Goal: Use online tool/utility: Utilize a website feature to perform a specific function

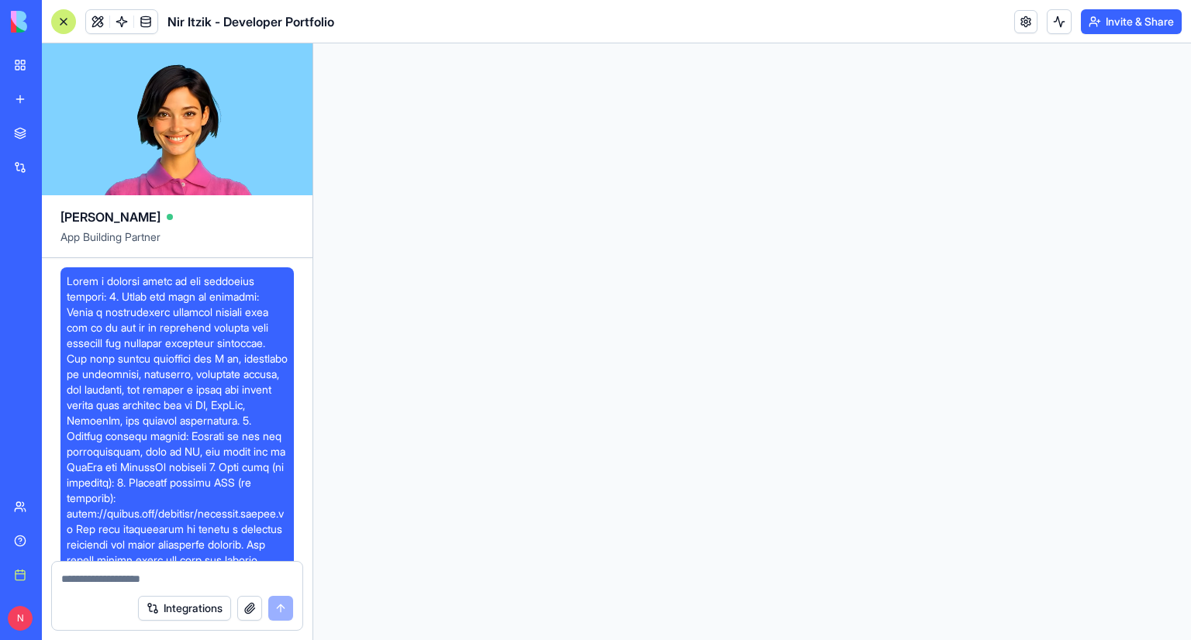
scroll to position [9590, 0]
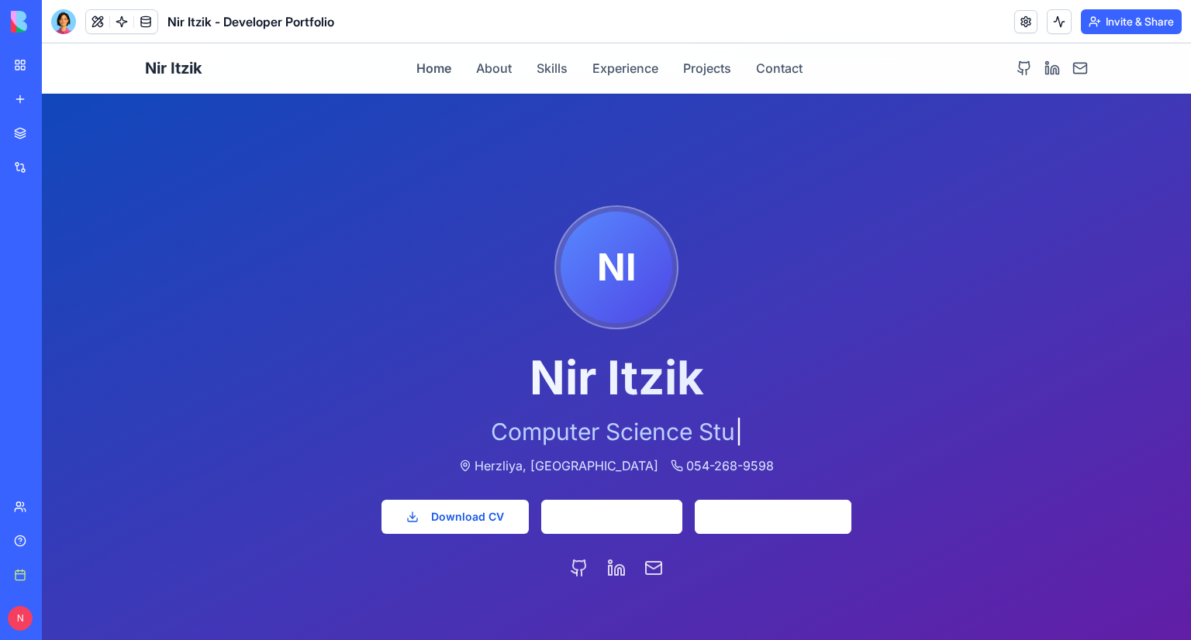
click at [686, 460] on span "054-268-9598" at bounding box center [730, 466] width 88 height 19
click at [538, 464] on span "Herzliya, Israel" at bounding box center [566, 466] width 184 height 19
click at [592, 74] on button "Experience" at bounding box center [625, 68] width 66 height 19
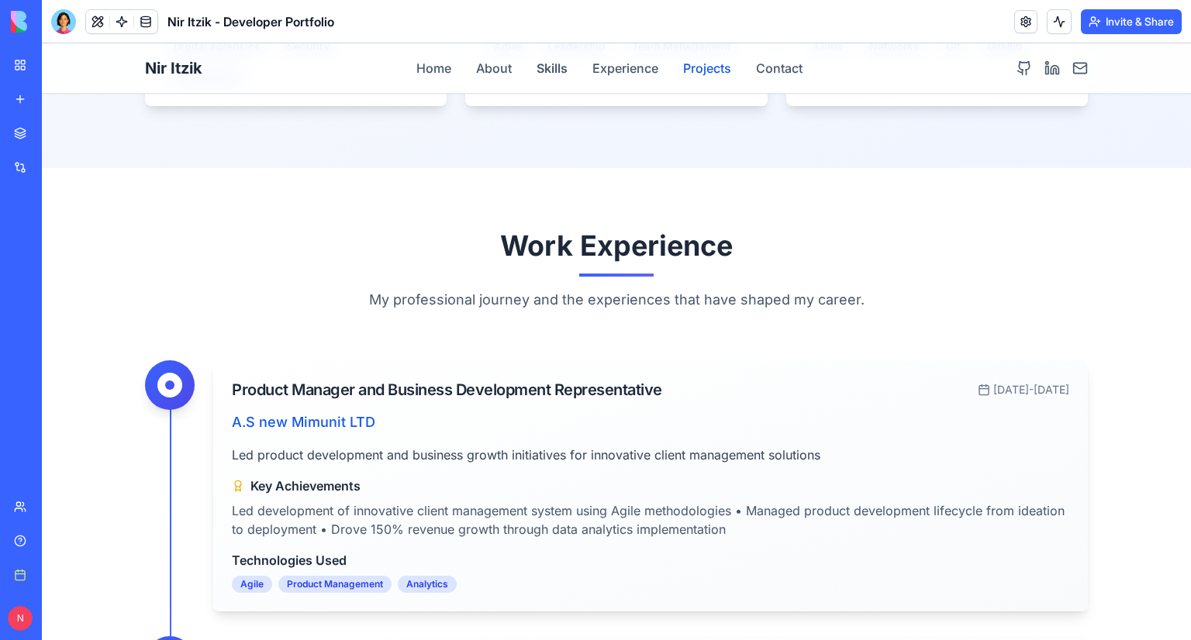
scroll to position [1805, 0]
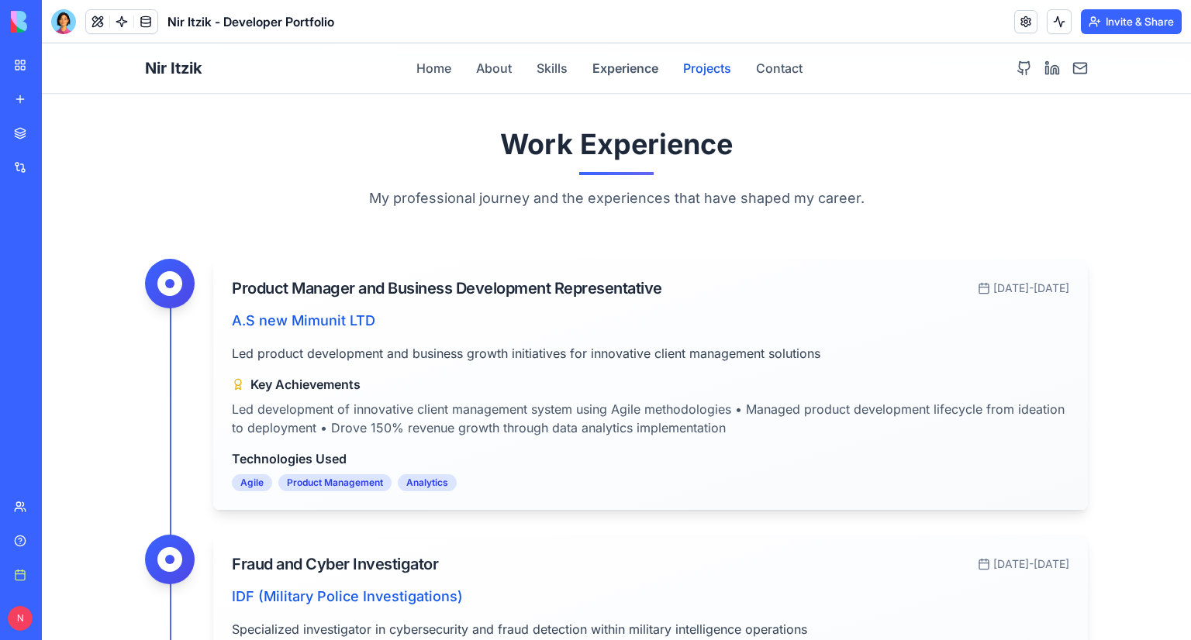
click at [696, 66] on button "Projects" at bounding box center [707, 68] width 48 height 19
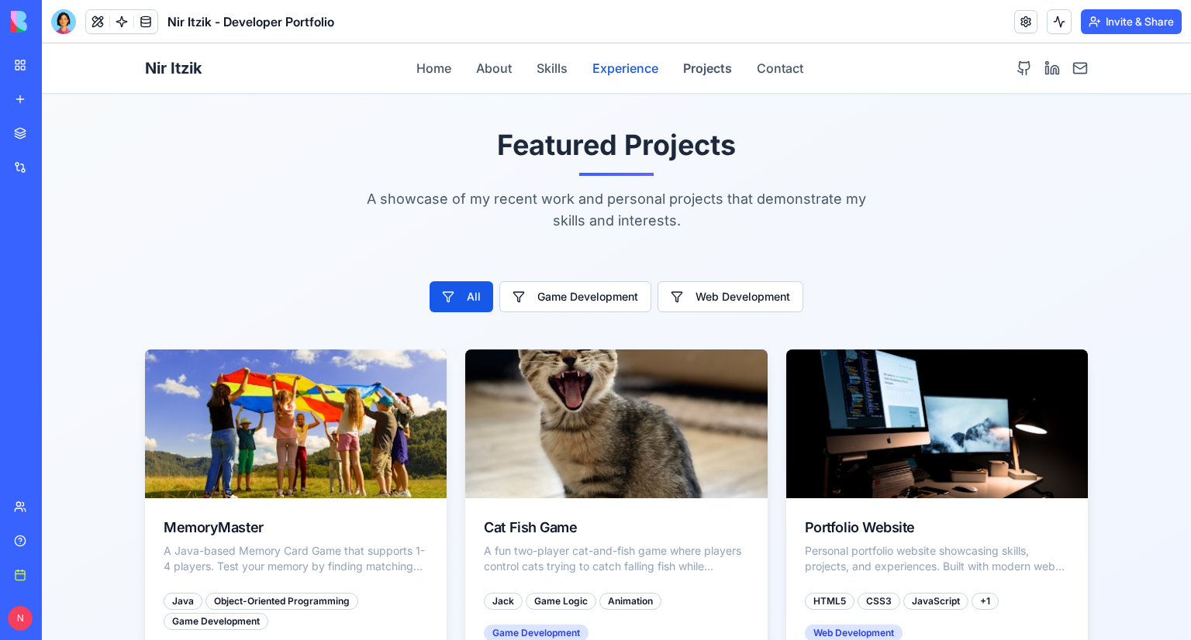
click at [643, 72] on button "Experience" at bounding box center [625, 68] width 66 height 19
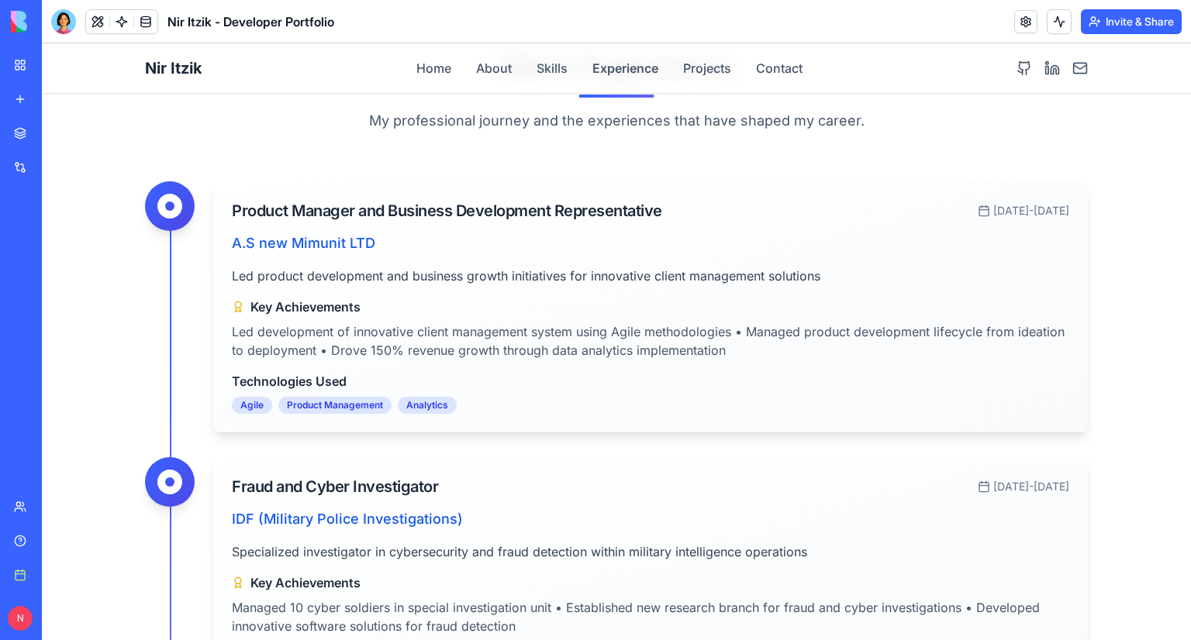
scroll to position [1960, 0]
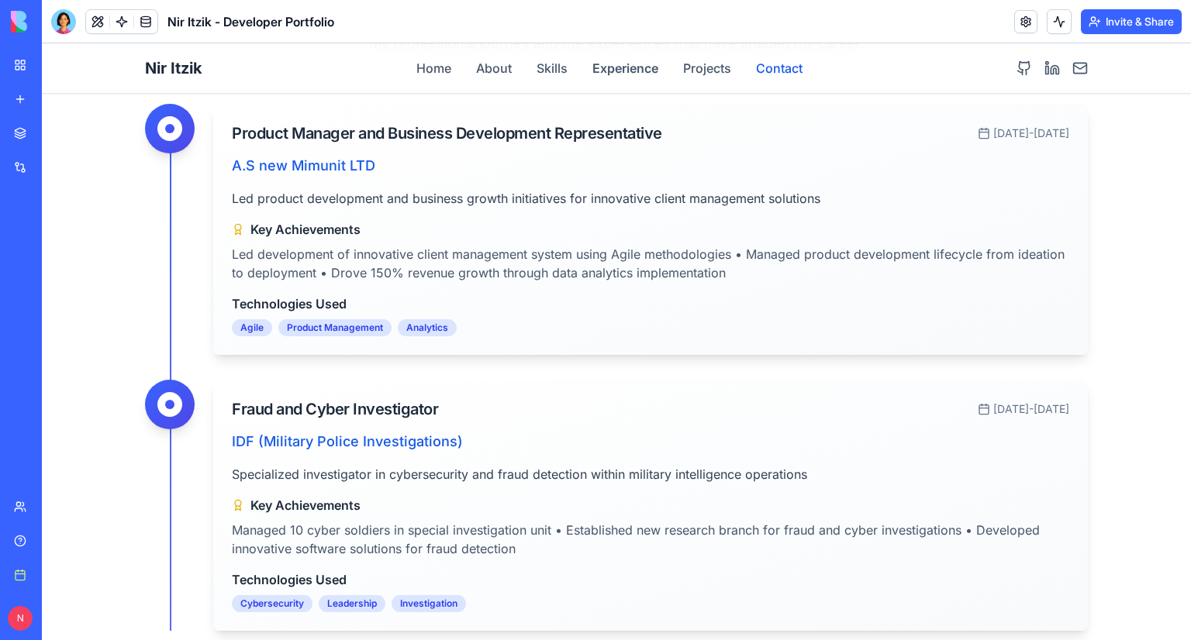
click at [788, 76] on button "Contact" at bounding box center [779, 68] width 47 height 19
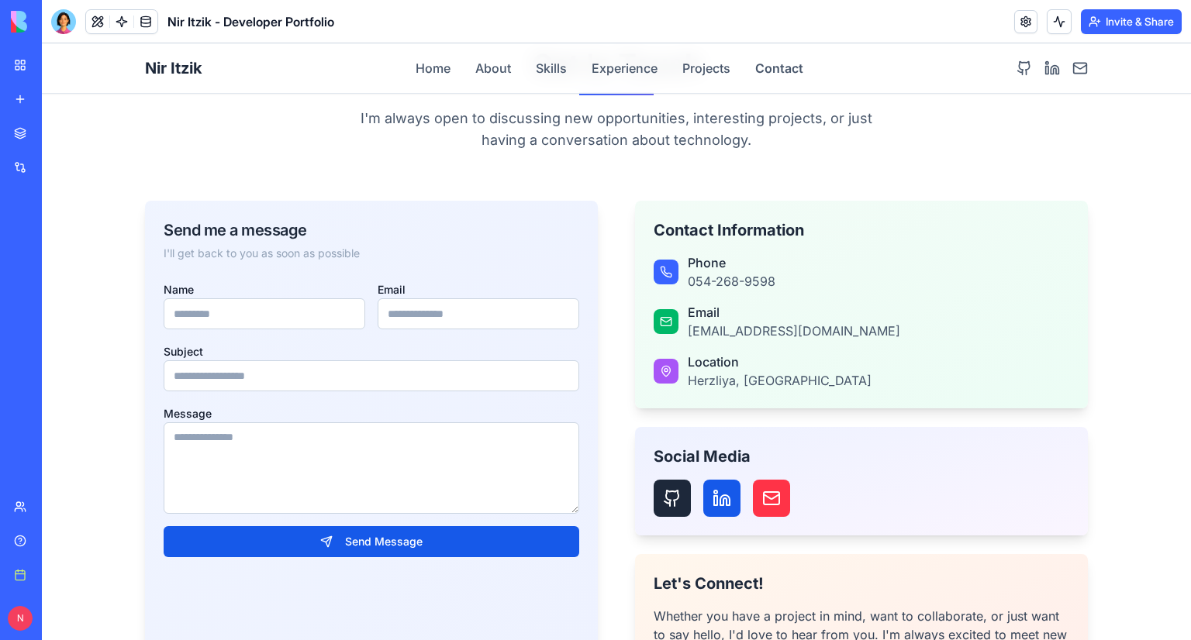
scroll to position [4342, 0]
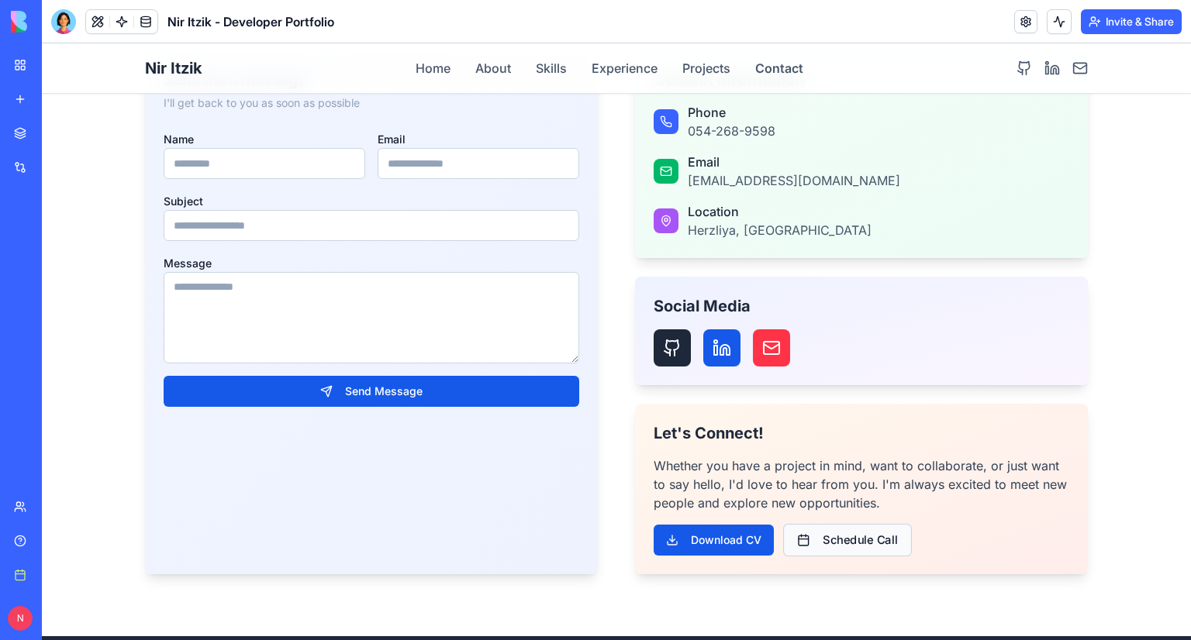
click at [828, 524] on button "Schedule Call" at bounding box center [847, 540] width 129 height 33
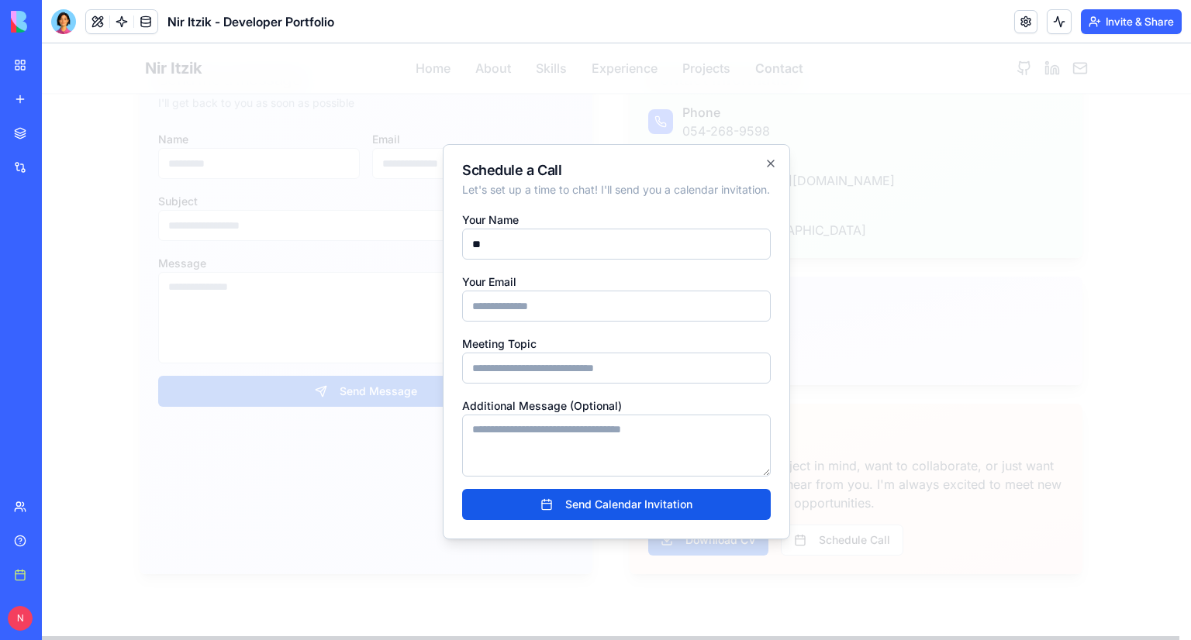
type input "**"
click at [583, 317] on input "Your Email" at bounding box center [616, 306] width 309 height 31
type input "**********"
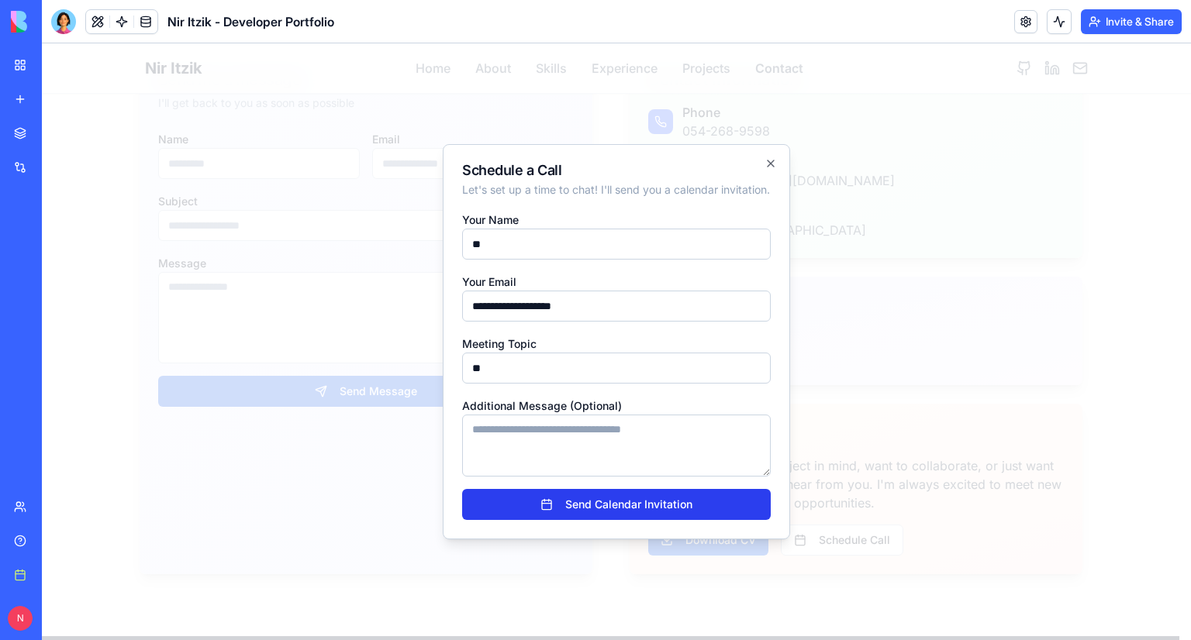
type input "**"
click at [576, 510] on button "Send Calendar Invitation" at bounding box center [616, 504] width 309 height 31
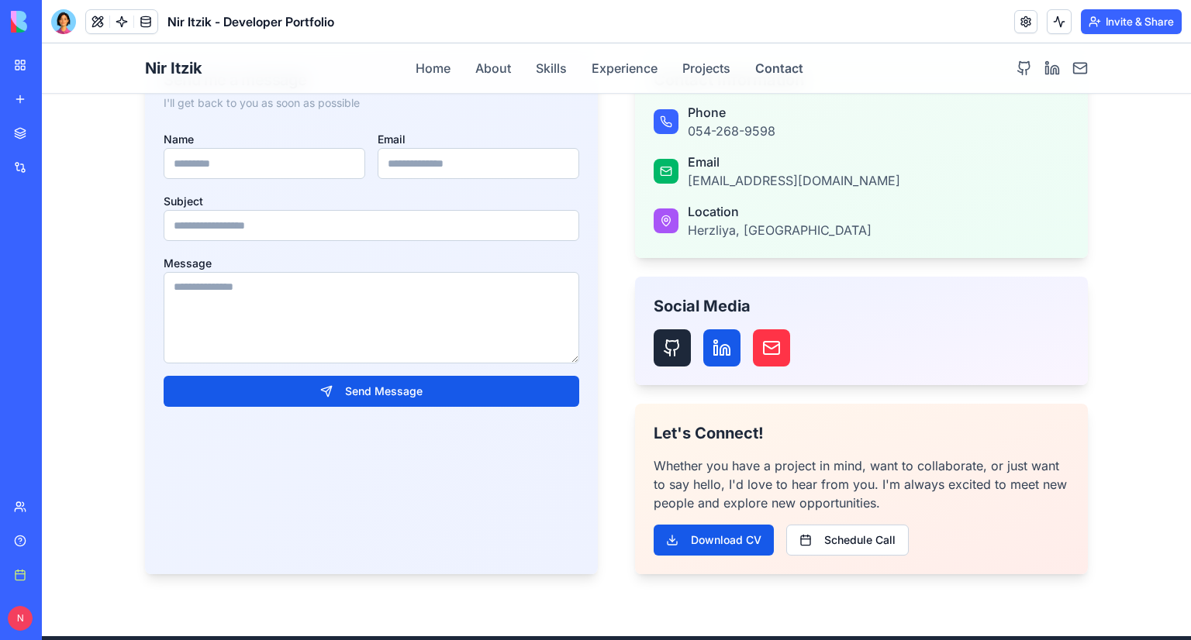
click at [781, 56] on div "Nir Itzik Home About Skills Experience Projects Contact" at bounding box center [616, 68] width 943 height 50
click at [781, 63] on button "Contact" at bounding box center [779, 68] width 48 height 19
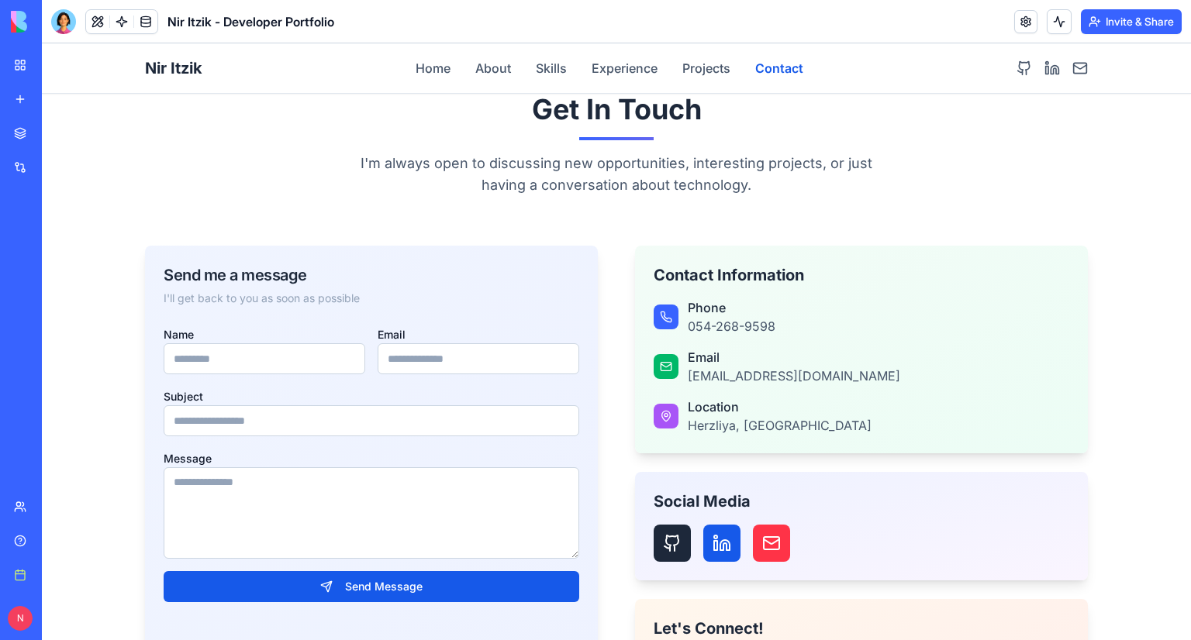
scroll to position [4109, 0]
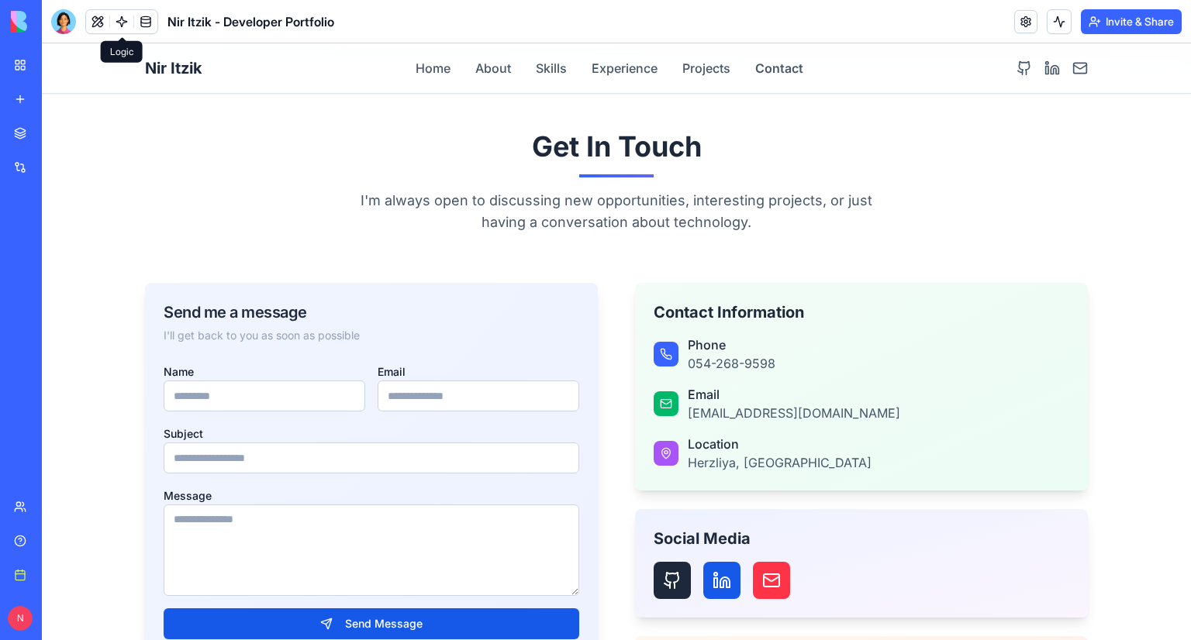
click at [114, 19] on link at bounding box center [121, 21] width 23 height 23
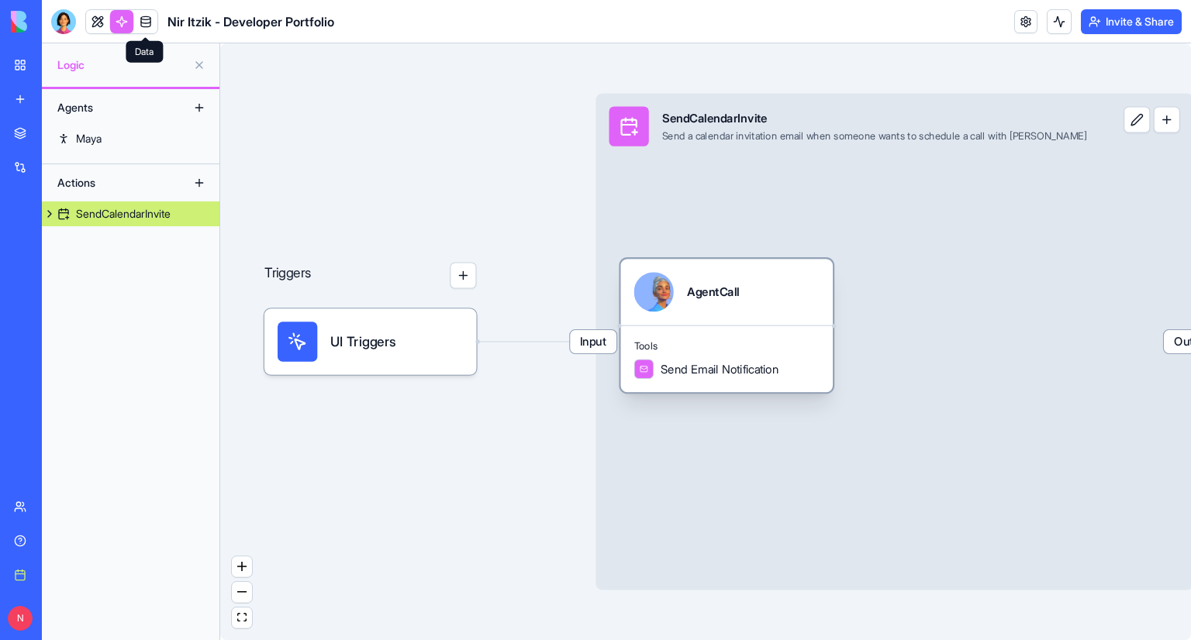
click at [654, 376] on div "Send Email Notification" at bounding box center [706, 369] width 145 height 20
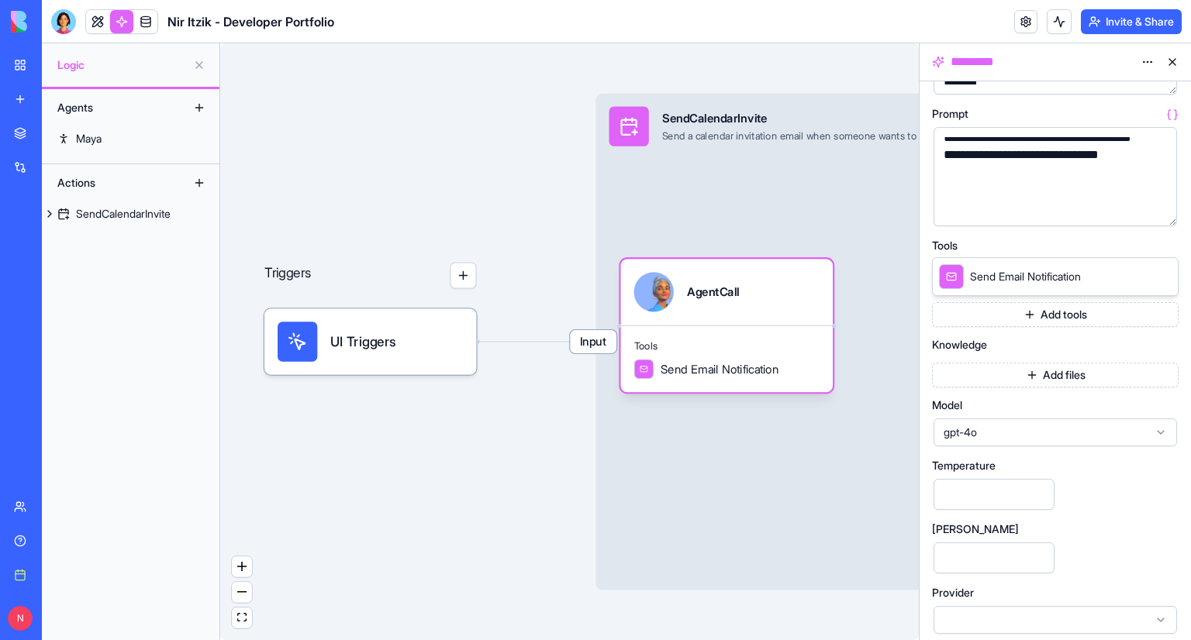
scroll to position [188, 0]
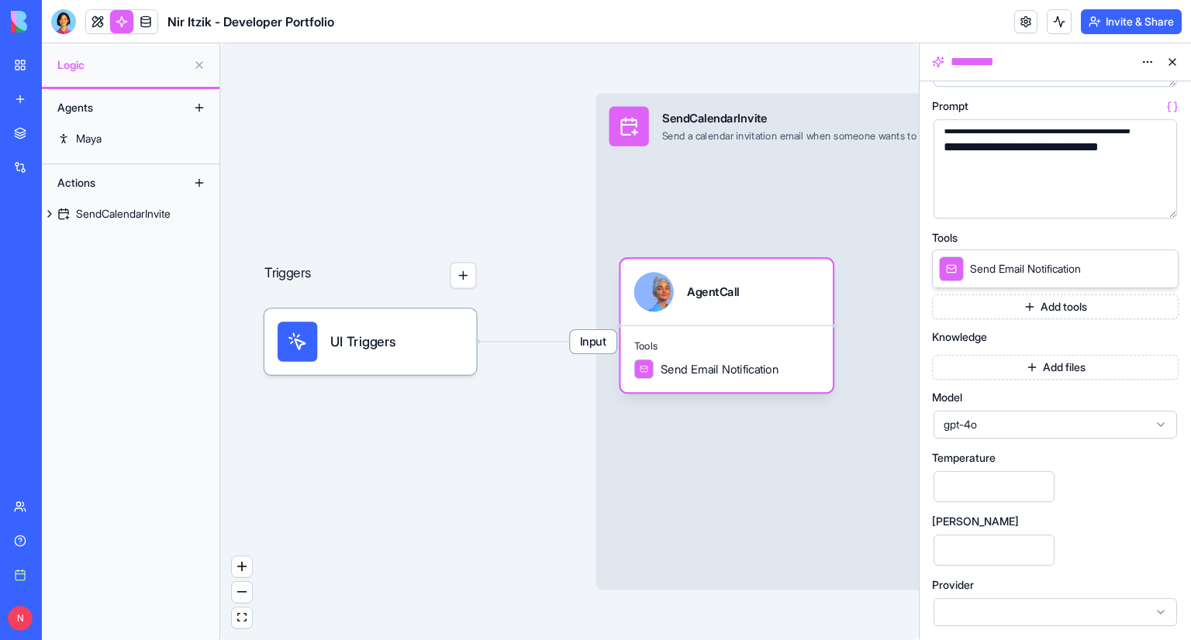
click at [1049, 431] on span "gpt-4o" at bounding box center [1045, 425] width 205 height 16
click at [458, 478] on div "Triggers UI Triggers Input SendCalendarInvite Send a calendar invitation email …" at bounding box center [569, 341] width 698 height 597
click at [140, 212] on div "SendCalendarInvite" at bounding box center [123, 214] width 95 height 16
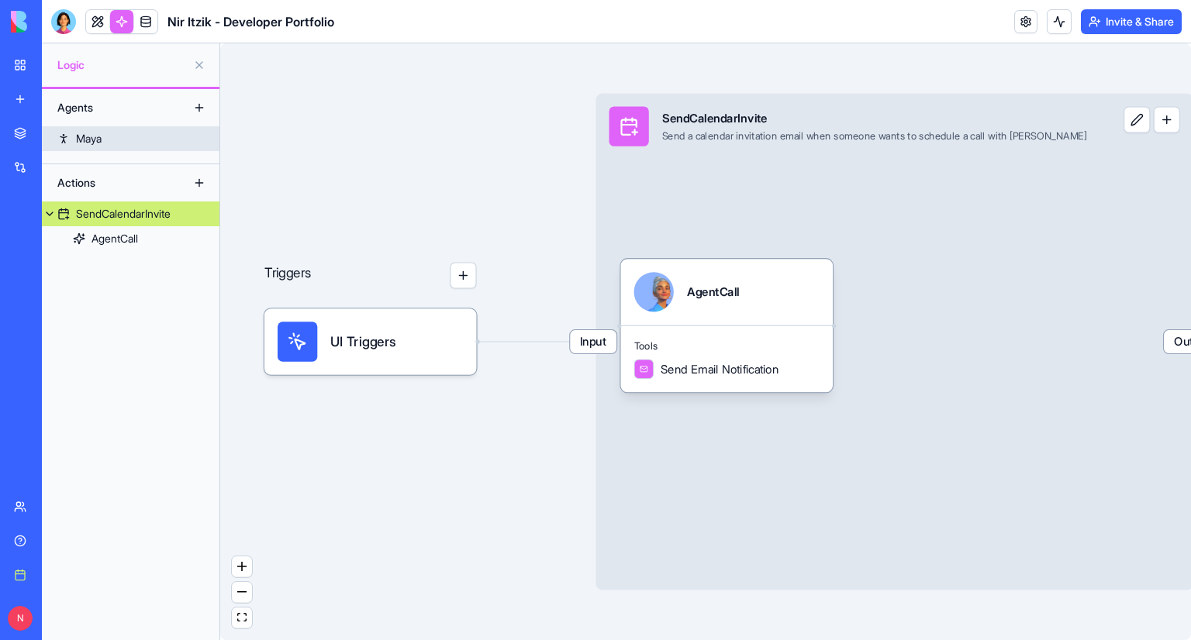
click at [112, 136] on link "Maya" at bounding box center [131, 138] width 178 height 25
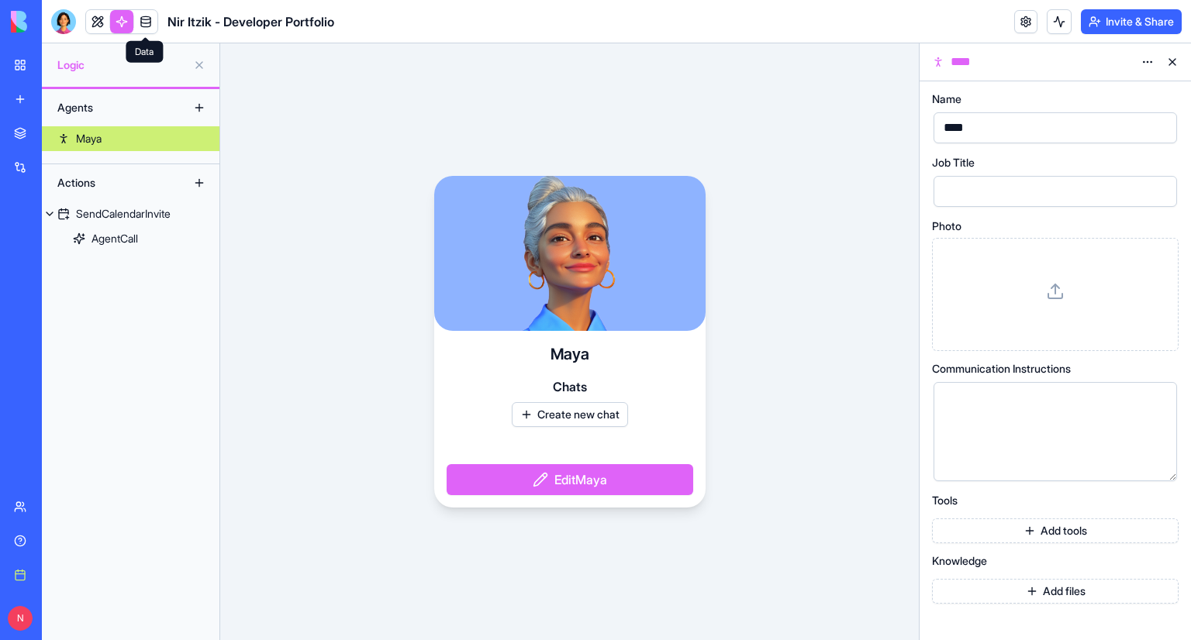
click at [135, 19] on link at bounding box center [145, 21] width 23 height 23
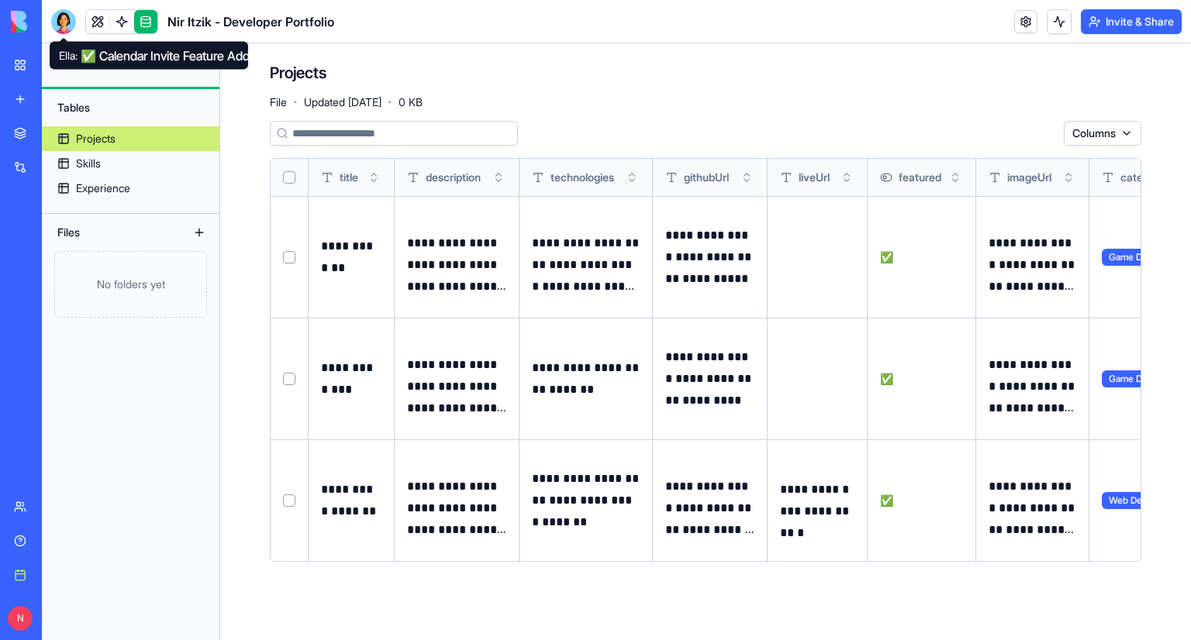
click at [51, 18] on div at bounding box center [63, 21] width 25 height 25
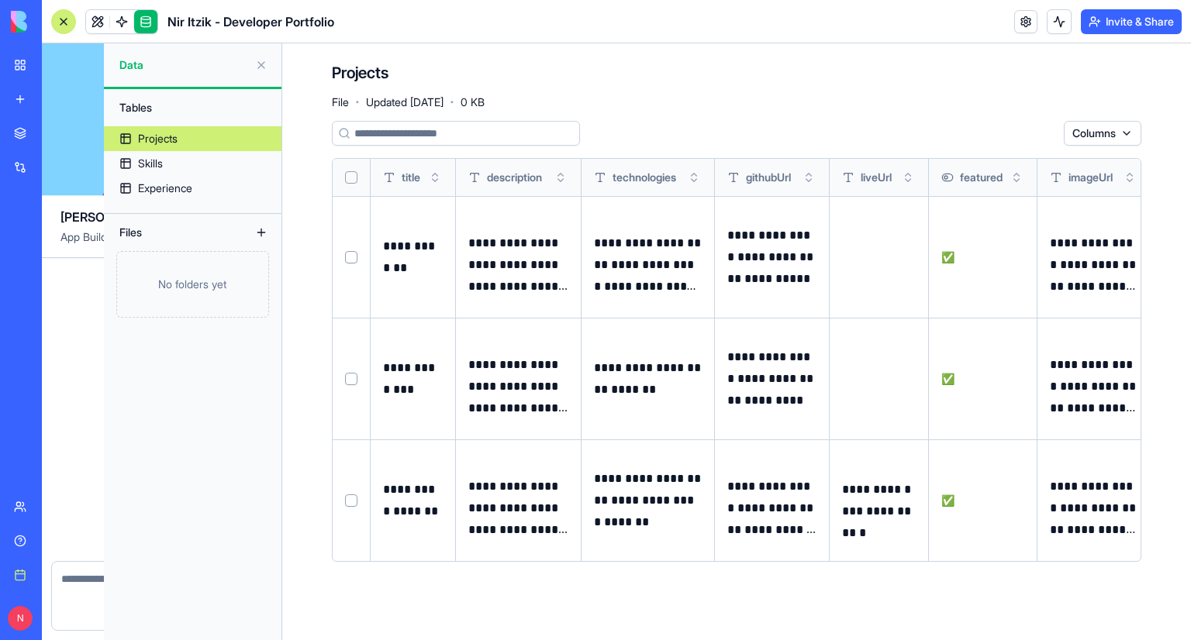
scroll to position [9590, 0]
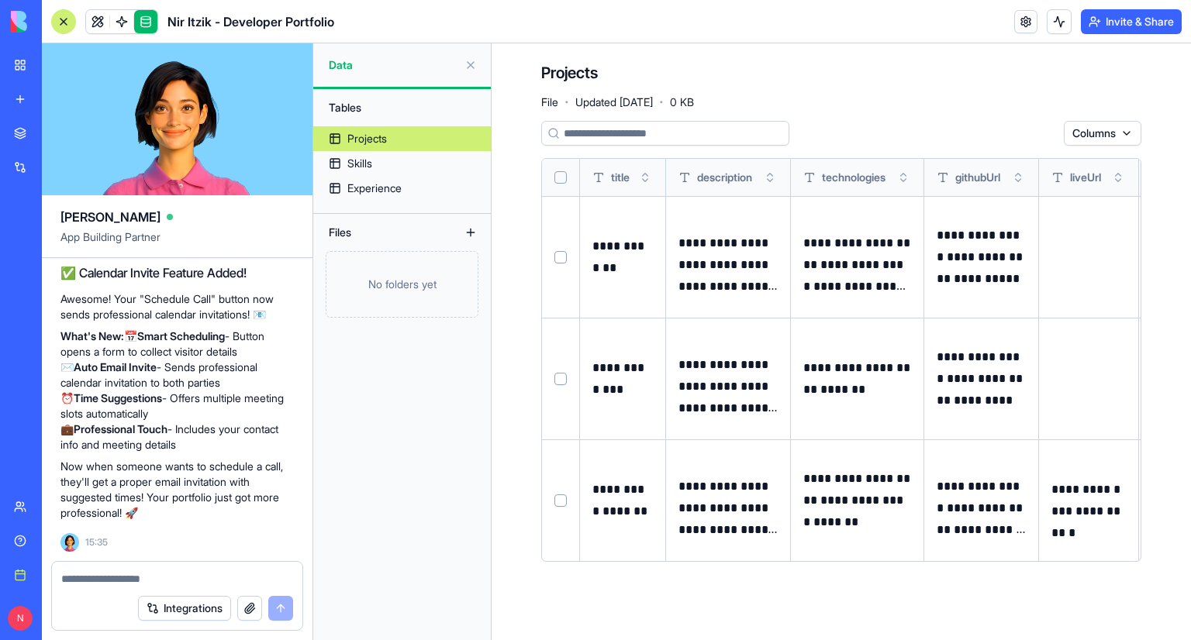
click at [18, 66] on link "My Workspace" at bounding box center [36, 65] width 62 height 31
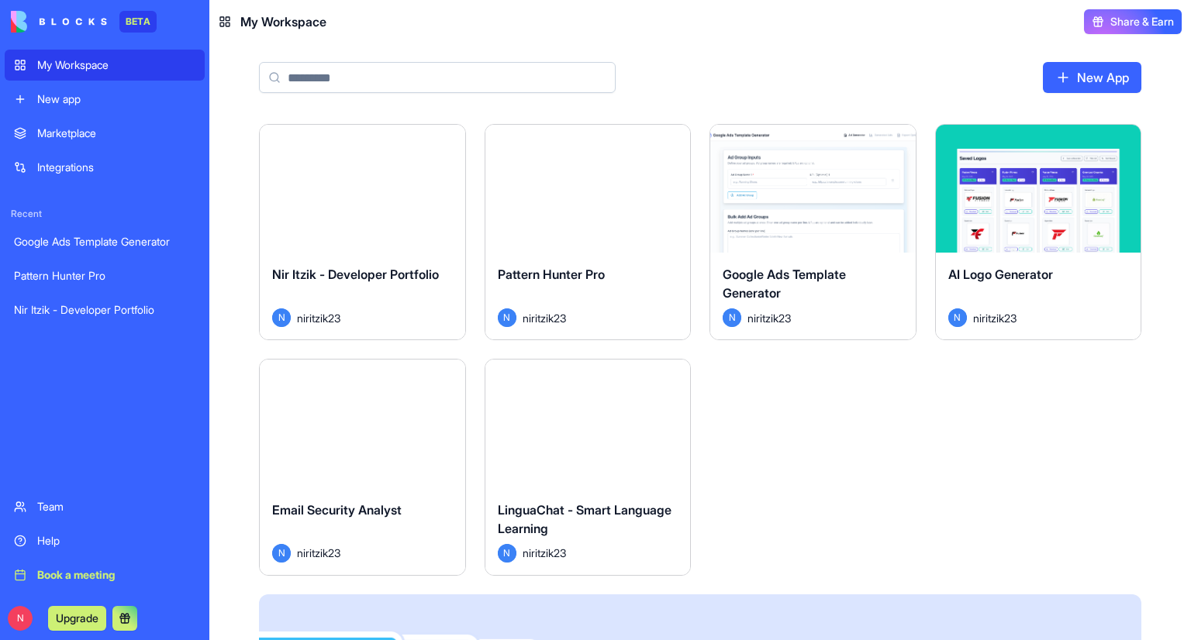
click at [374, 435] on button "Launch" at bounding box center [362, 424] width 116 height 31
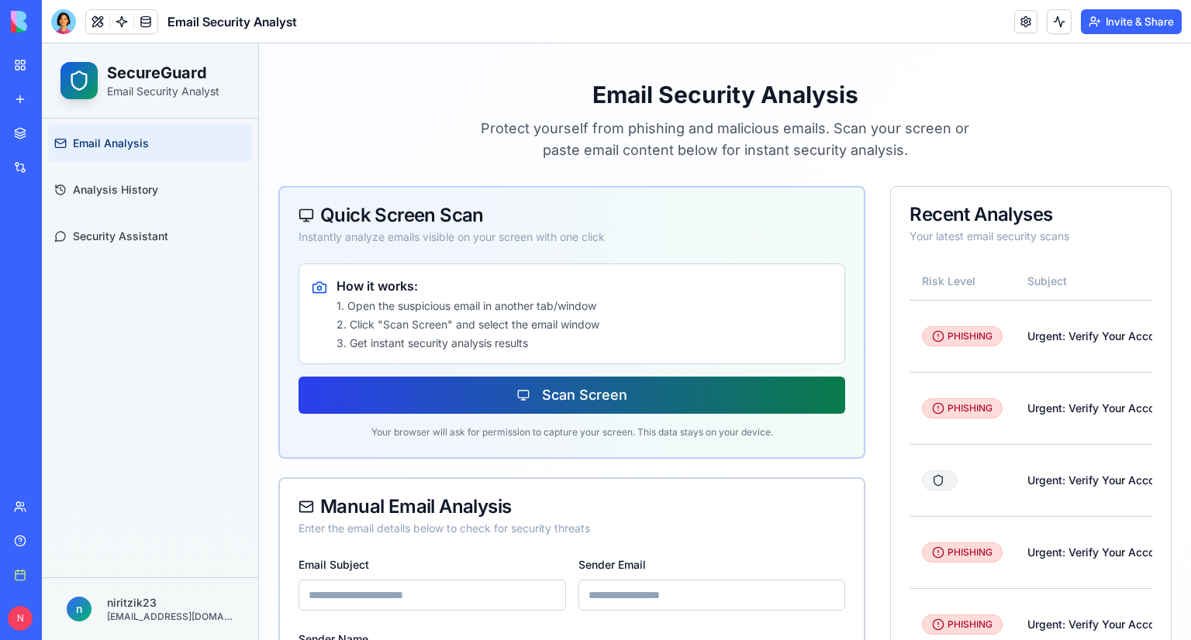
click at [429, 383] on button "Scan Screen" at bounding box center [571, 395] width 546 height 37
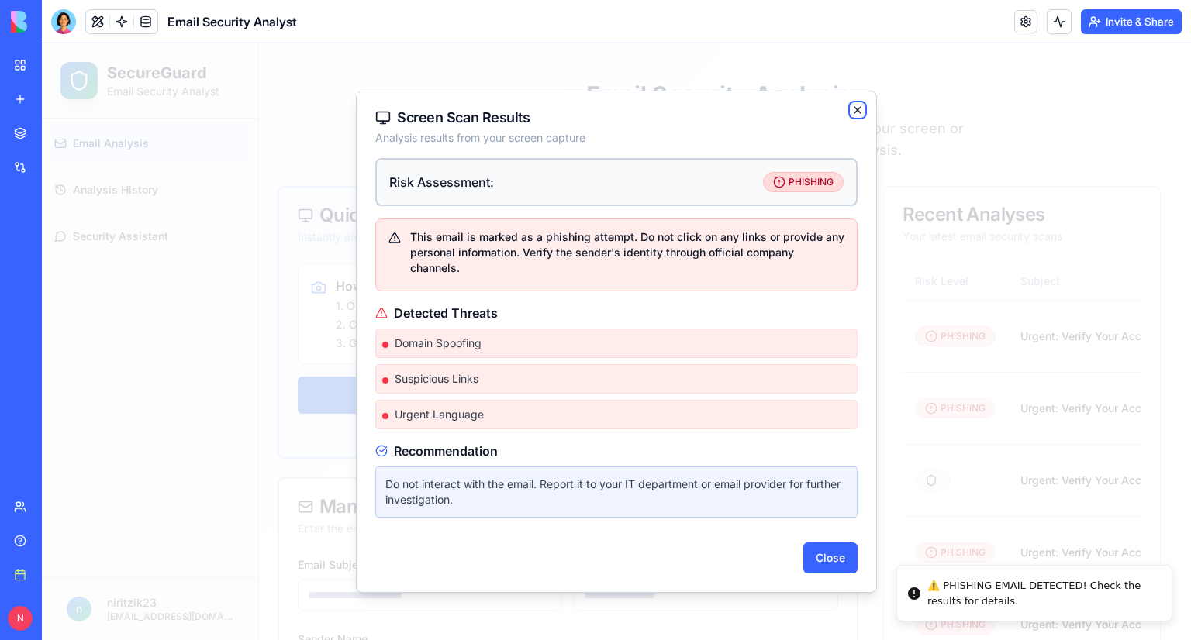
click at [852, 116] on icon "button" at bounding box center [857, 110] width 12 height 12
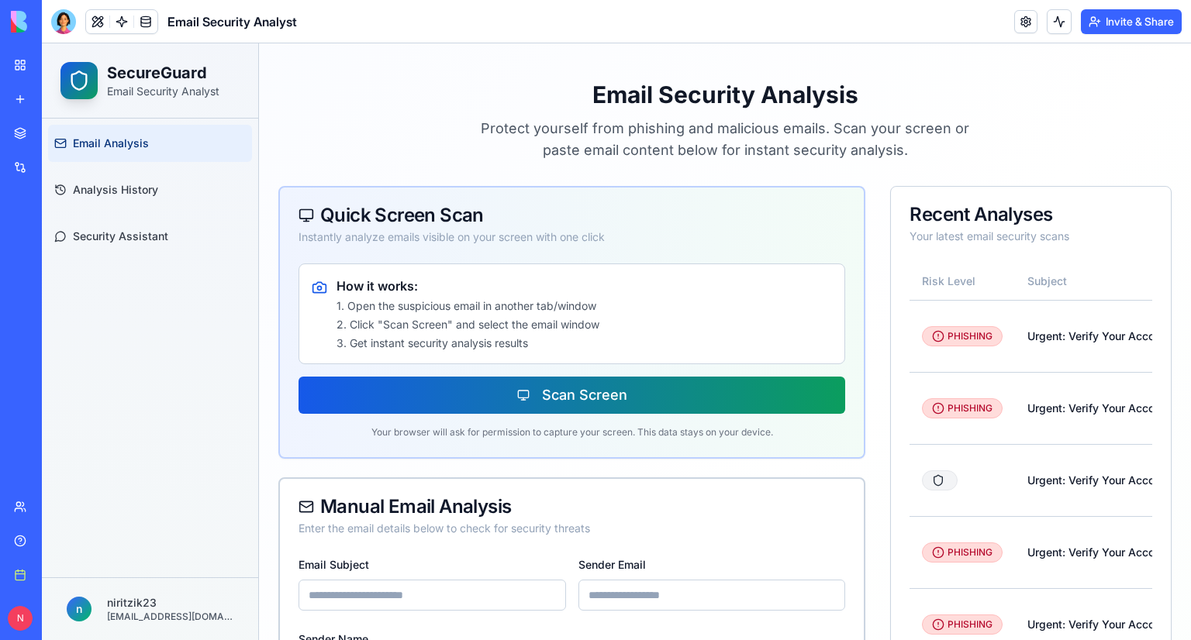
click at [7, 57] on link "My Workspace" at bounding box center [36, 65] width 62 height 31
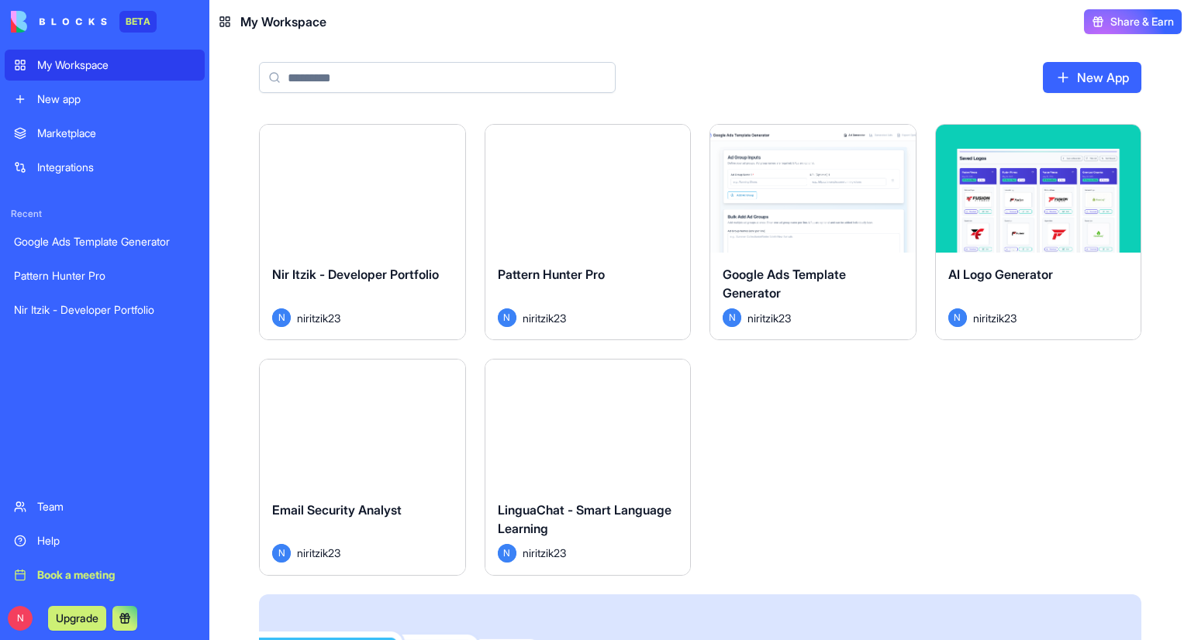
click at [122, 134] on div "Marketplace" at bounding box center [116, 134] width 158 height 16
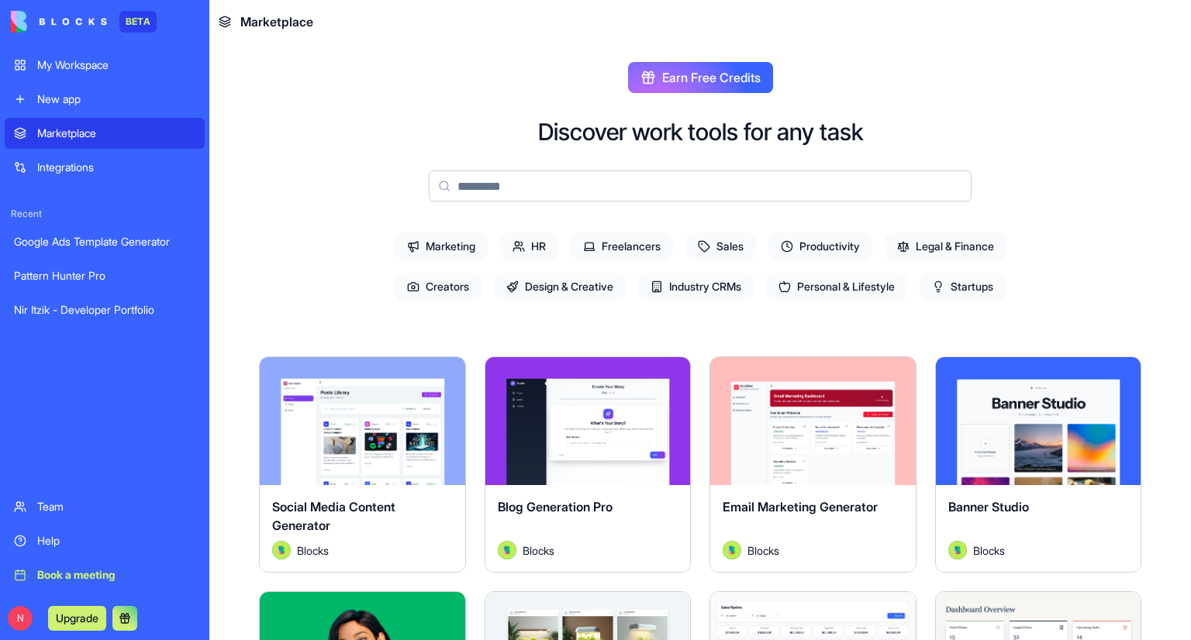
click at [673, 279] on span "Industry CRMs" at bounding box center [695, 287] width 115 height 28
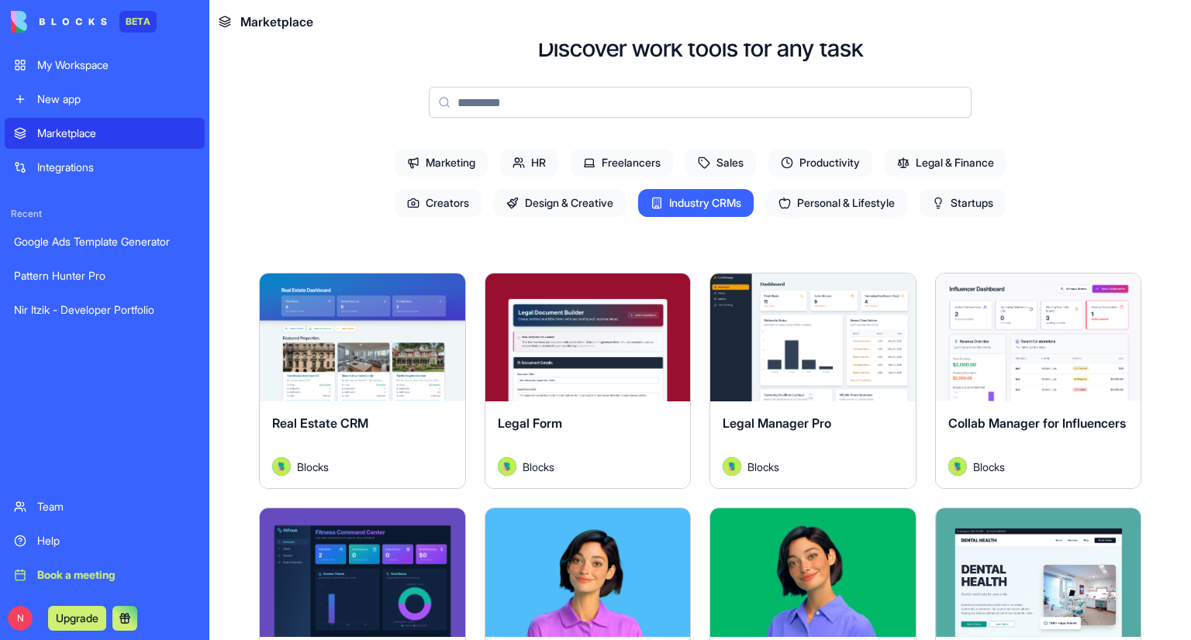
scroll to position [233, 0]
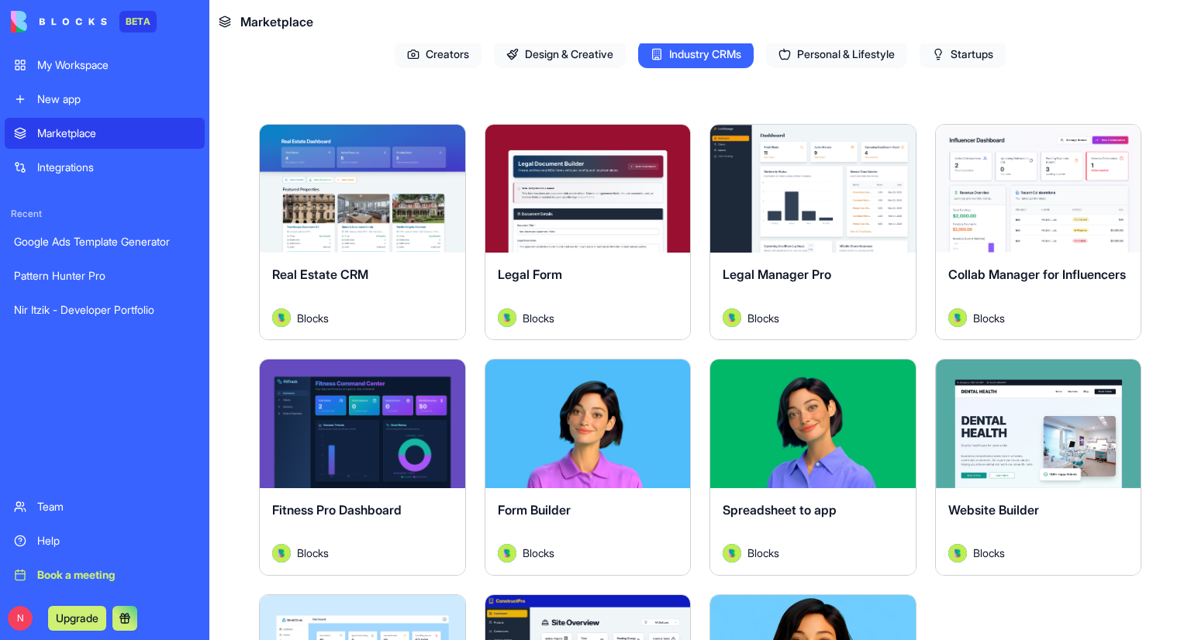
click at [788, 427] on button "Explore" at bounding box center [812, 424] width 116 height 31
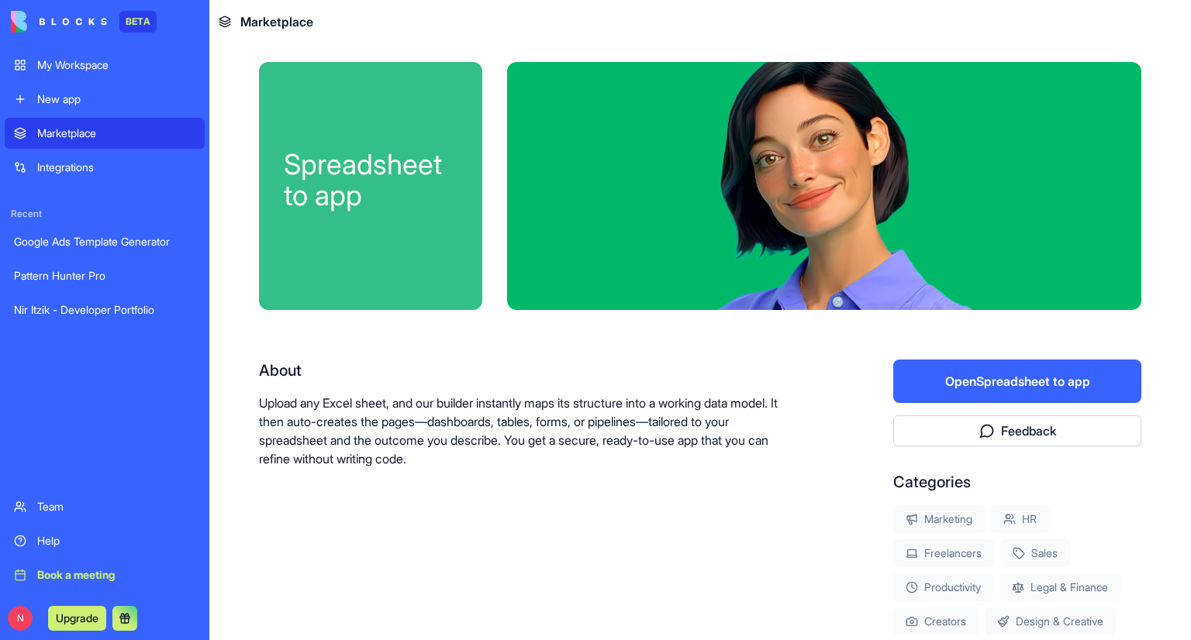
click at [129, 131] on div "Marketplace" at bounding box center [116, 134] width 158 height 16
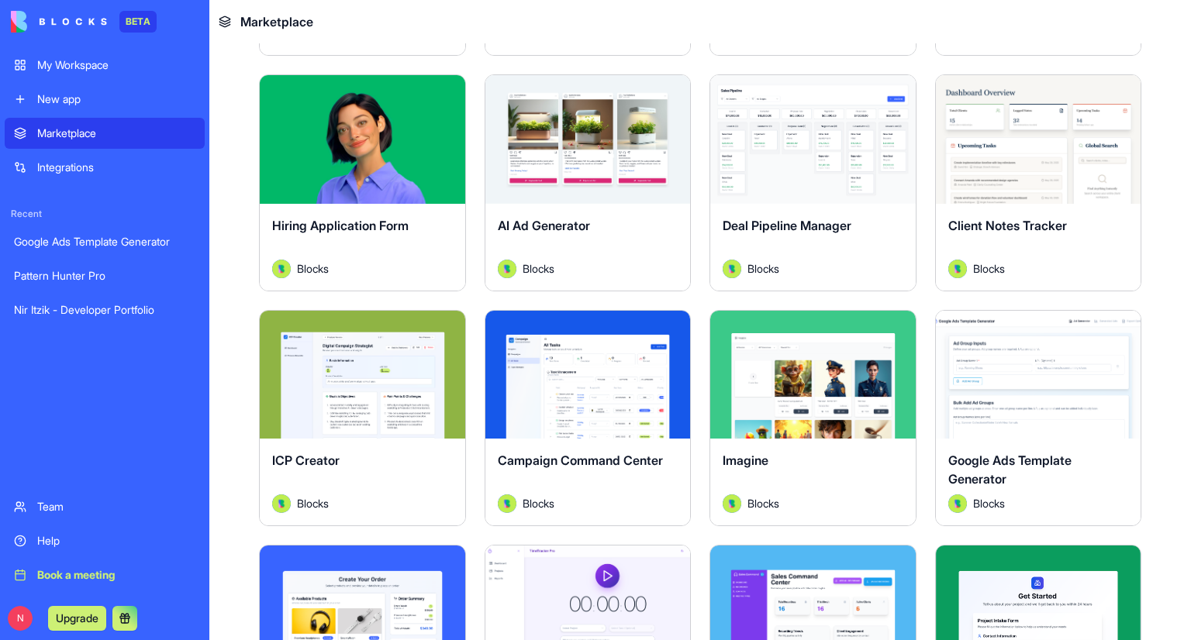
scroll to position [543, 0]
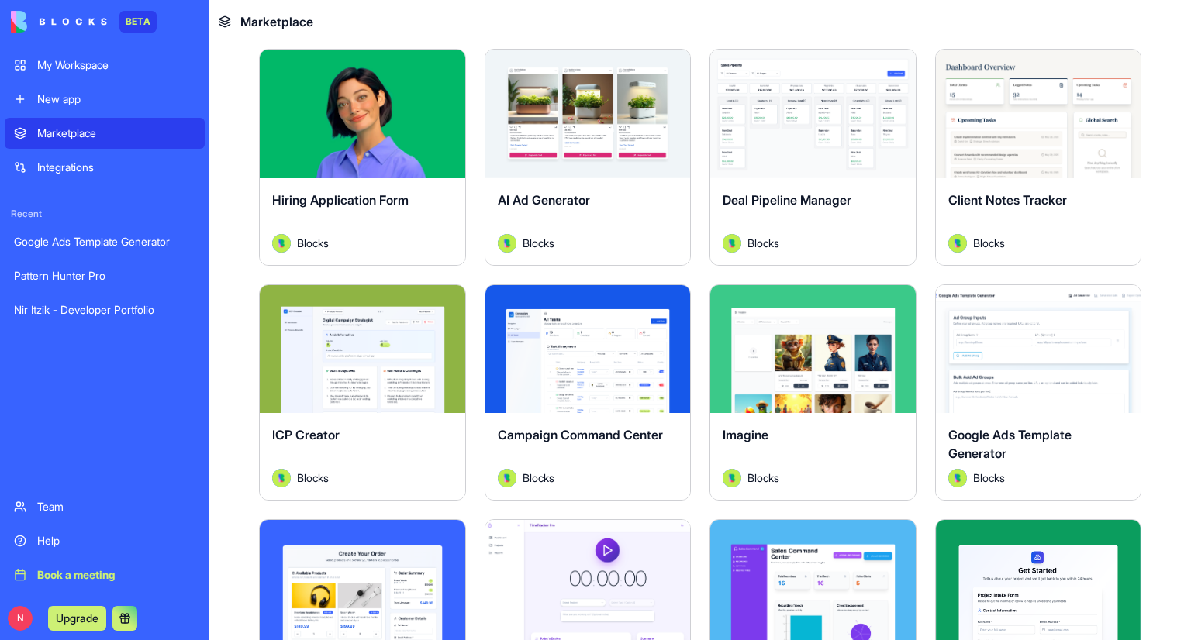
click at [805, 342] on button "Explore" at bounding box center [812, 348] width 116 height 31
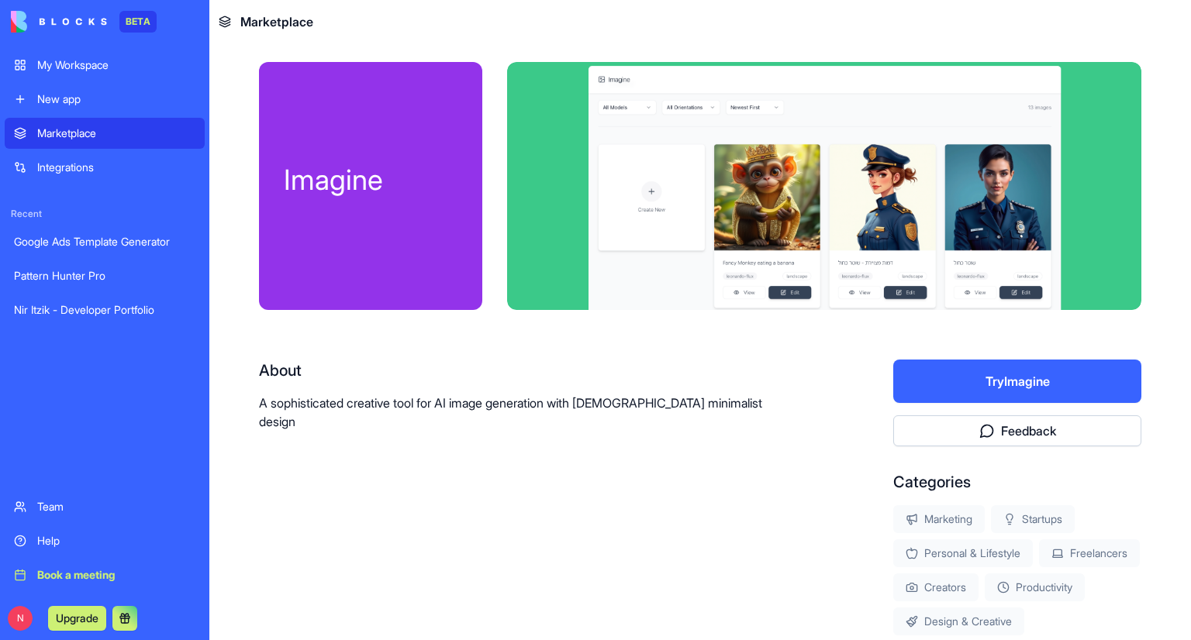
click at [942, 376] on button "Try Imagine" at bounding box center [1017, 381] width 248 height 43
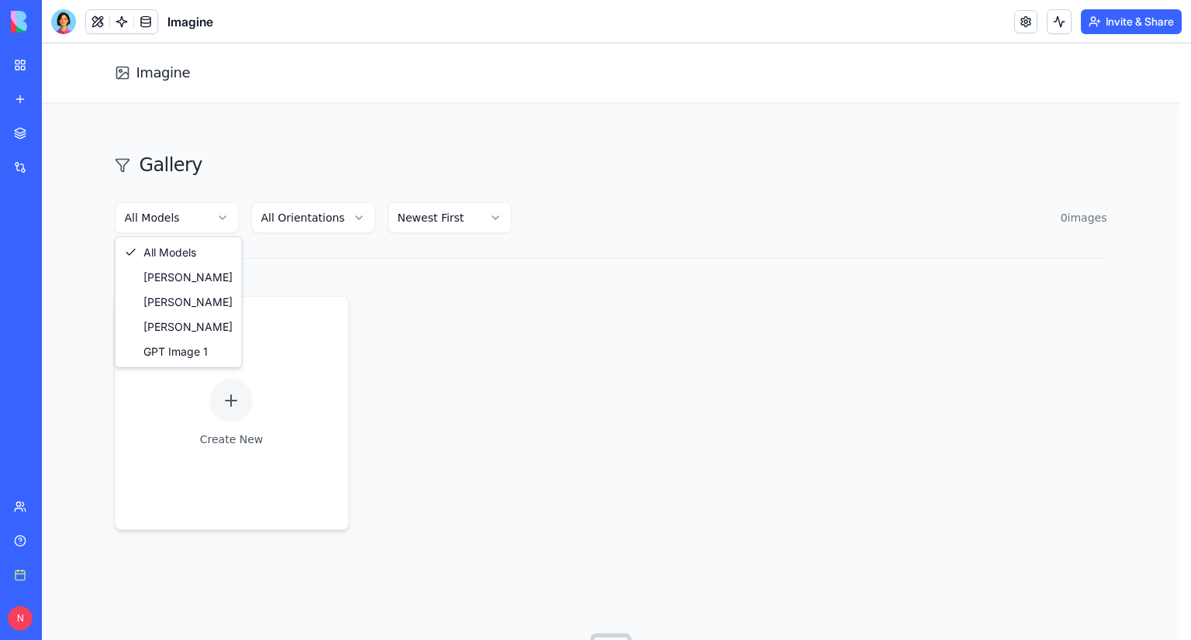
click at [200, 226] on html "Imagine Gallery All Models All Orientations Newest First 0 image s Create New N…" at bounding box center [616, 432] width 1149 height 778
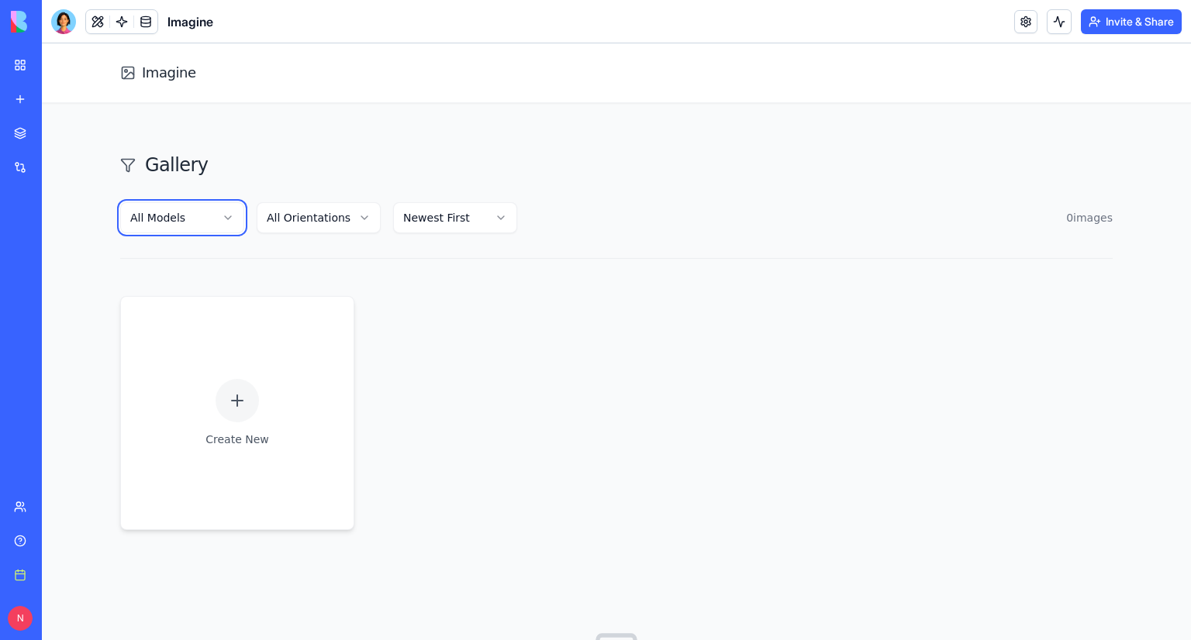
click at [200, 215] on html "Imagine Gallery All Models All Orientations Newest First 0 image s Create New N…" at bounding box center [616, 432] width 1149 height 778
click at [212, 416] on div "Create New" at bounding box center [237, 413] width 64 height 68
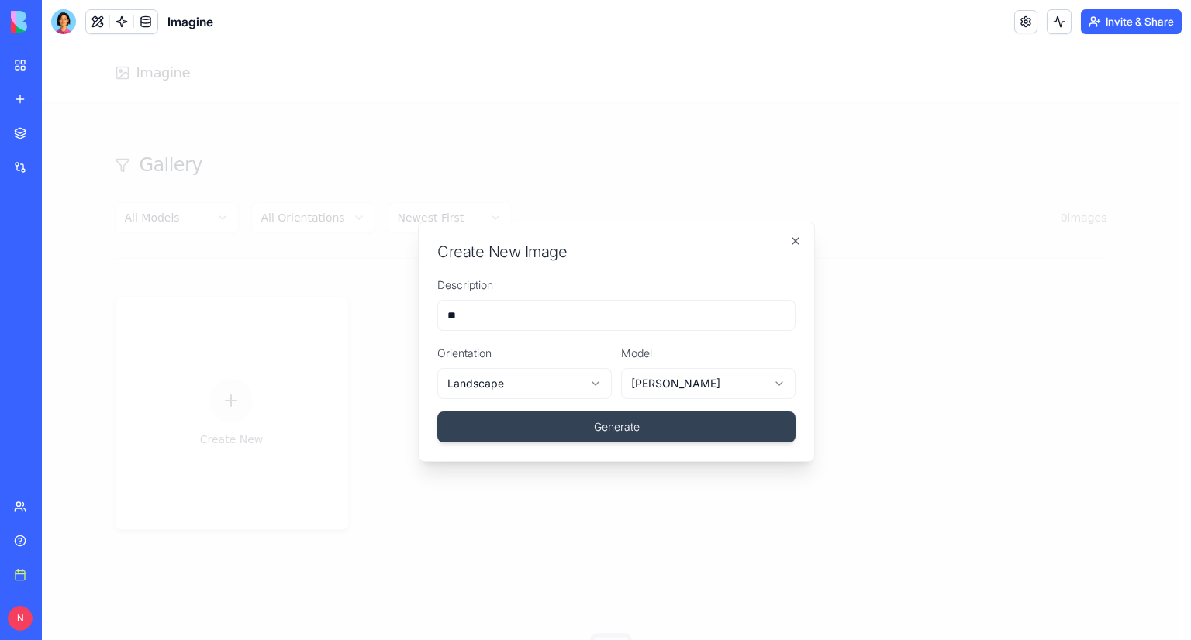
type input "*"
paste input "**********"
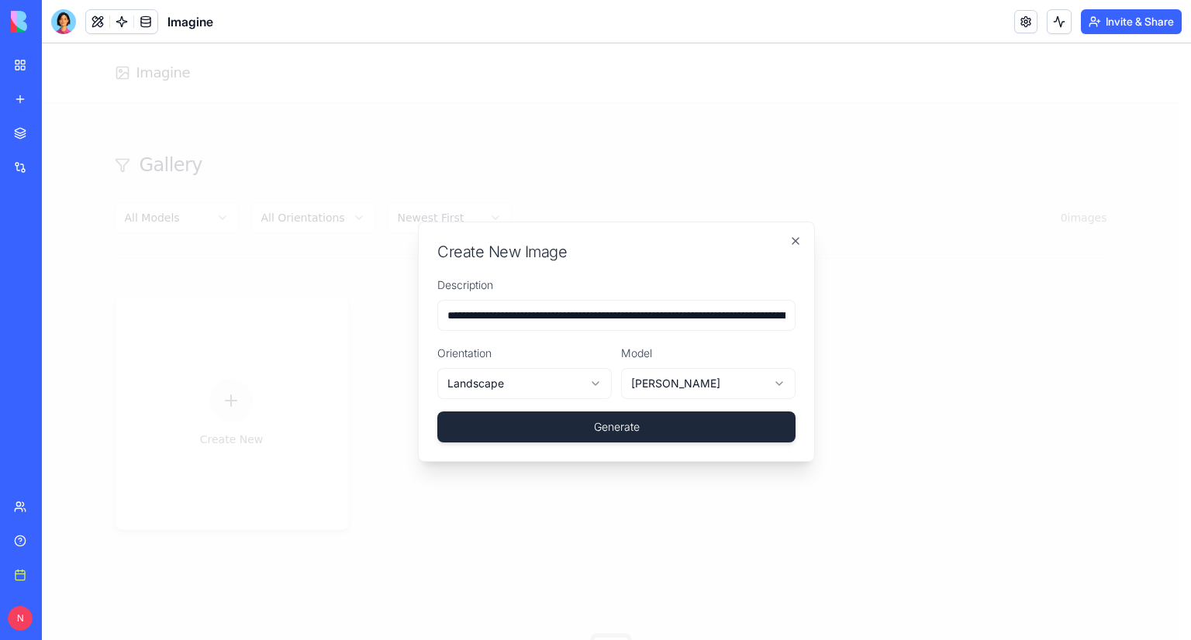
click at [567, 430] on button "Generate" at bounding box center [616, 427] width 358 height 31
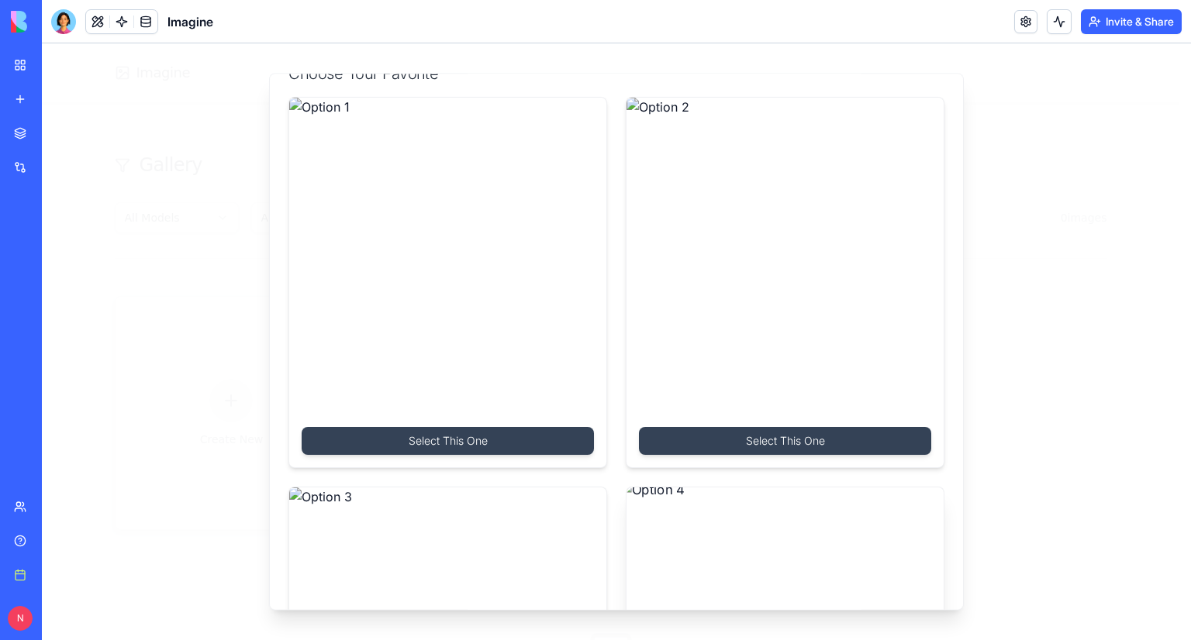
scroll to position [340, 0]
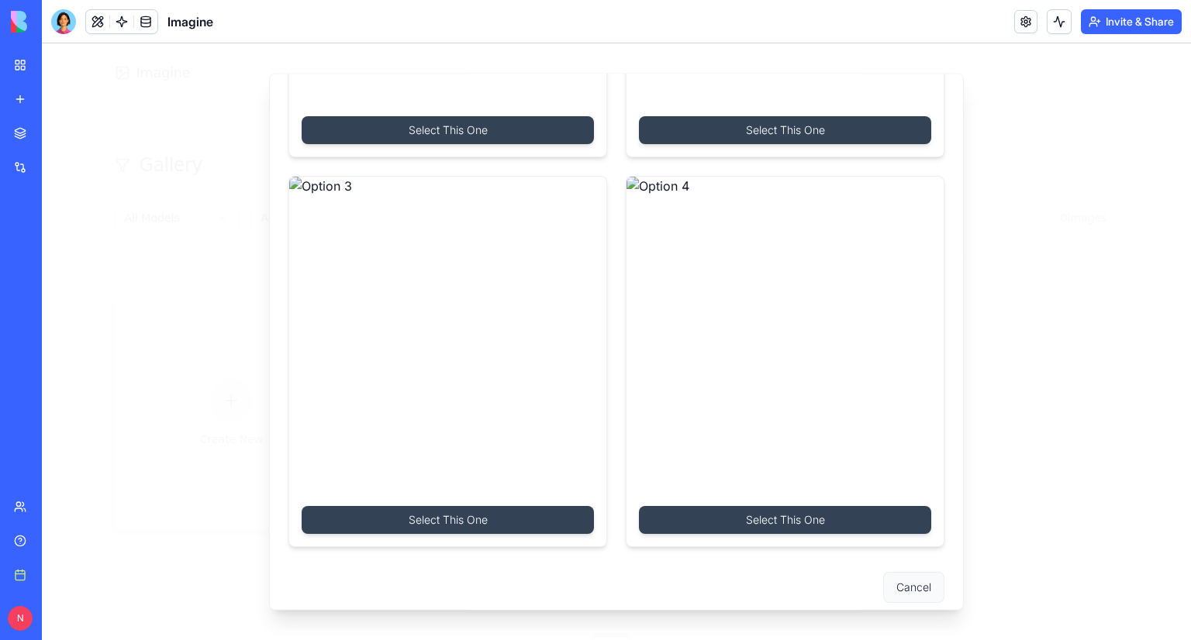
click at [907, 574] on button "Cancel" at bounding box center [913, 588] width 61 height 31
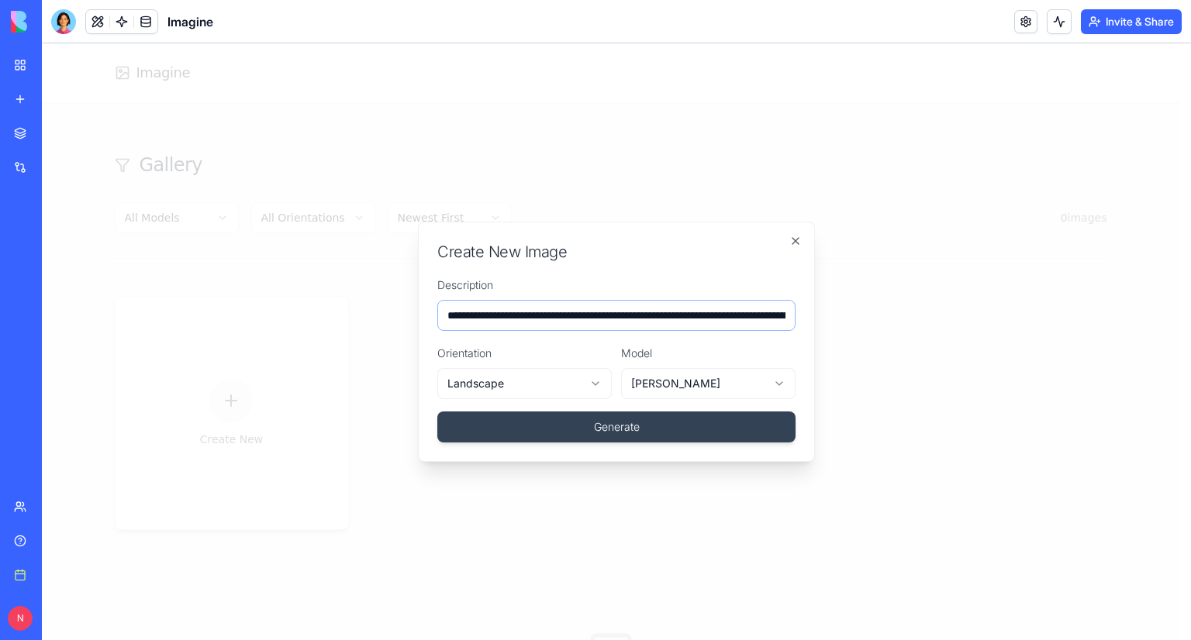
click at [759, 317] on input "**********" at bounding box center [616, 315] width 358 height 31
click at [437, 412] on button "Generate" at bounding box center [616, 427] width 358 height 31
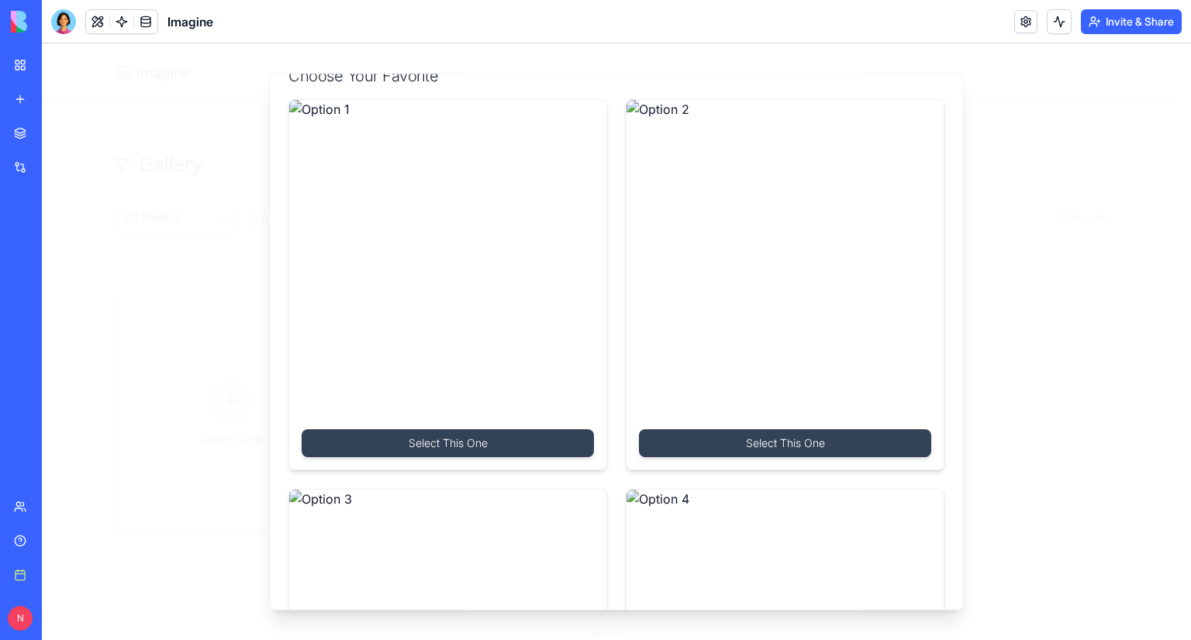
scroll to position [0, 0]
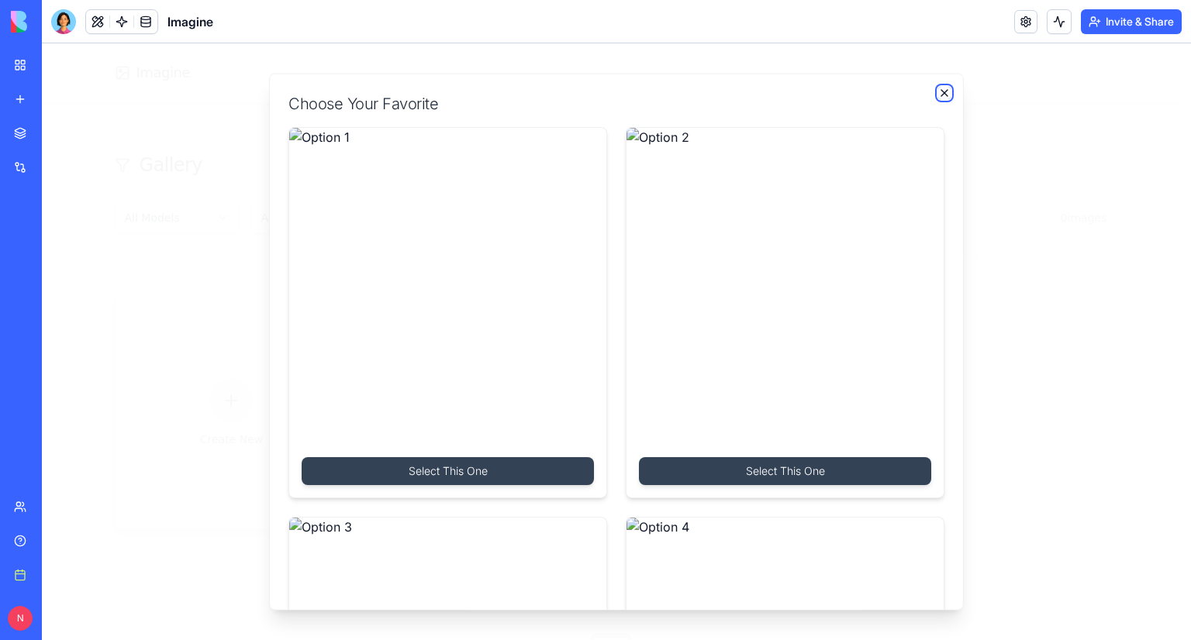
click at [938, 93] on icon "button" at bounding box center [944, 93] width 12 height 12
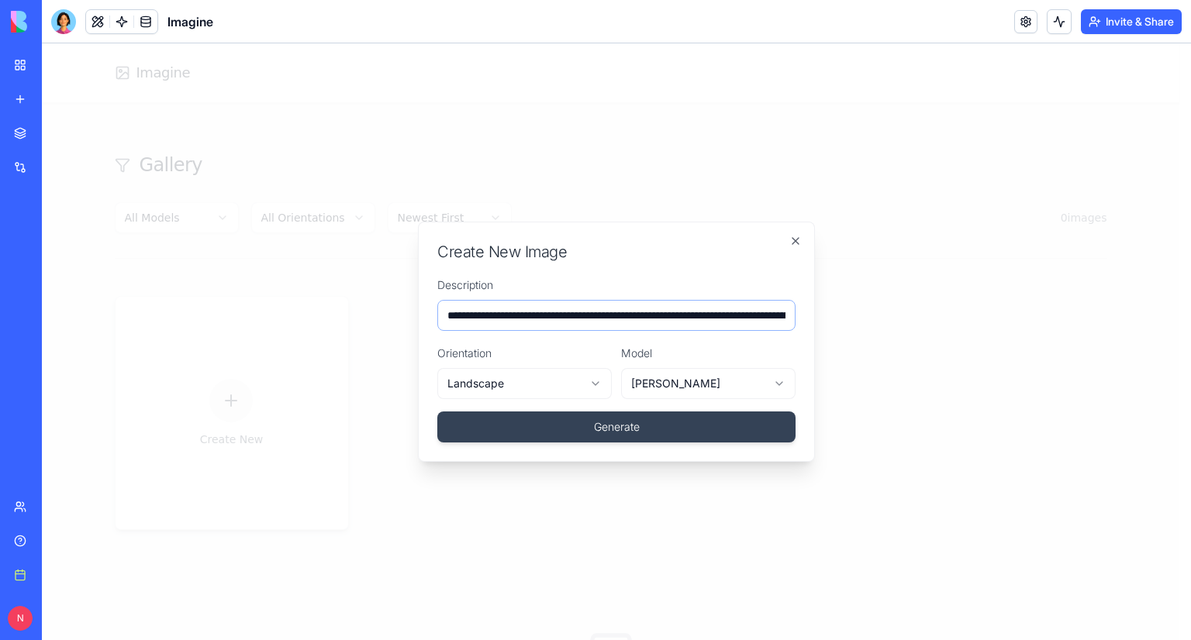
click at [628, 322] on input "**********" at bounding box center [616, 315] width 358 height 31
paste input "**********"
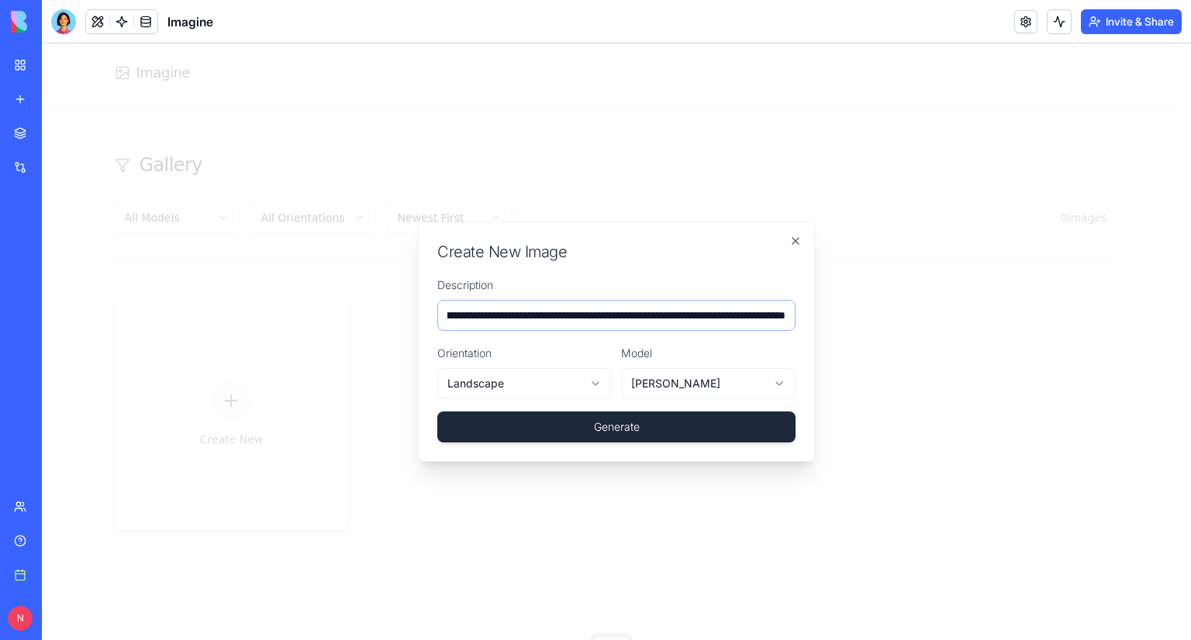
type input "**********"
click at [612, 426] on button "Generate" at bounding box center [616, 427] width 358 height 31
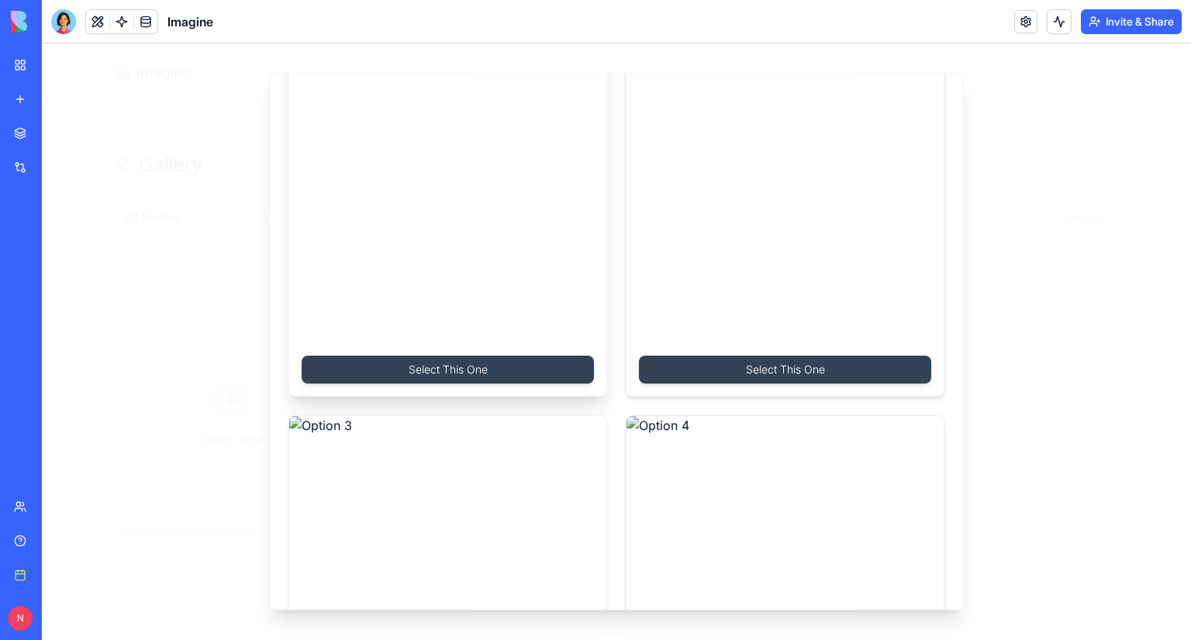
scroll to position [78, 0]
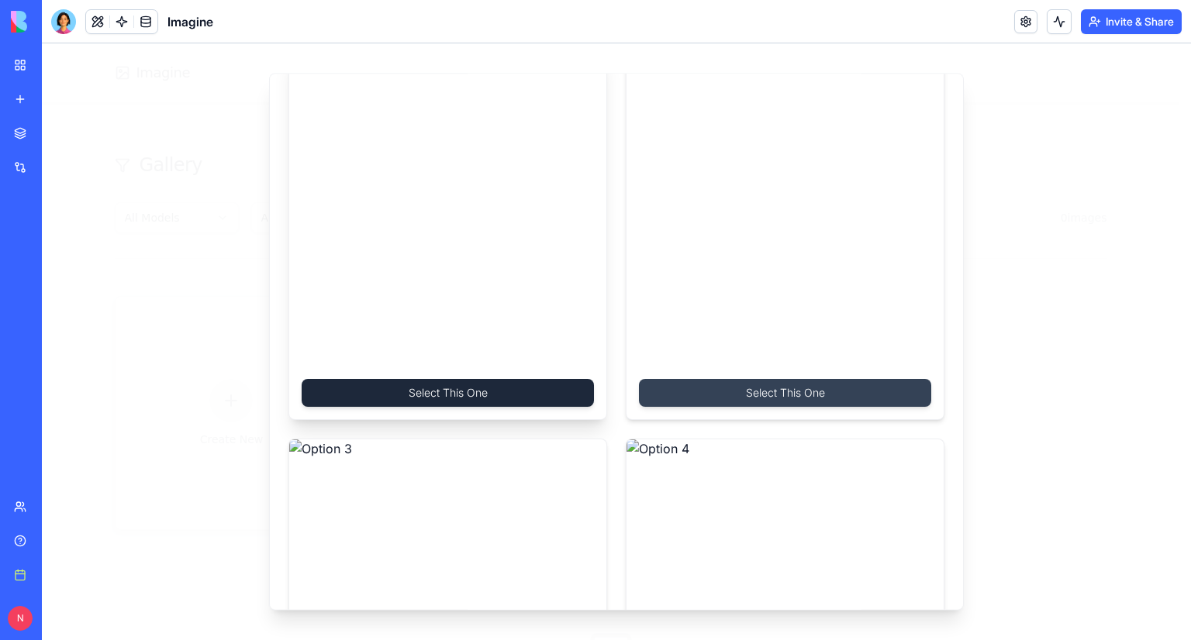
click at [522, 394] on button "Select This One" at bounding box center [448, 394] width 292 height 28
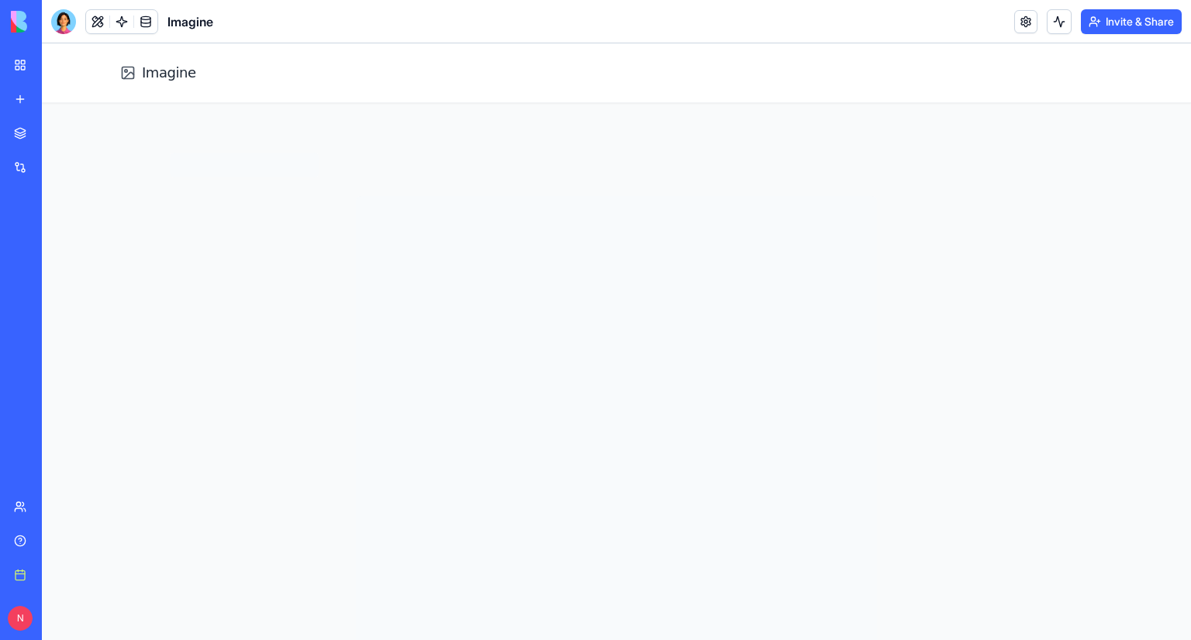
click at [488, 377] on div at bounding box center [616, 456] width 521 height 521
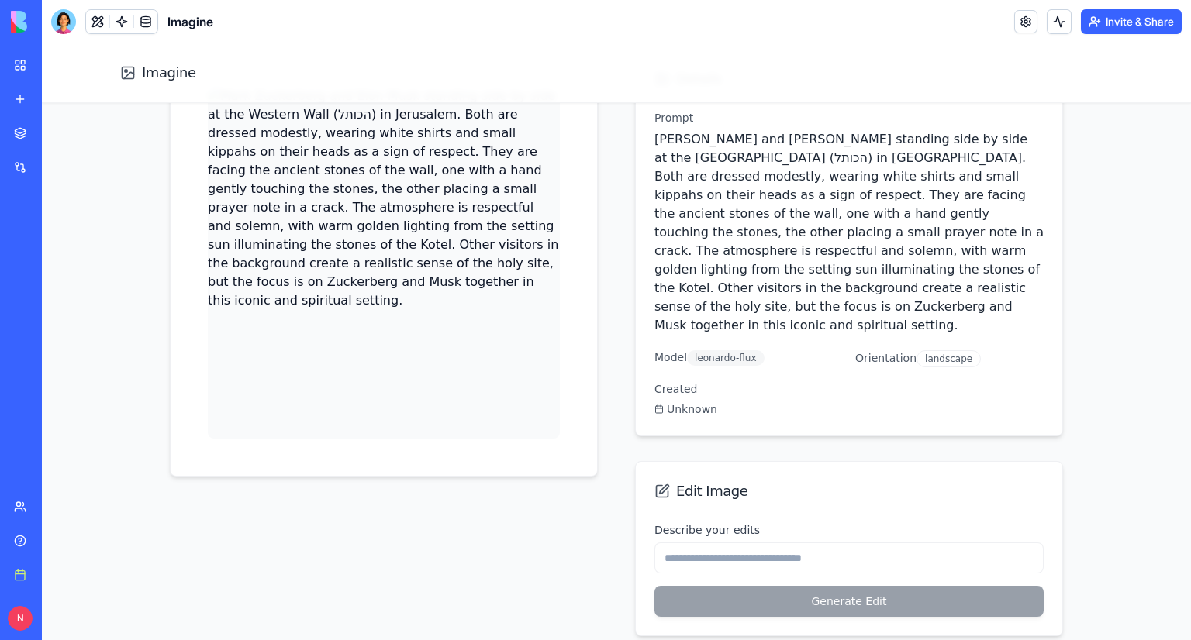
scroll to position [176, 0]
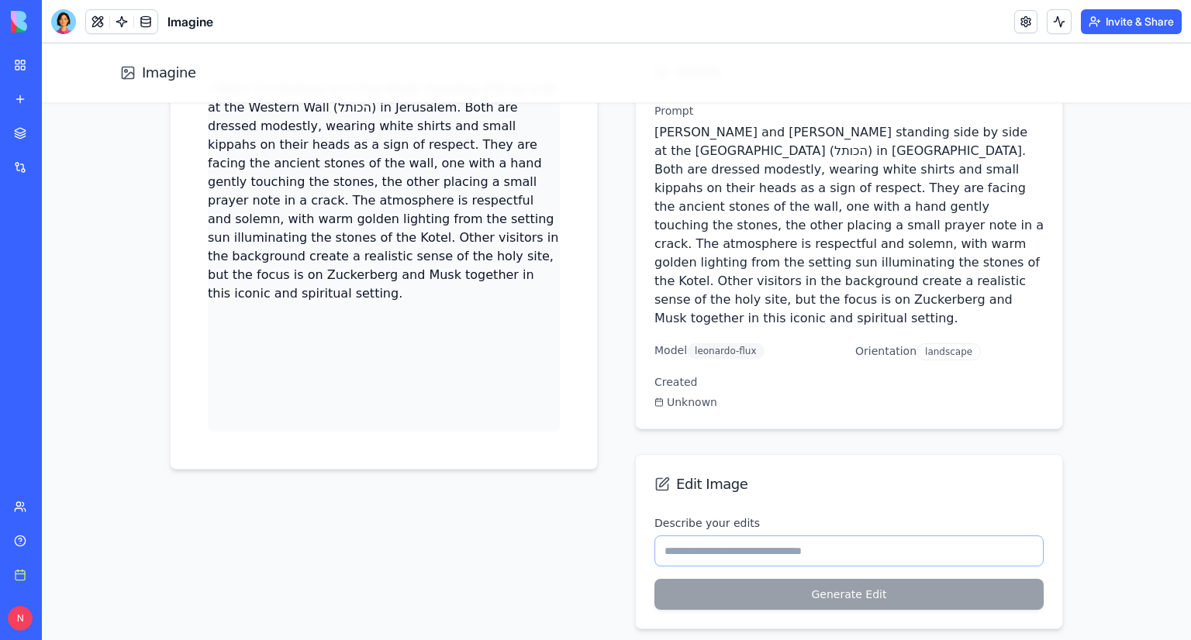
click at [772, 536] on input "Describe your edits" at bounding box center [848, 551] width 389 height 31
click at [555, 522] on div at bounding box center [384, 336] width 428 height 588
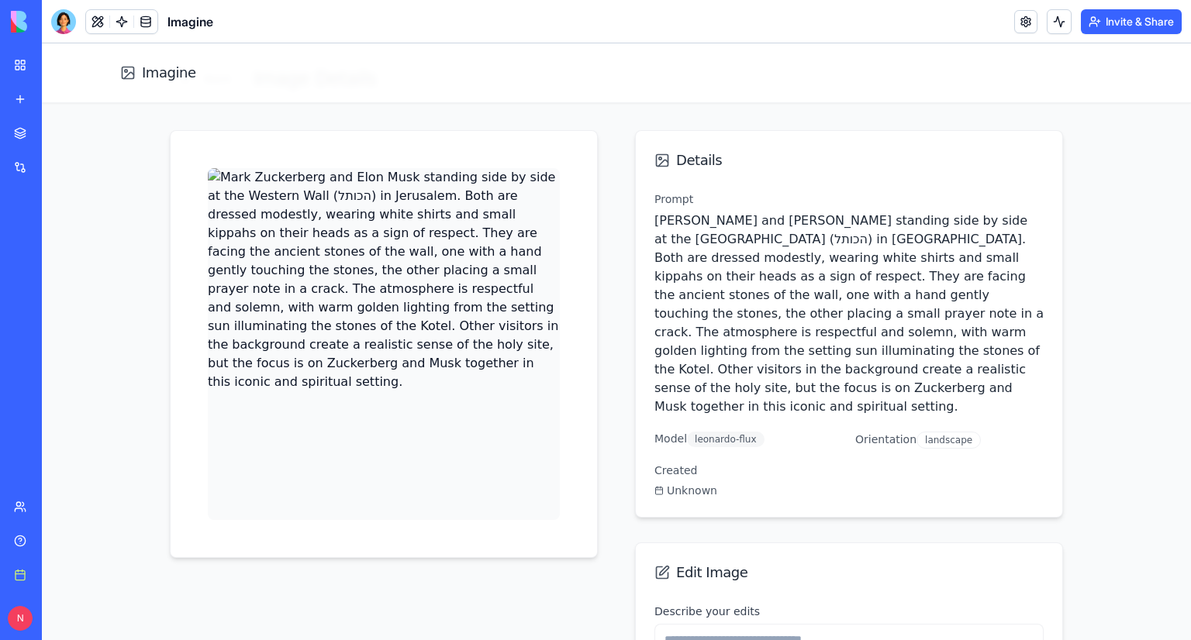
scroll to position [0, 0]
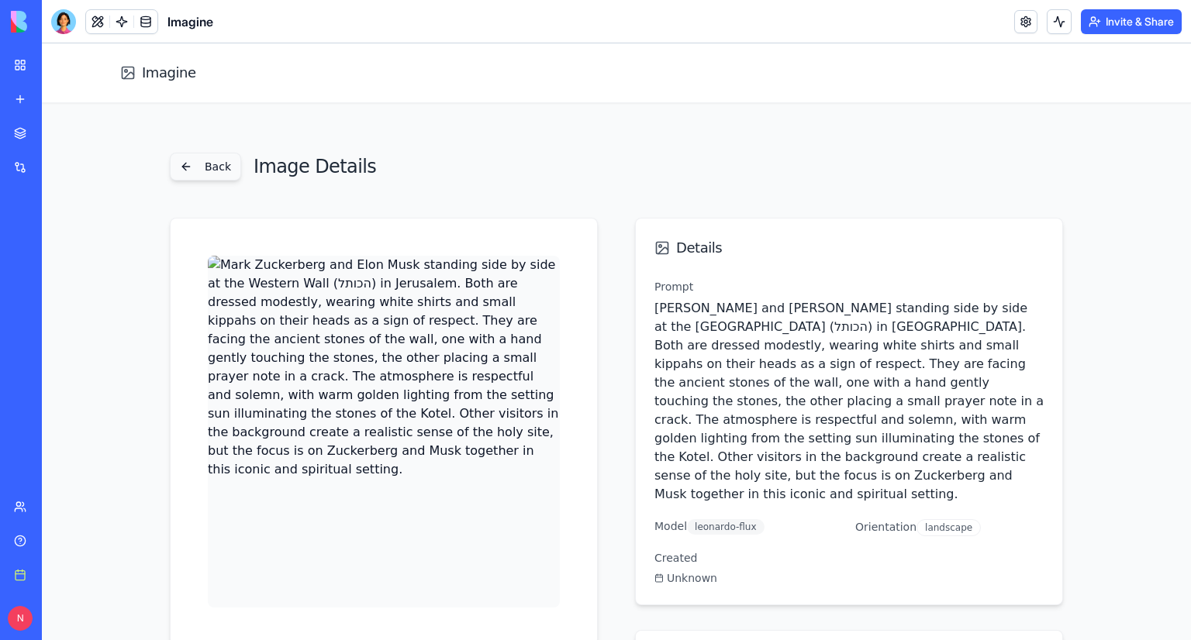
click at [208, 162] on button "Back" at bounding box center [205, 167] width 71 height 28
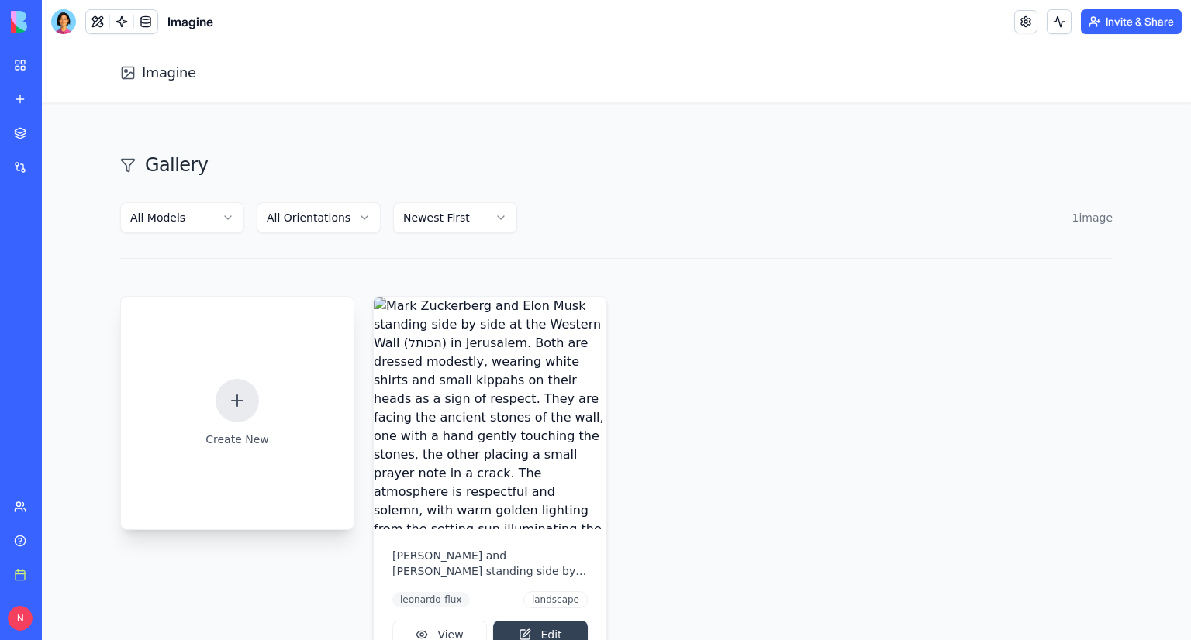
click at [260, 402] on div "Create New" at bounding box center [237, 413] width 234 height 234
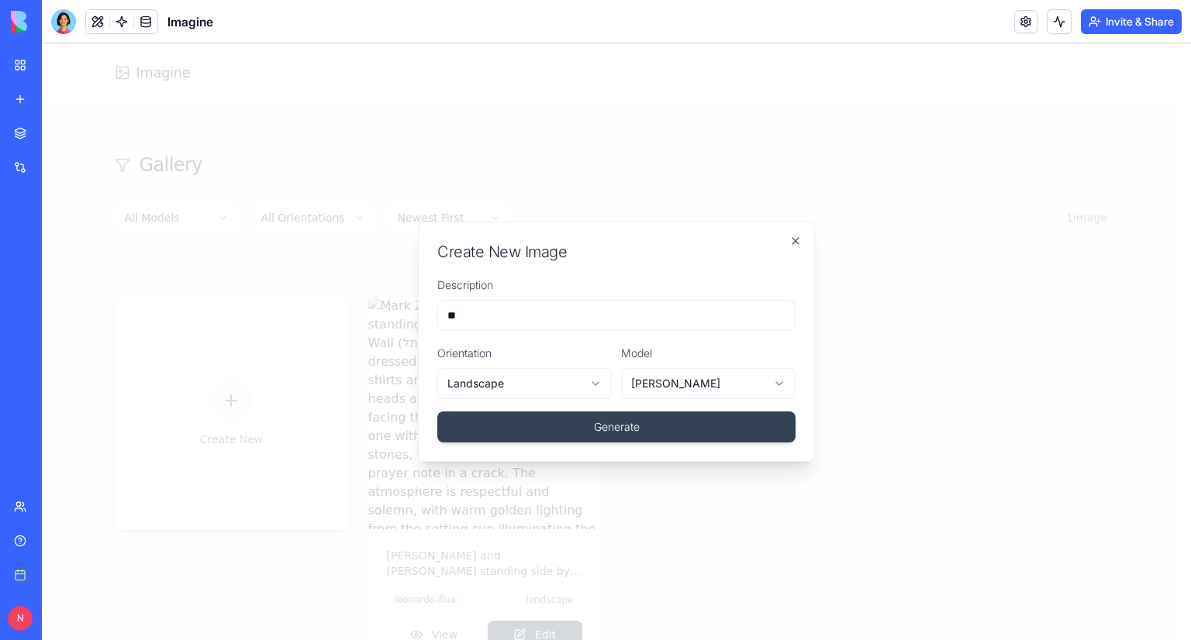
type input "*"
click at [437, 412] on button "Generate" at bounding box center [616, 427] width 358 height 31
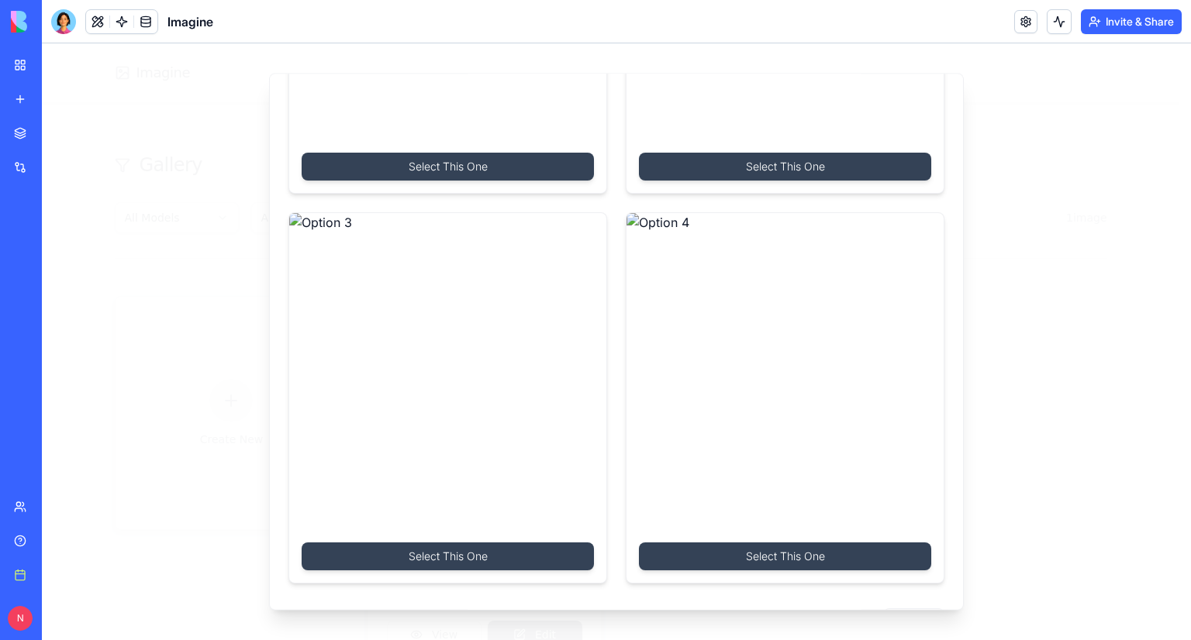
scroll to position [340, 0]
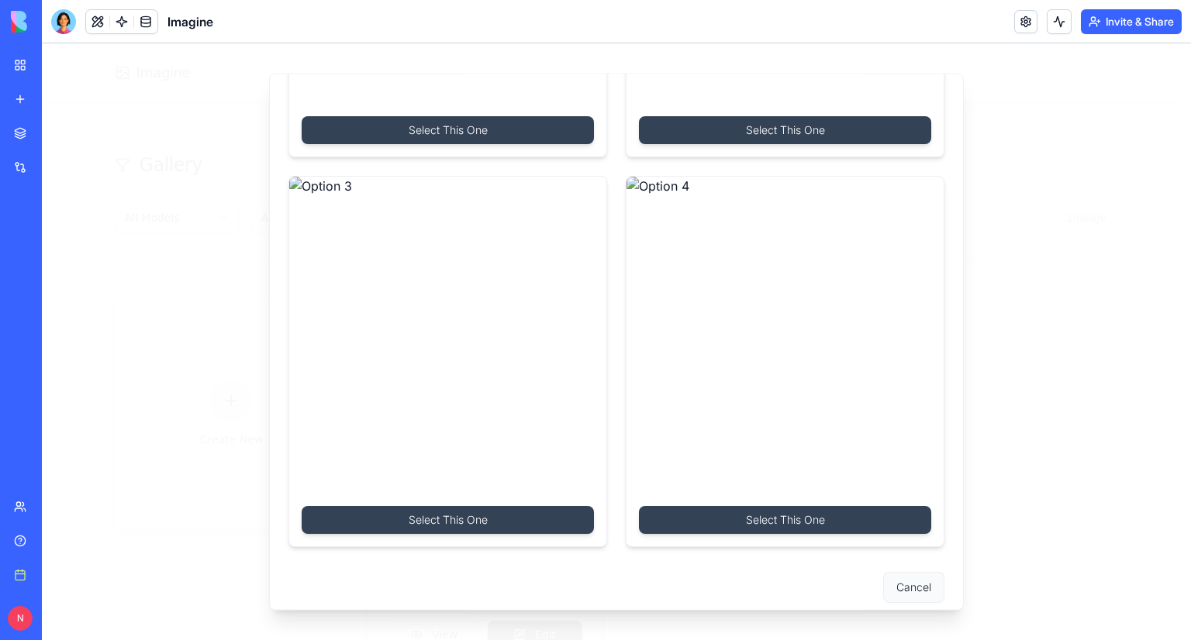
click at [910, 579] on button "Cancel" at bounding box center [913, 588] width 61 height 31
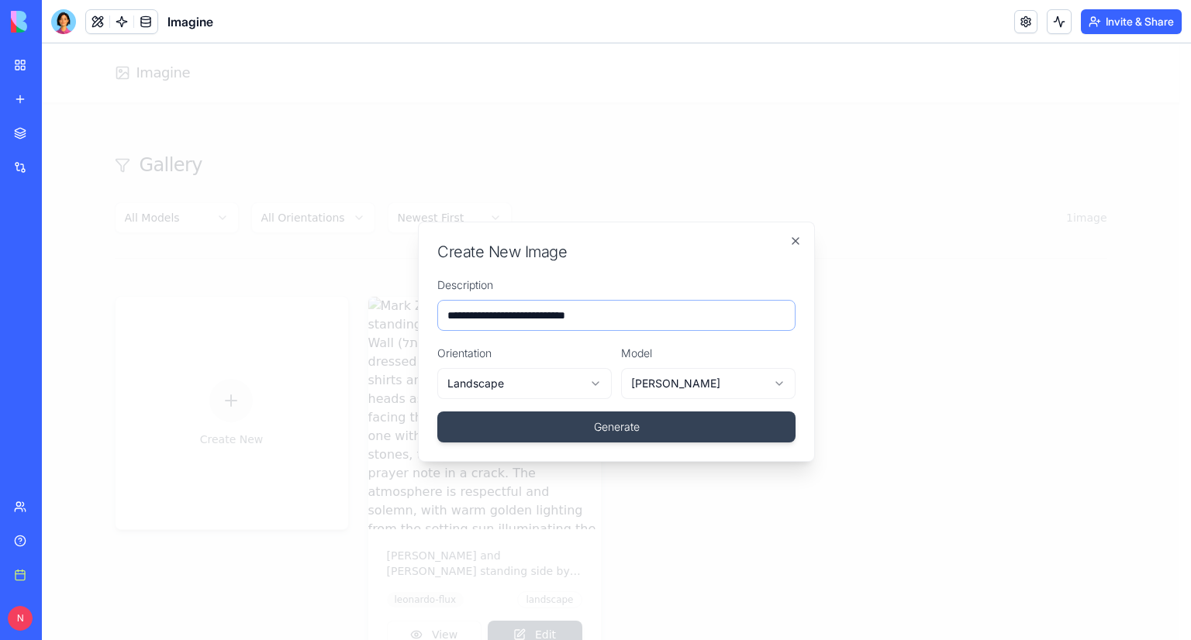
click at [501, 317] on input "**********" at bounding box center [616, 315] width 358 height 31
click at [488, 314] on input "**********" at bounding box center [616, 315] width 358 height 31
type input "**********"
click at [437, 412] on button "Generate" at bounding box center [616, 427] width 358 height 31
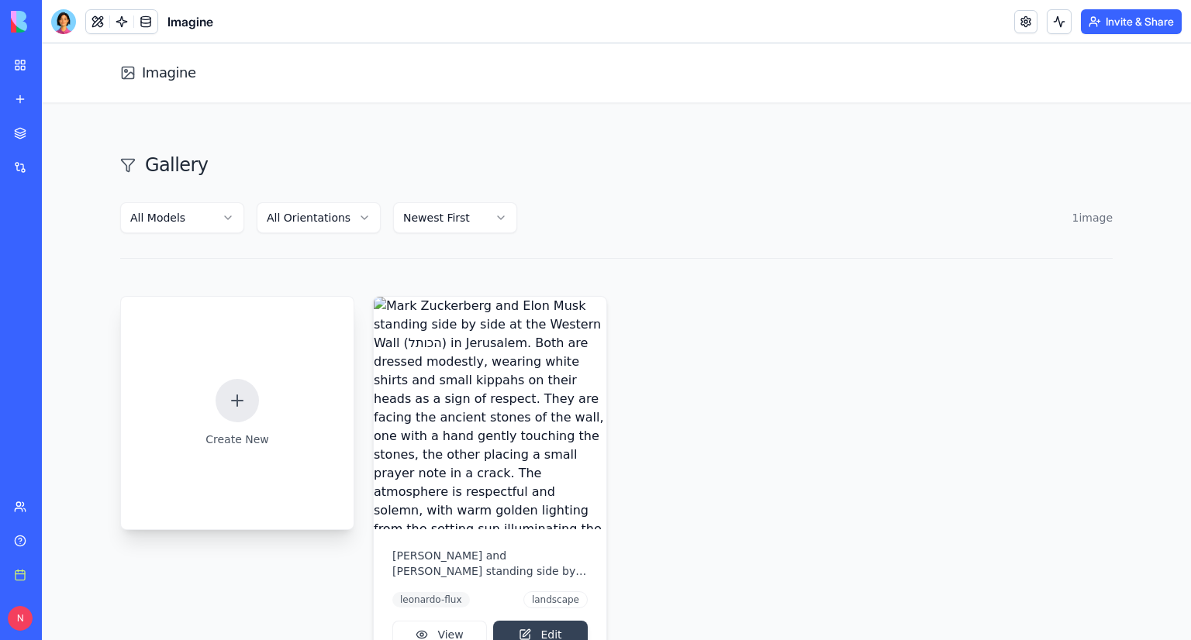
click at [228, 392] on icon at bounding box center [237, 400] width 19 height 19
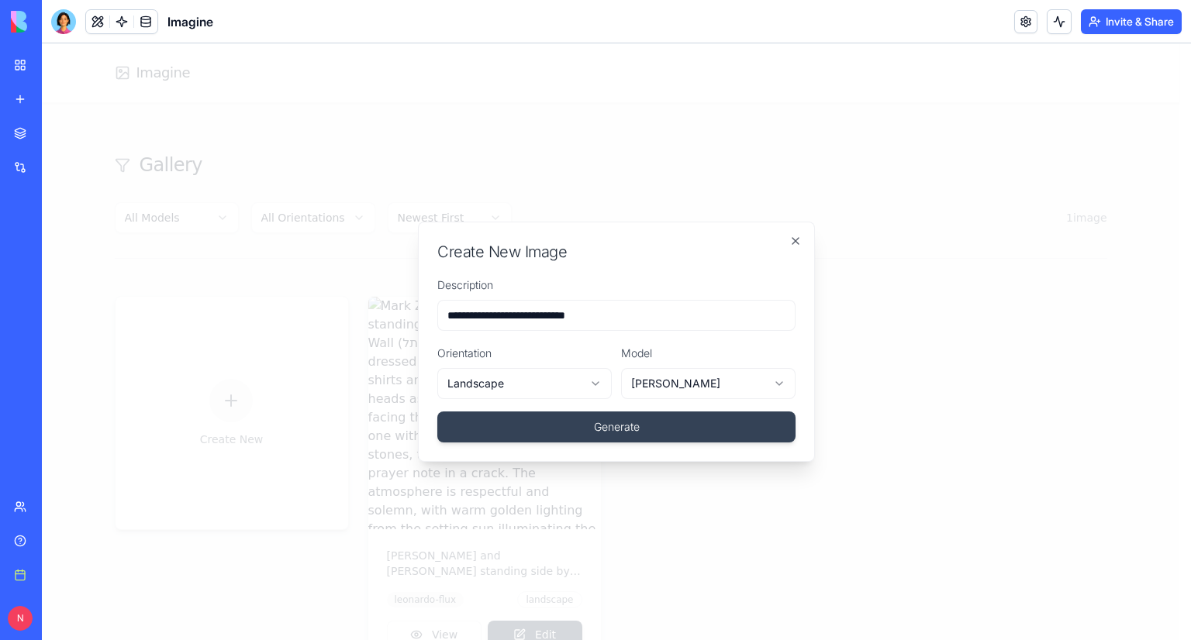
click at [504, 318] on input "**********" at bounding box center [616, 315] width 358 height 31
click at [495, 315] on input "**********" at bounding box center [616, 315] width 358 height 31
type input "**********"
click at [437, 412] on button "Generate" at bounding box center [616, 427] width 358 height 31
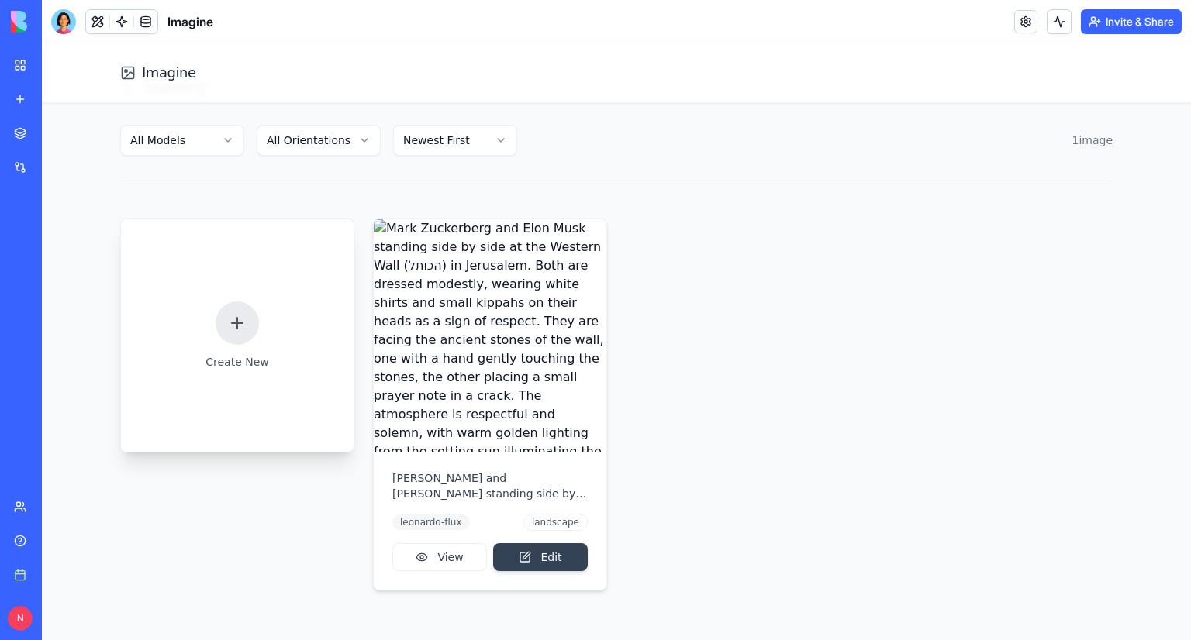
scroll to position [77, 0]
click at [222, 311] on div at bounding box center [236, 323] width 43 height 43
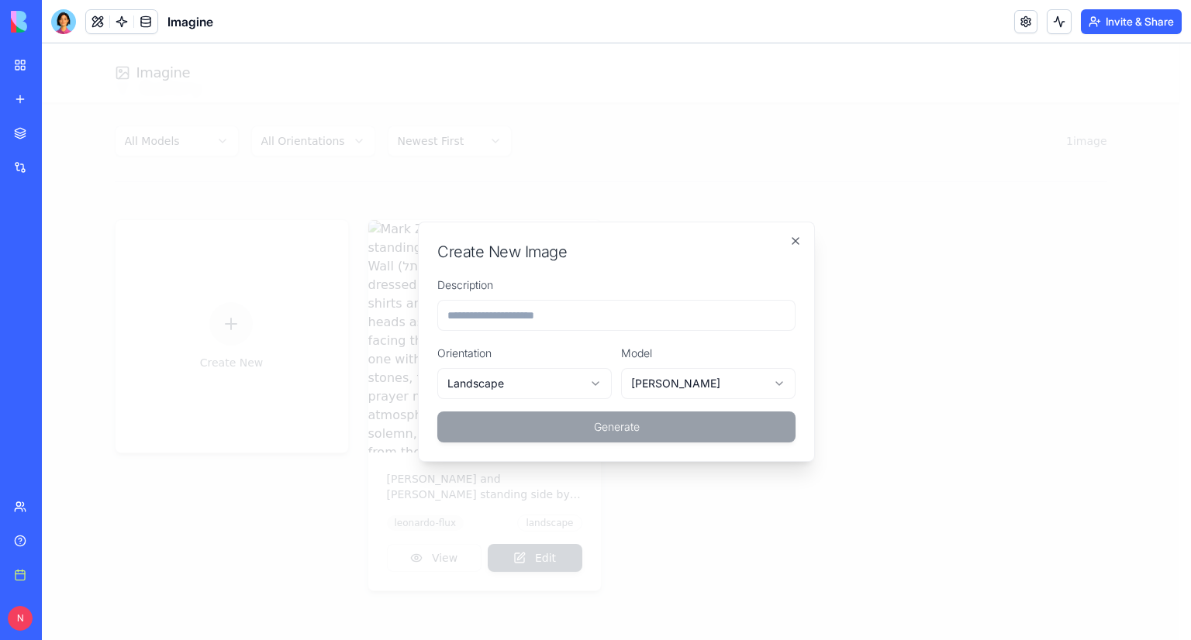
click at [504, 309] on input "Description" at bounding box center [616, 315] width 358 height 31
type input "**********"
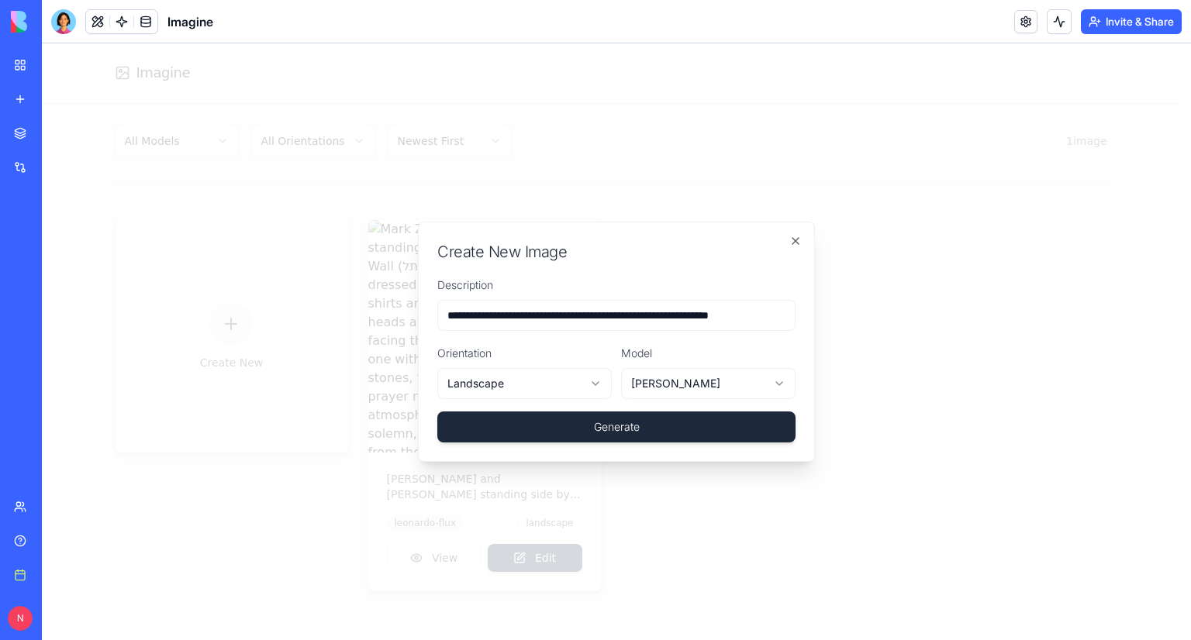
click at [581, 419] on button "Generate" at bounding box center [616, 427] width 358 height 31
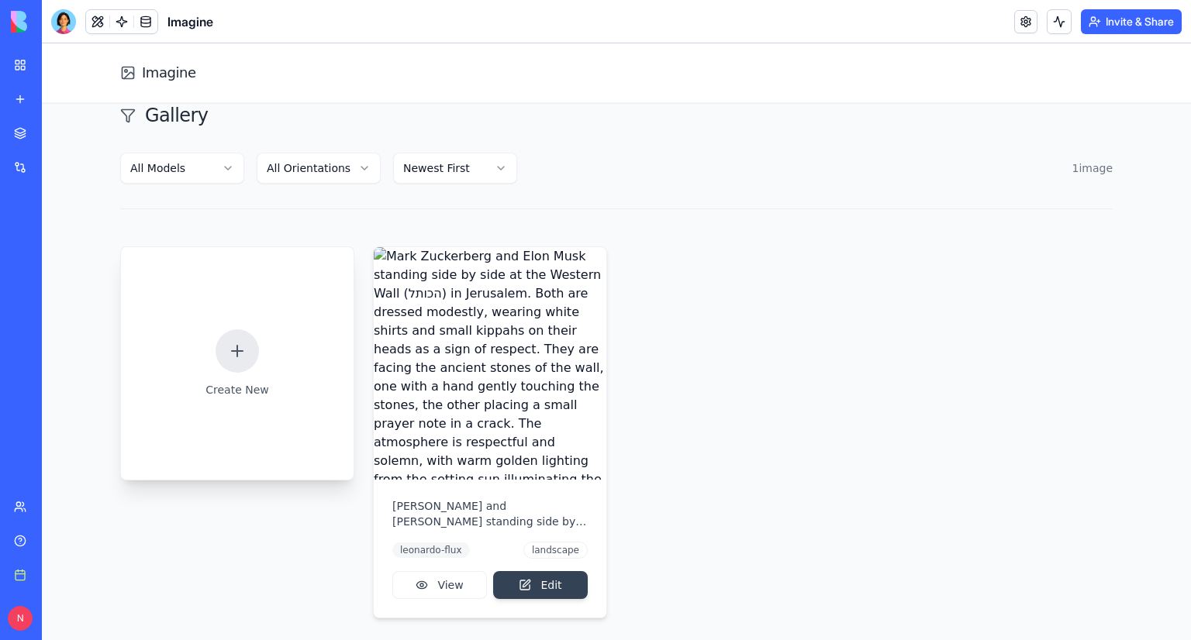
scroll to position [77, 0]
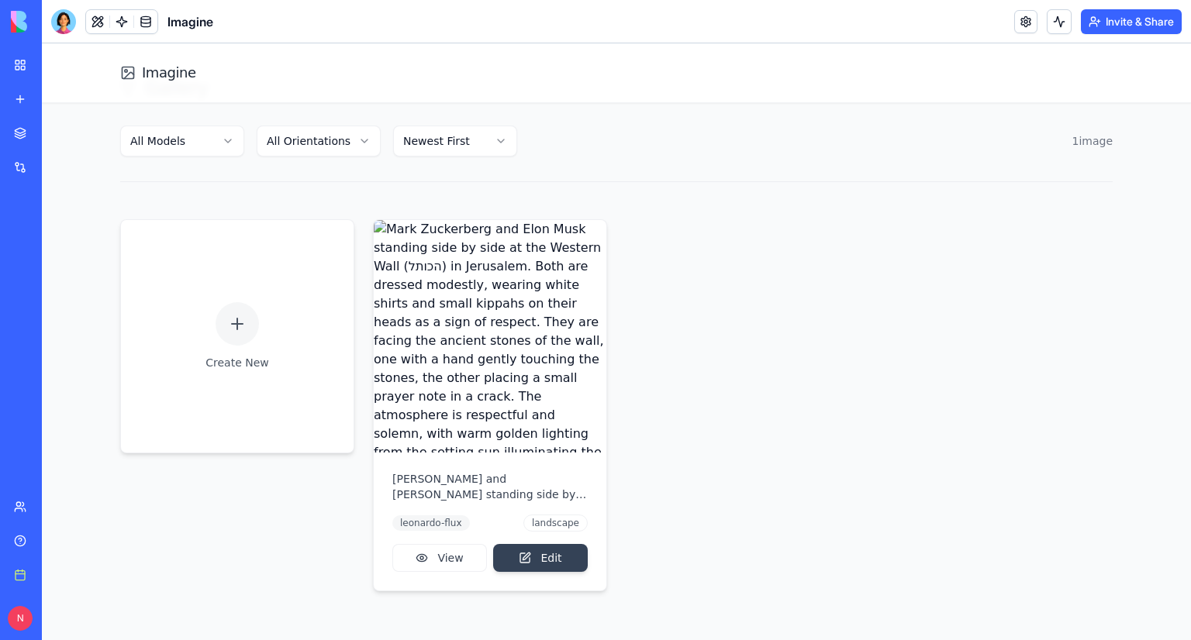
click at [57, 25] on div at bounding box center [63, 21] width 25 height 25
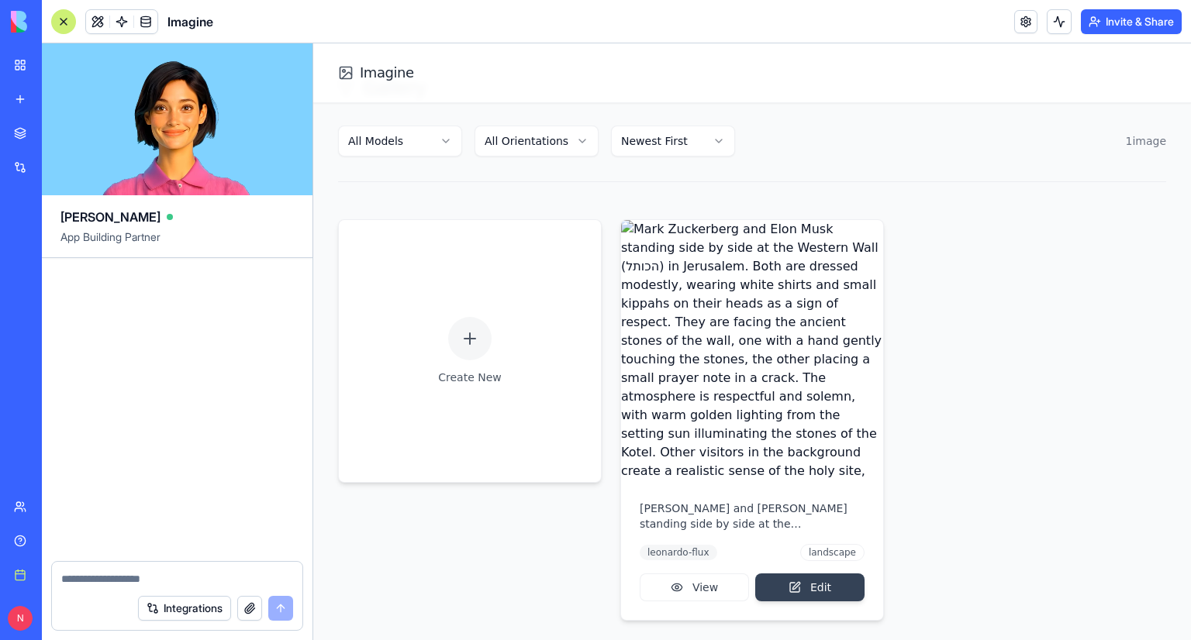
click at [115, 571] on textarea at bounding box center [177, 579] width 232 height 16
type textarea "*"
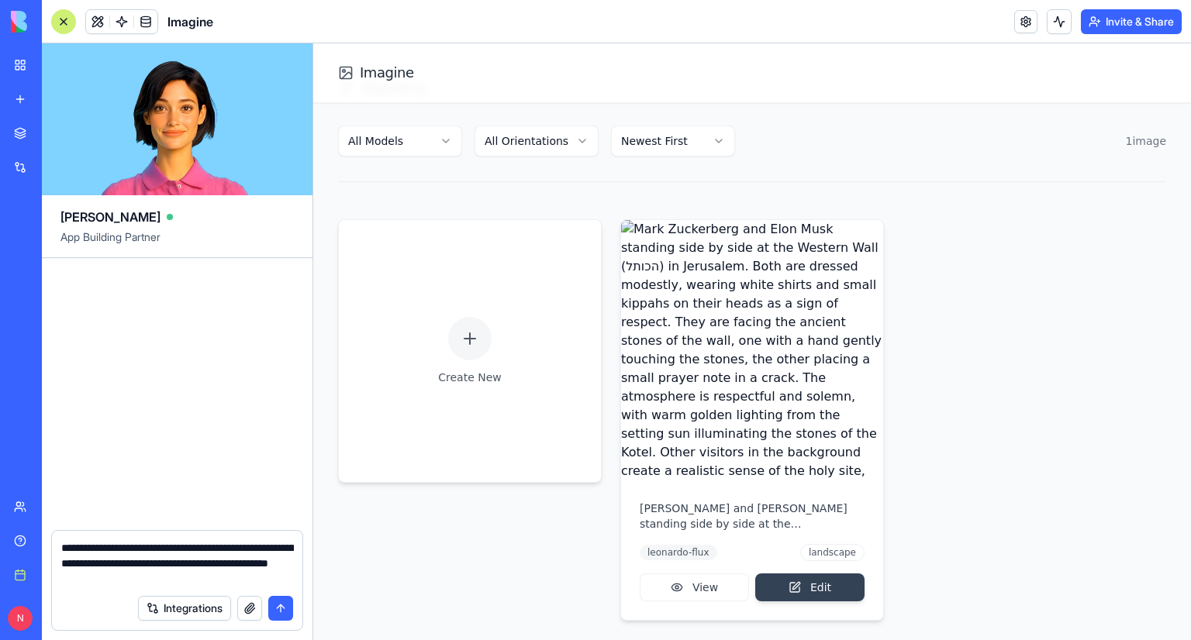
type textarea "**********"
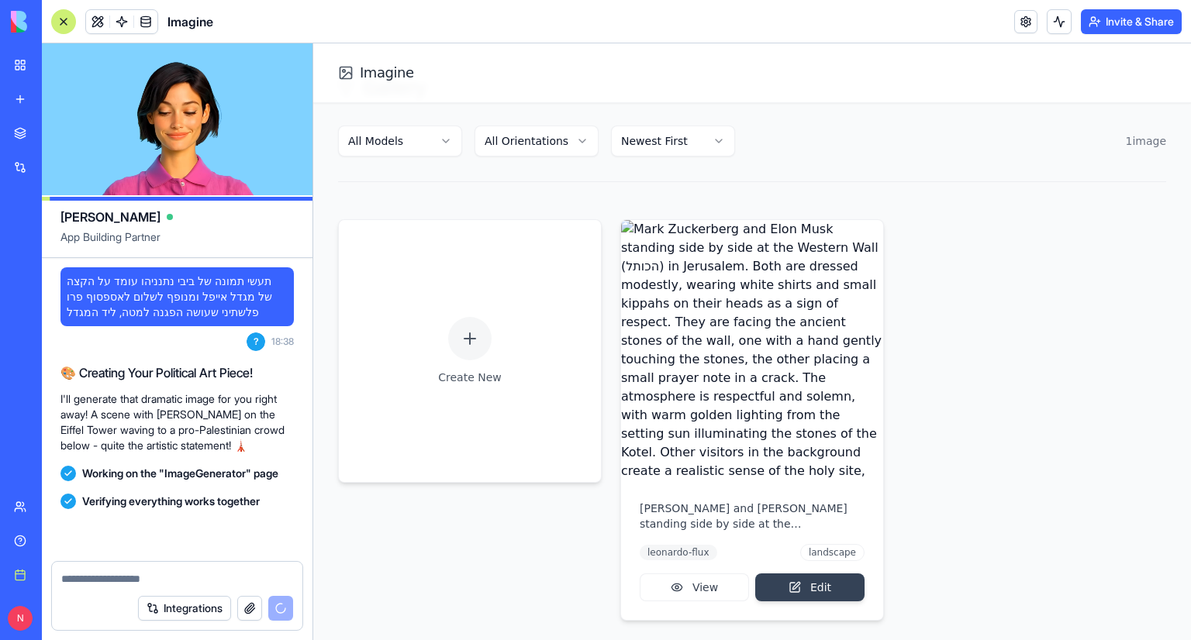
scroll to position [147, 0]
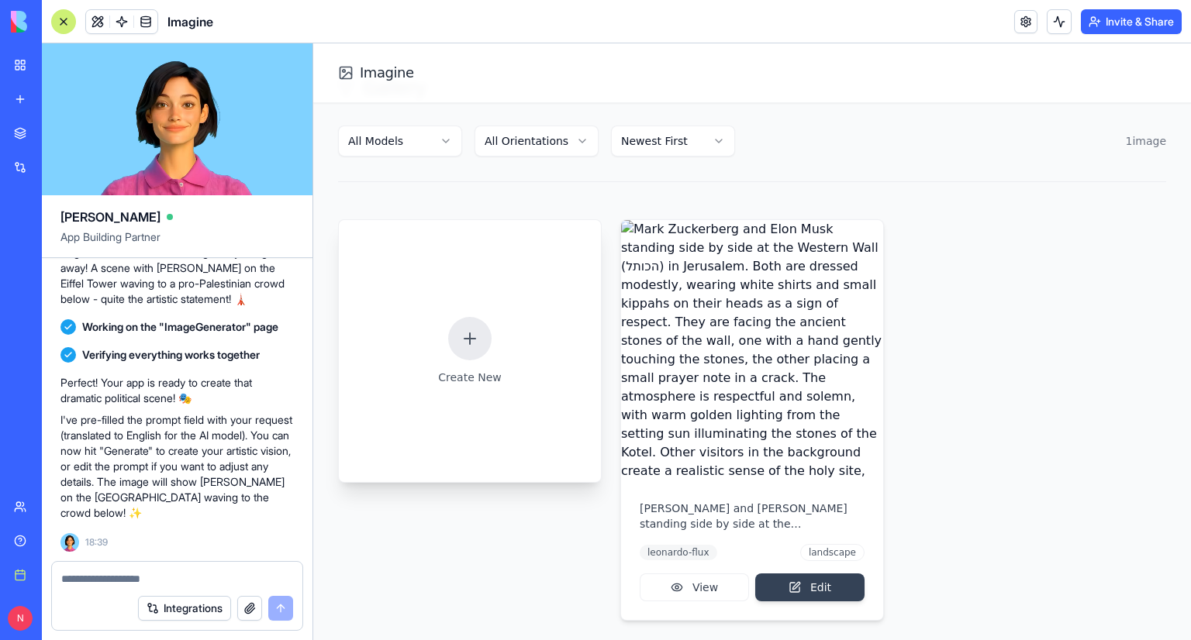
click at [472, 370] on p "Create New" at bounding box center [470, 378] width 64 height 16
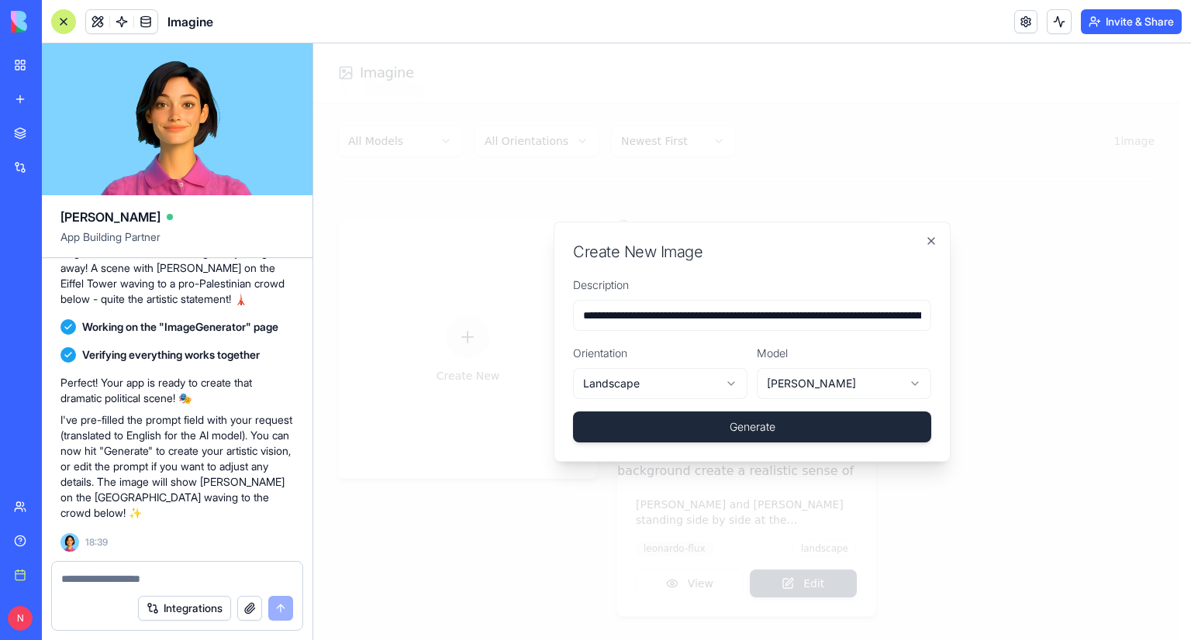
click at [791, 433] on button "Generate" at bounding box center [752, 427] width 358 height 31
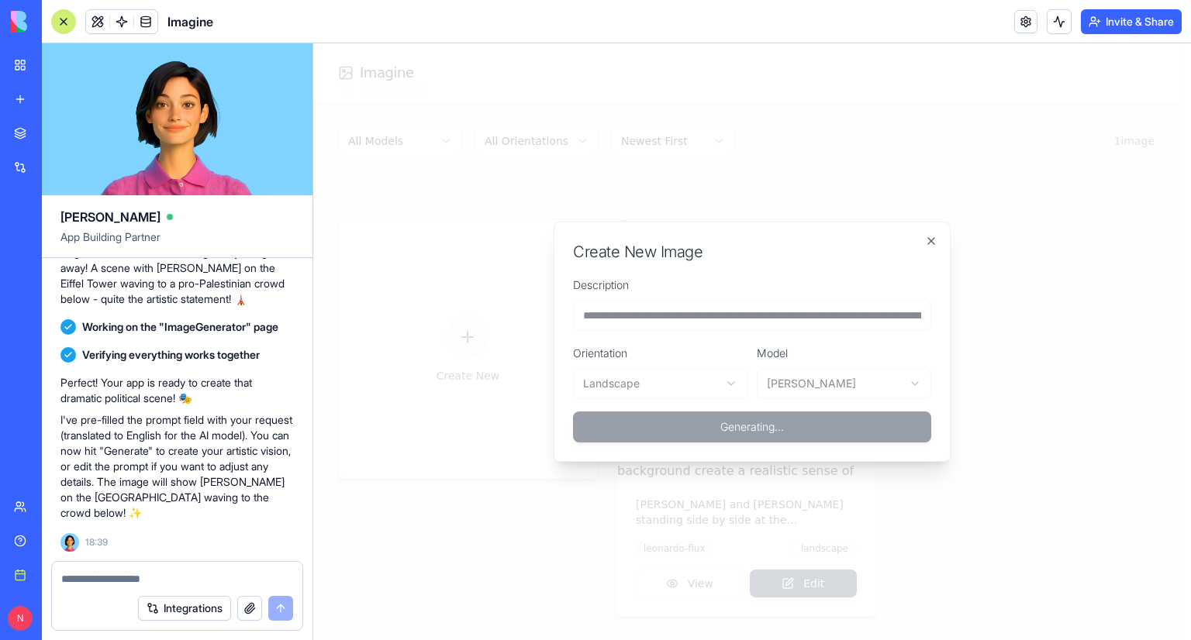
click at [630, 419] on form "**********" at bounding box center [752, 358] width 358 height 167
click at [211, 577] on textarea at bounding box center [177, 579] width 233 height 16
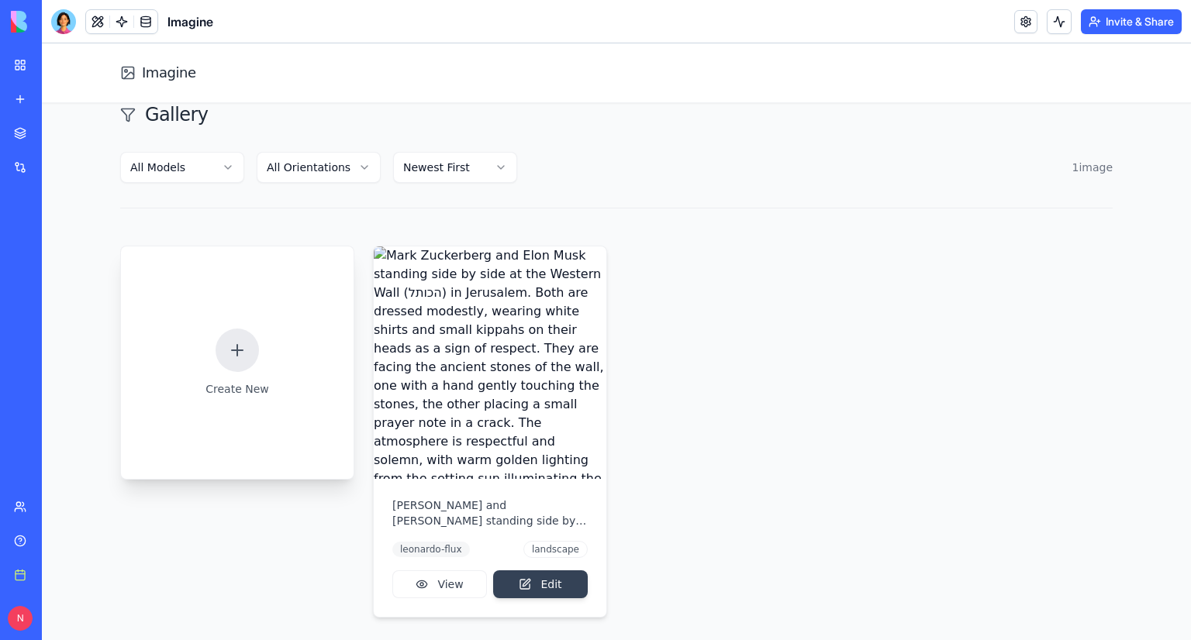
scroll to position [77, 0]
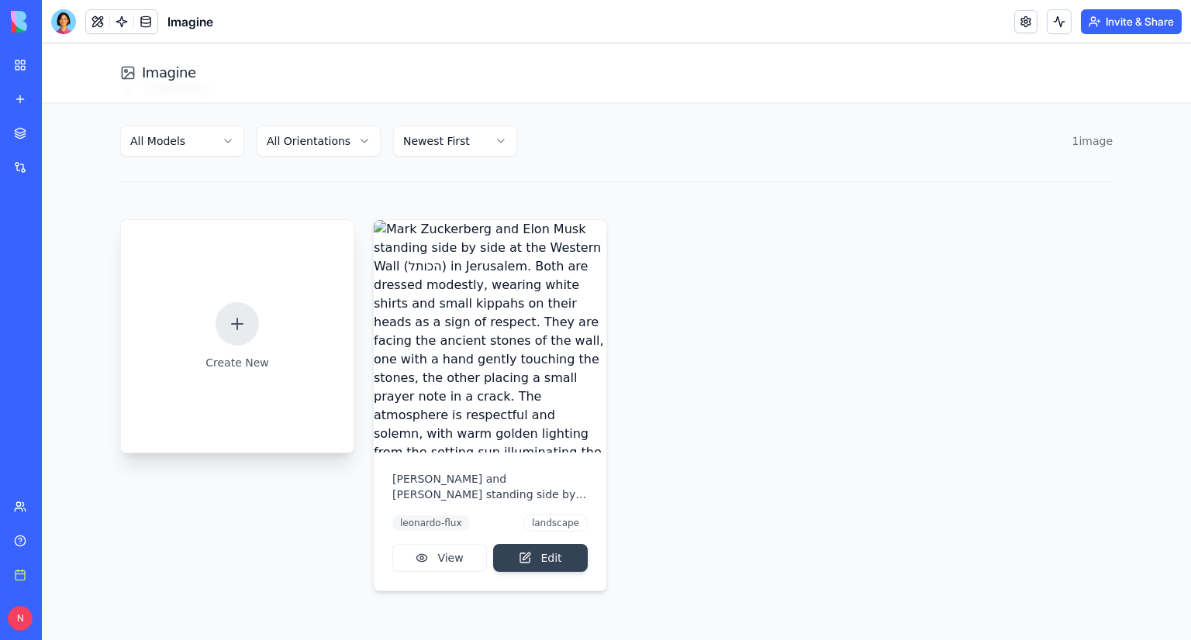
click at [220, 343] on div "Create New" at bounding box center [237, 336] width 64 height 68
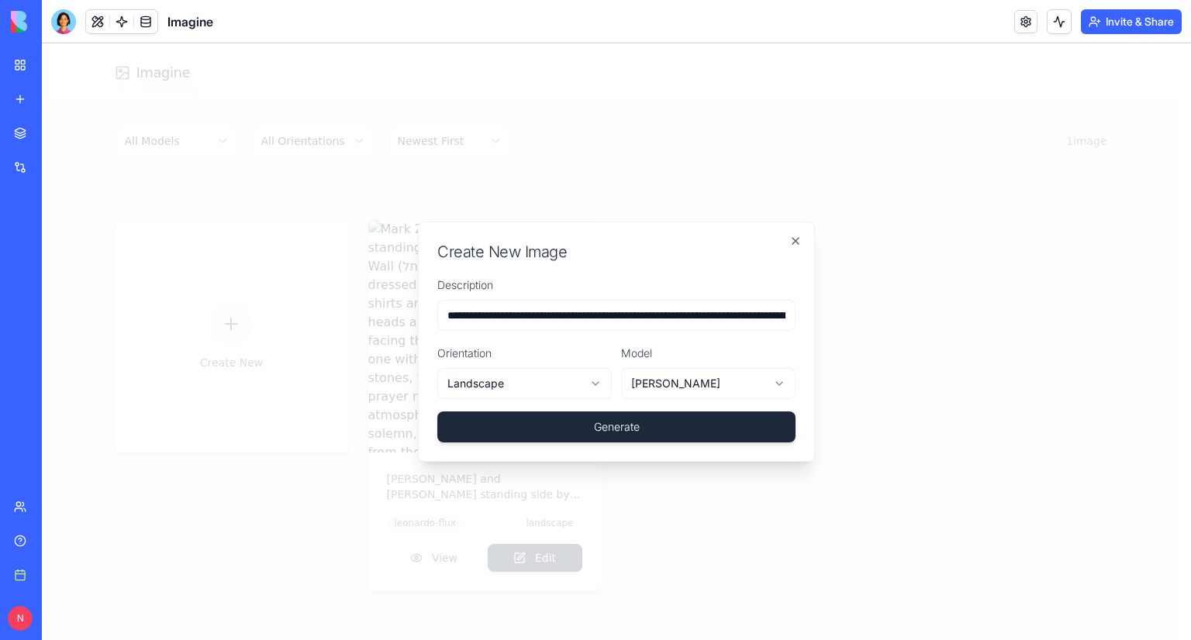
click at [618, 426] on button "Generate" at bounding box center [616, 427] width 358 height 31
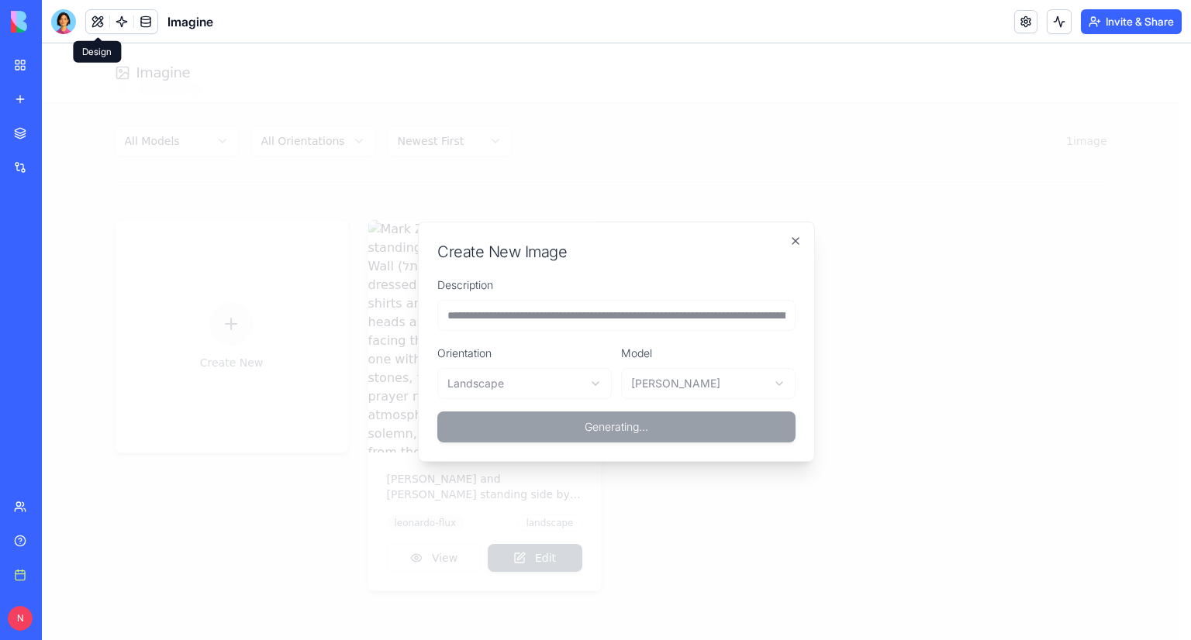
click at [108, 17] on button at bounding box center [97, 21] width 23 height 23
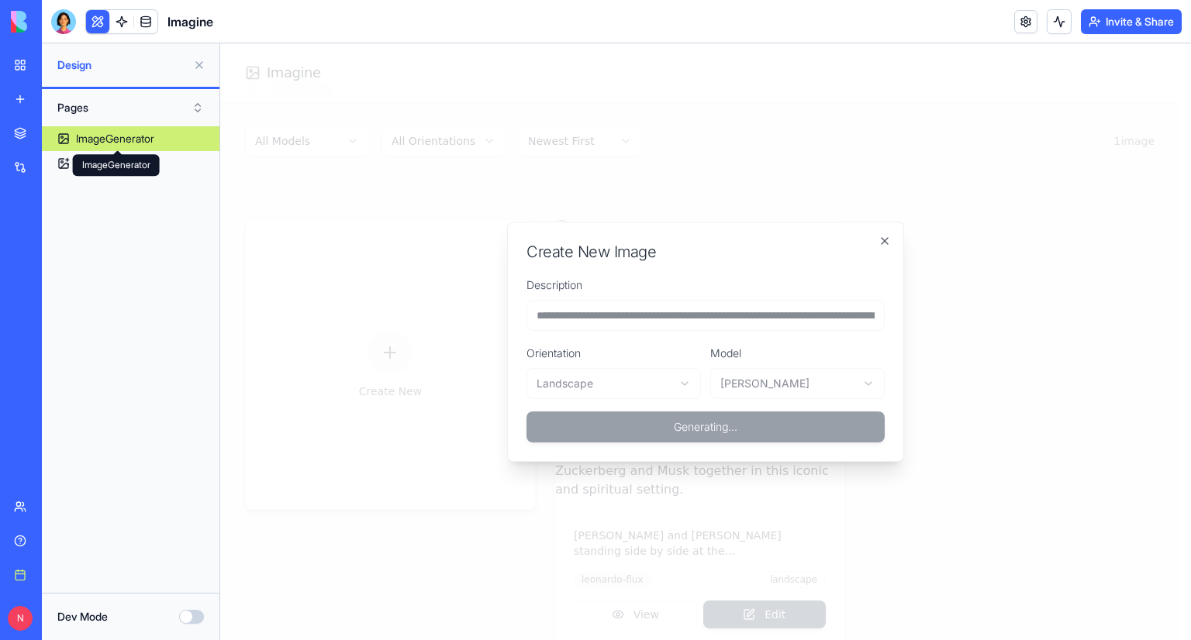
click at [106, 157] on div "ImageGenerator ImageGenerator" at bounding box center [116, 165] width 87 height 22
click at [123, 149] on link "ImageGenerator" at bounding box center [131, 138] width 178 height 25
click at [121, 160] on div "ImageDetails" at bounding box center [107, 164] width 62 height 16
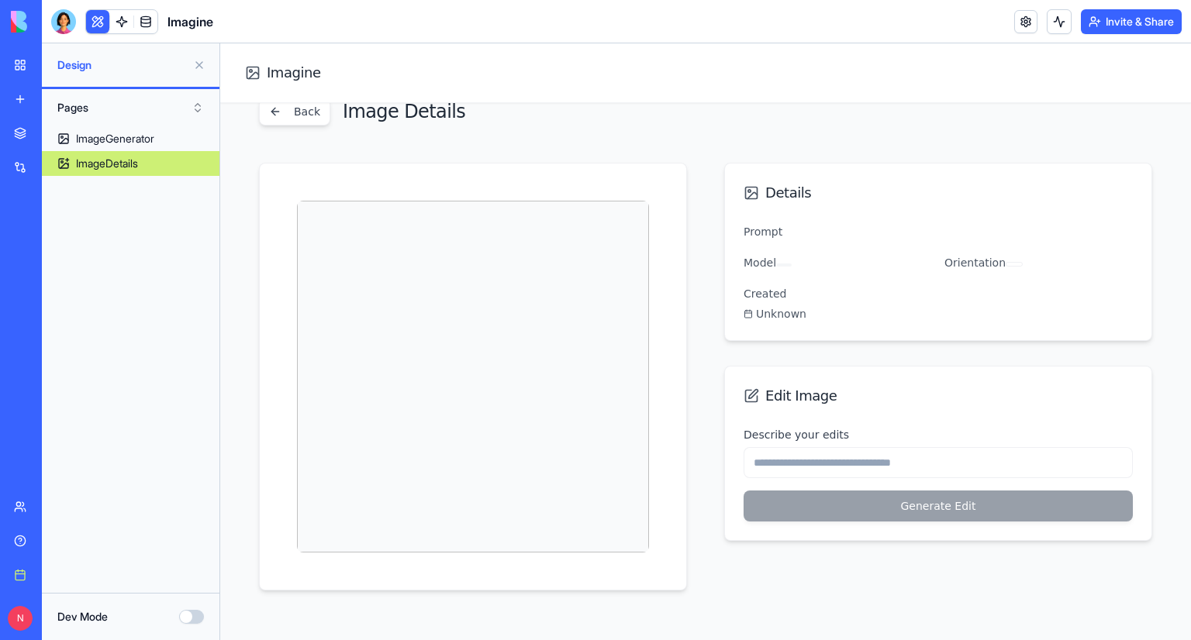
scroll to position [54, 0]
click at [146, 17] on link at bounding box center [145, 21] width 23 height 23
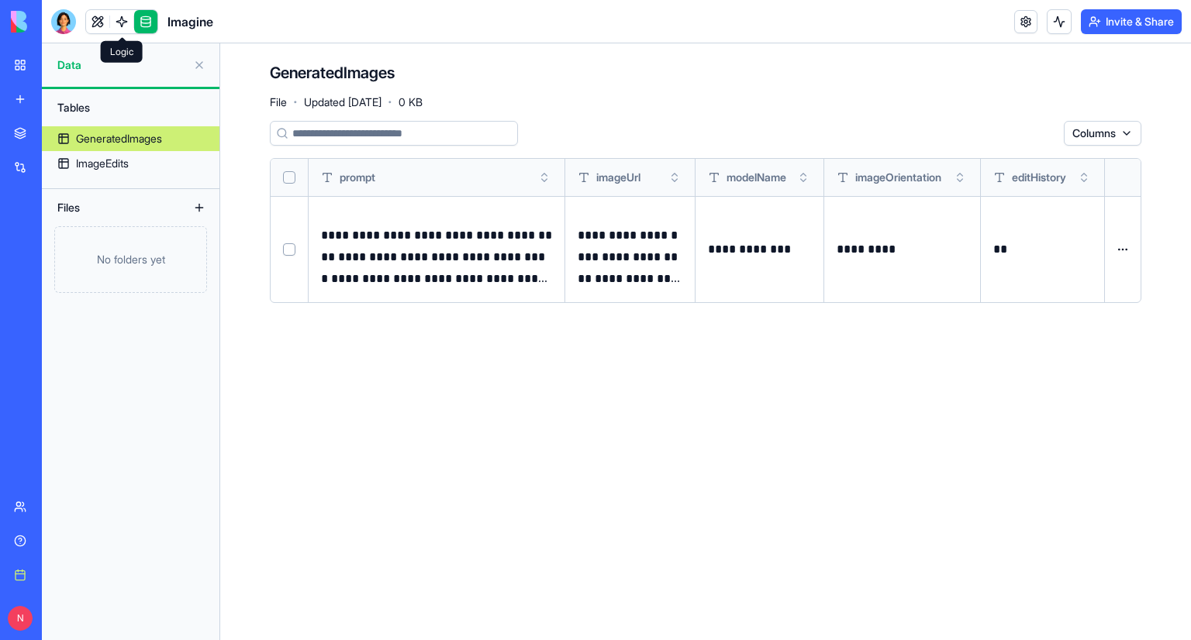
click at [119, 22] on link at bounding box center [121, 21] width 23 height 23
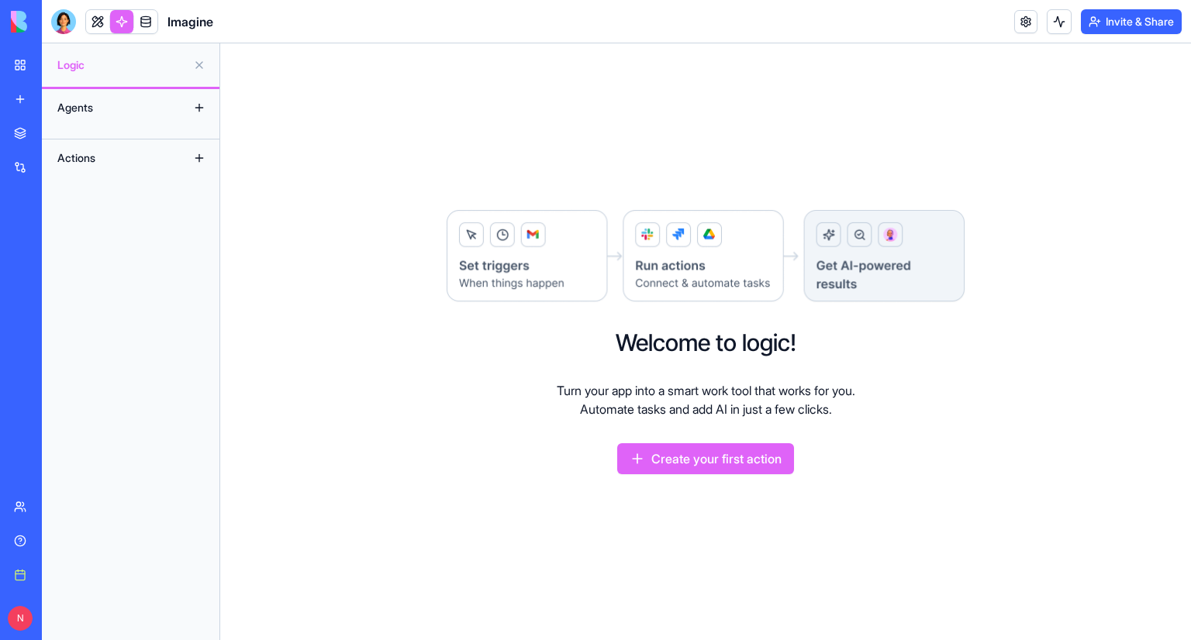
click at [699, 446] on button "Create your first action" at bounding box center [705, 458] width 177 height 31
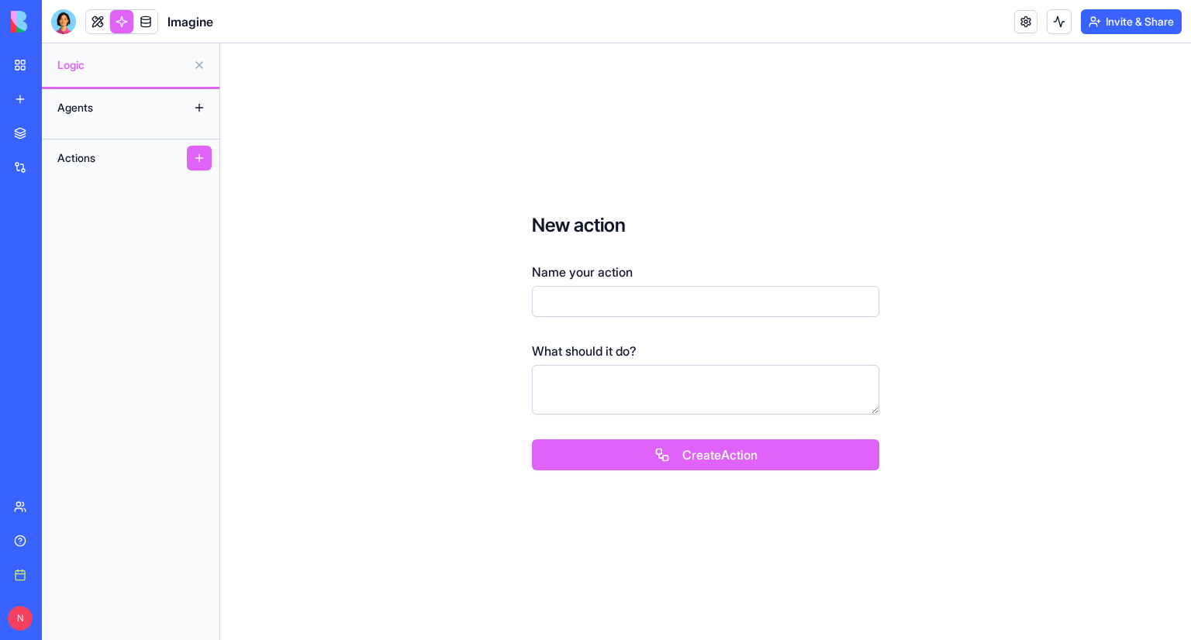
click at [698, 450] on button "Create Action" at bounding box center [705, 455] width 347 height 31
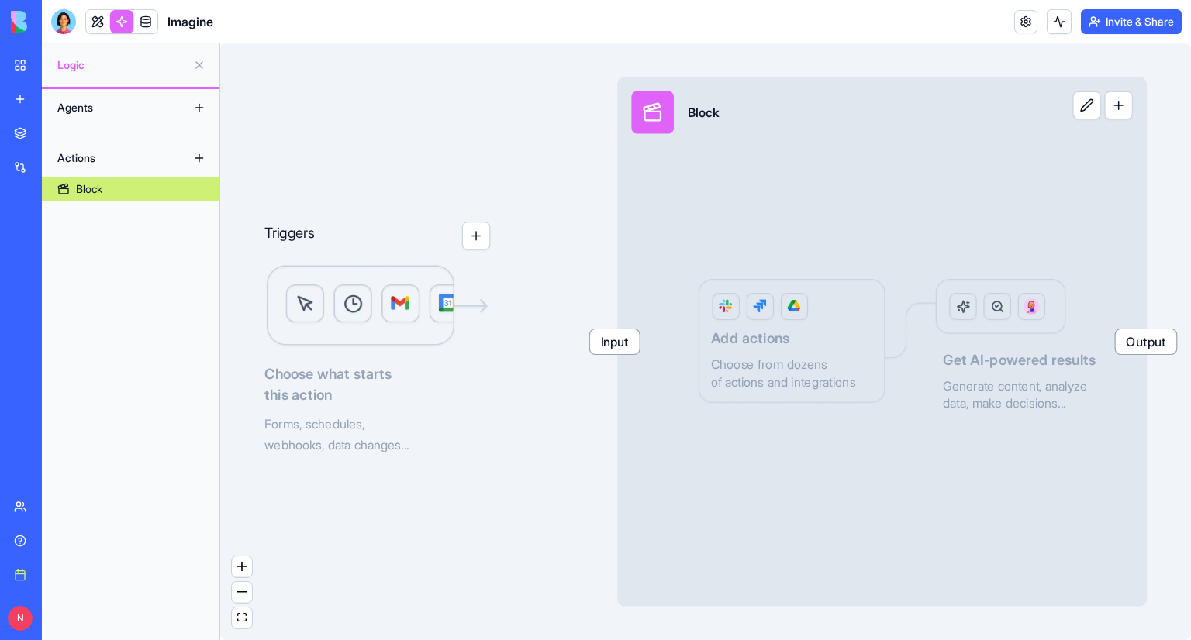
click at [468, 243] on button "button" at bounding box center [476, 236] width 28 height 28
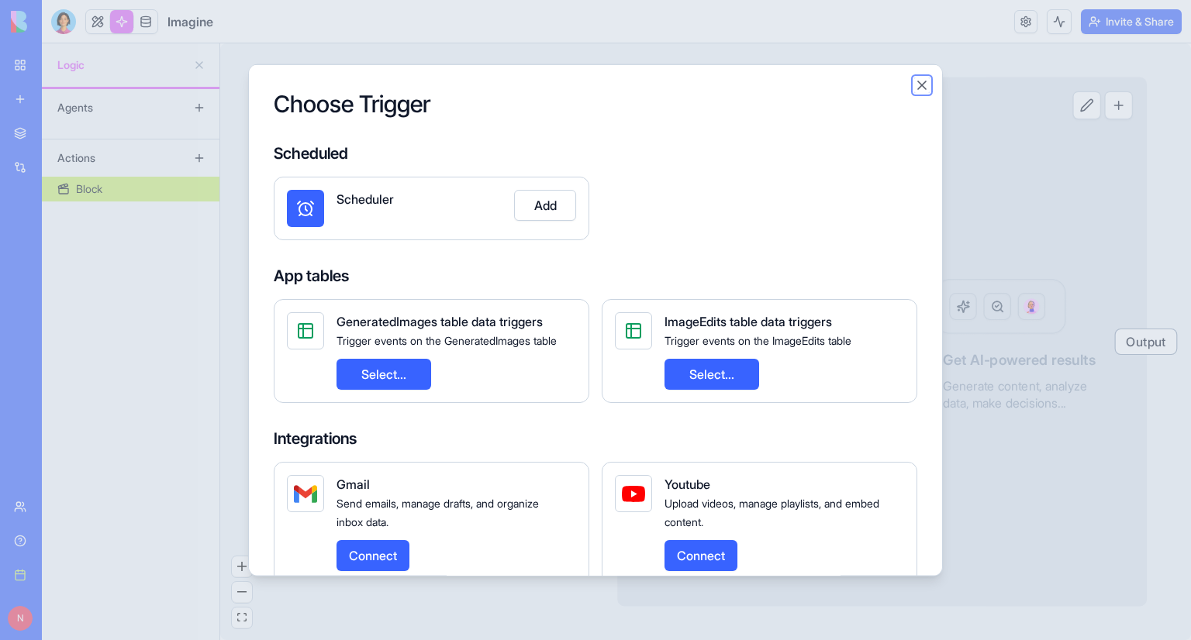
click at [918, 88] on button "Close" at bounding box center [922, 86] width 16 height 16
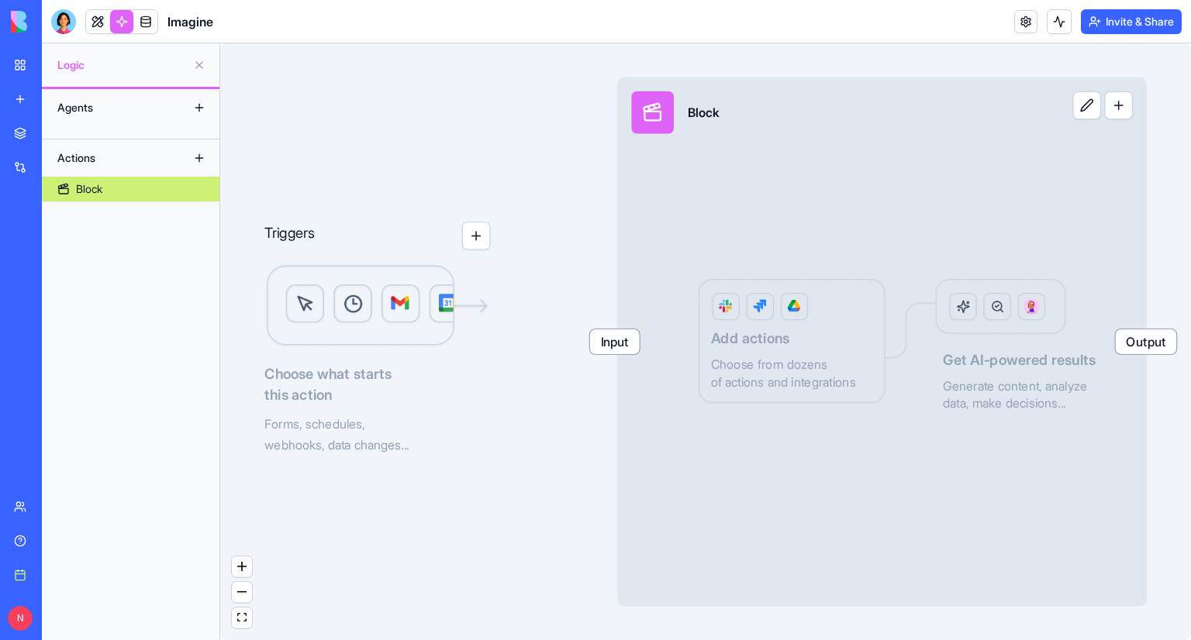
click at [635, 339] on span "Input" at bounding box center [615, 341] width 50 height 25
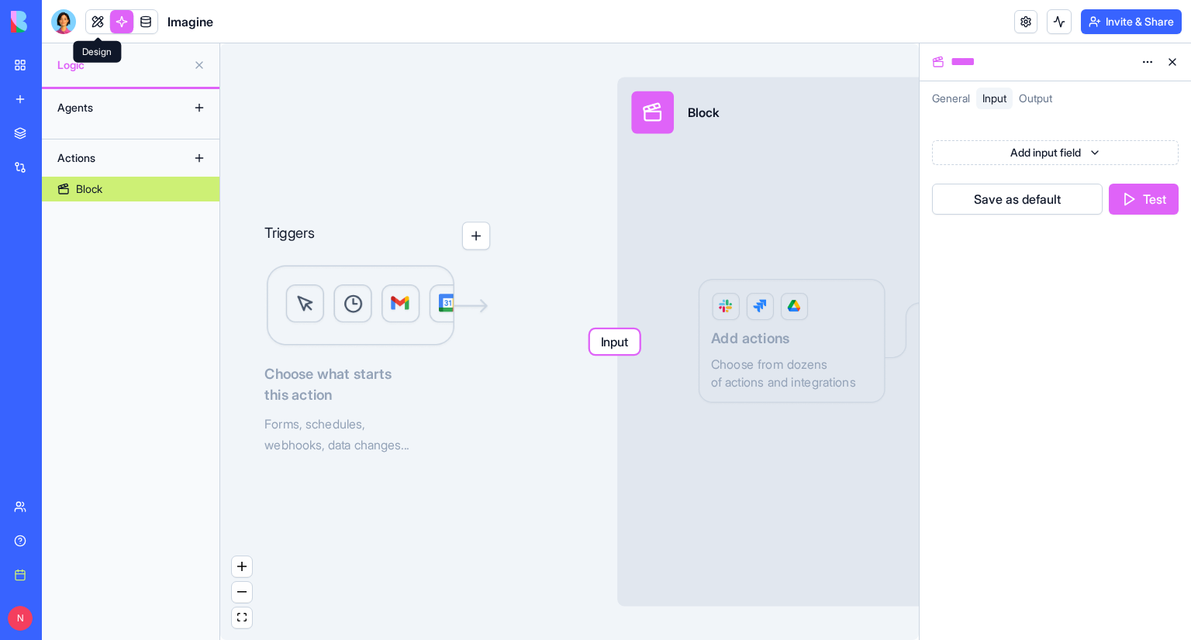
click at [90, 14] on link at bounding box center [97, 21] width 23 height 23
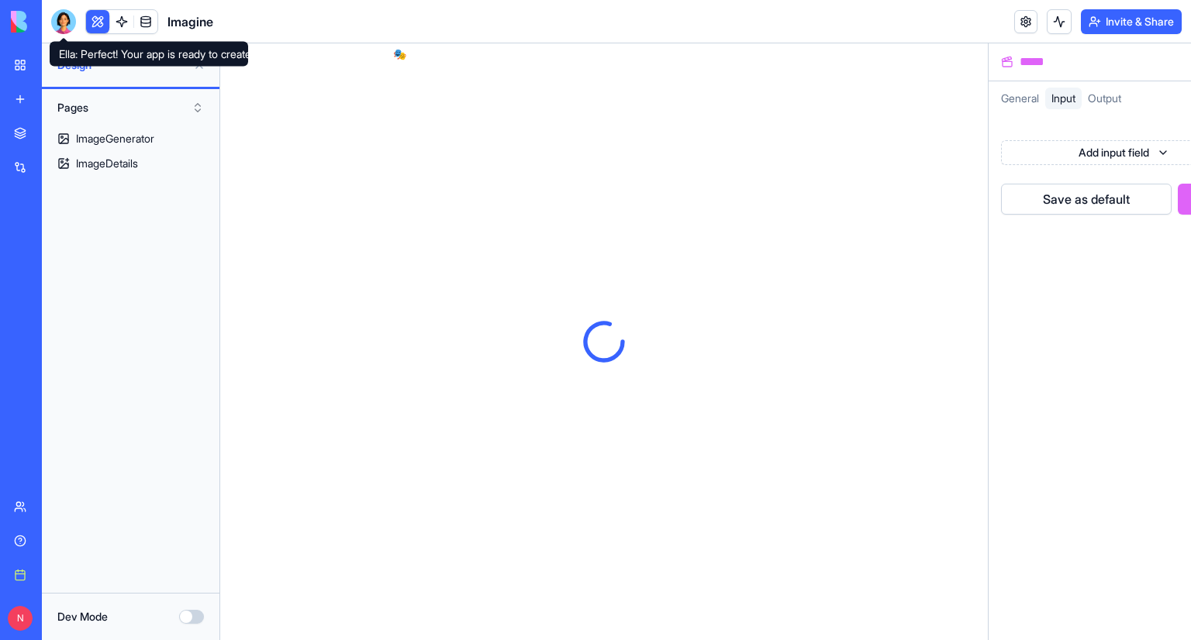
click at [57, 16] on div at bounding box center [63, 21] width 25 height 25
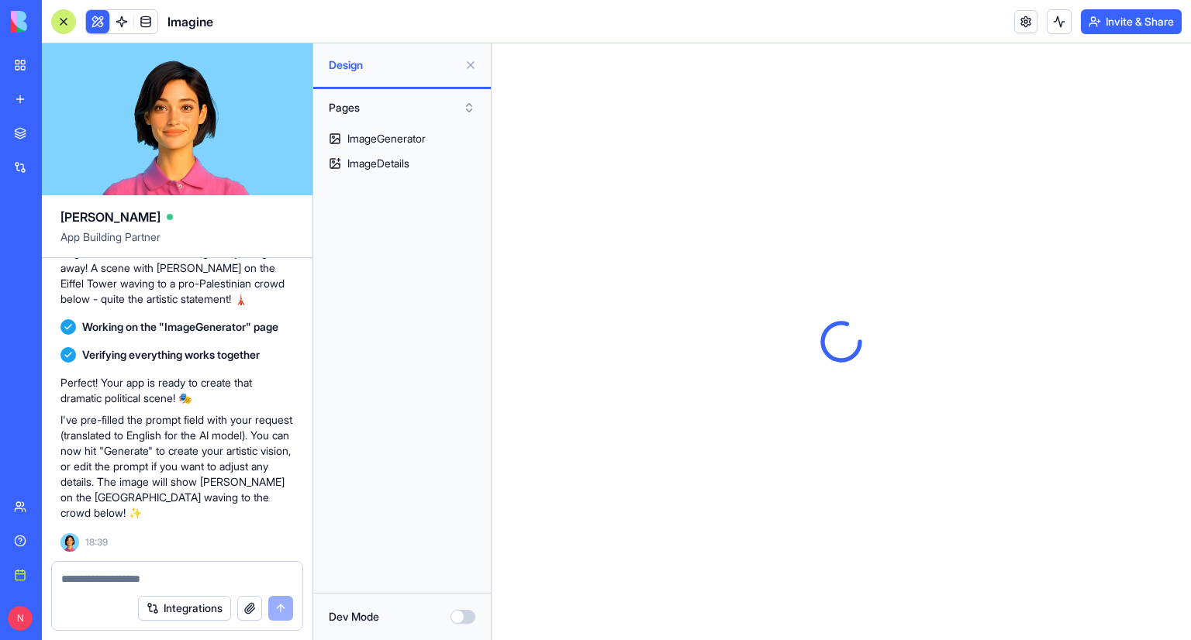
click at [131, 571] on textarea at bounding box center [177, 579] width 232 height 16
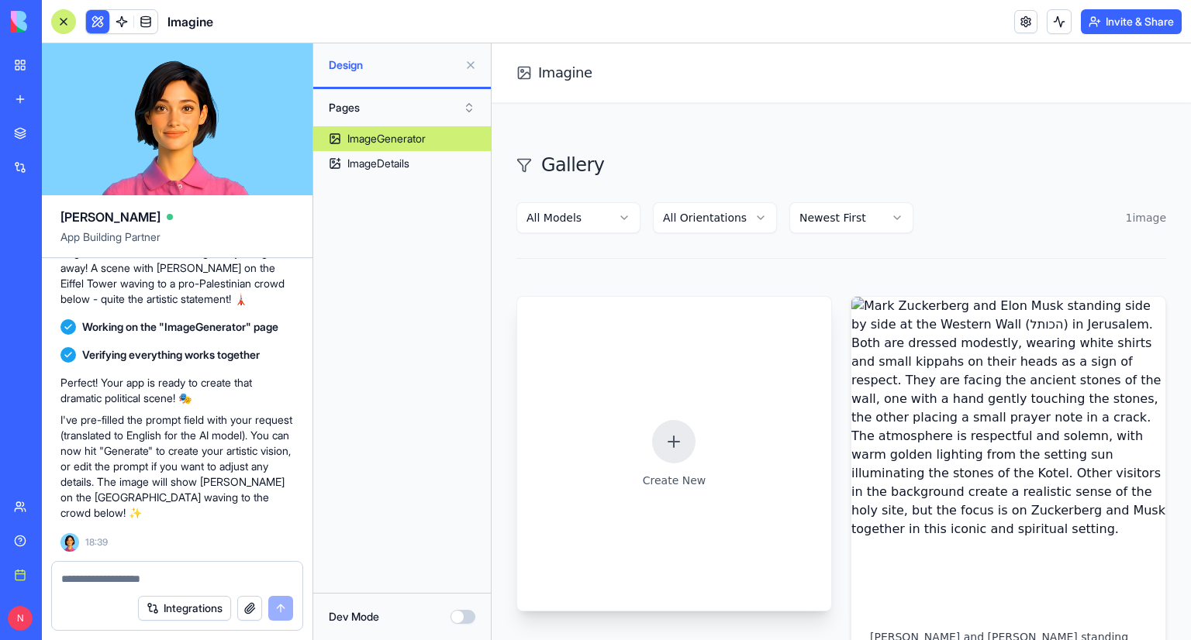
click at [654, 453] on div at bounding box center [673, 441] width 43 height 43
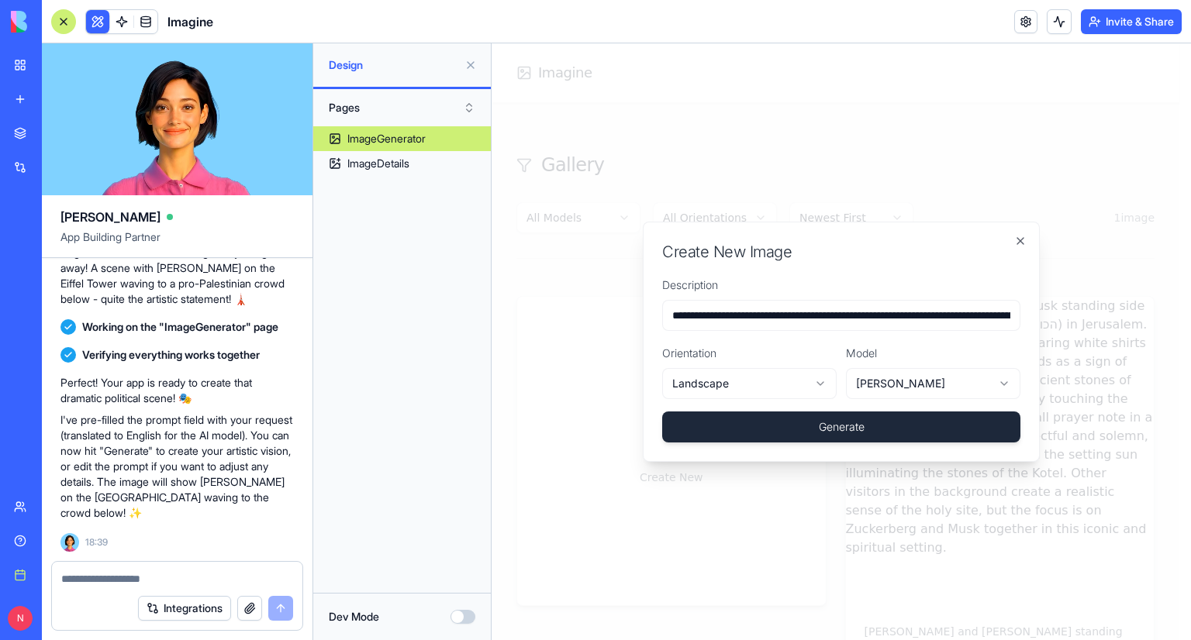
click at [743, 424] on button "Generate" at bounding box center [841, 427] width 358 height 31
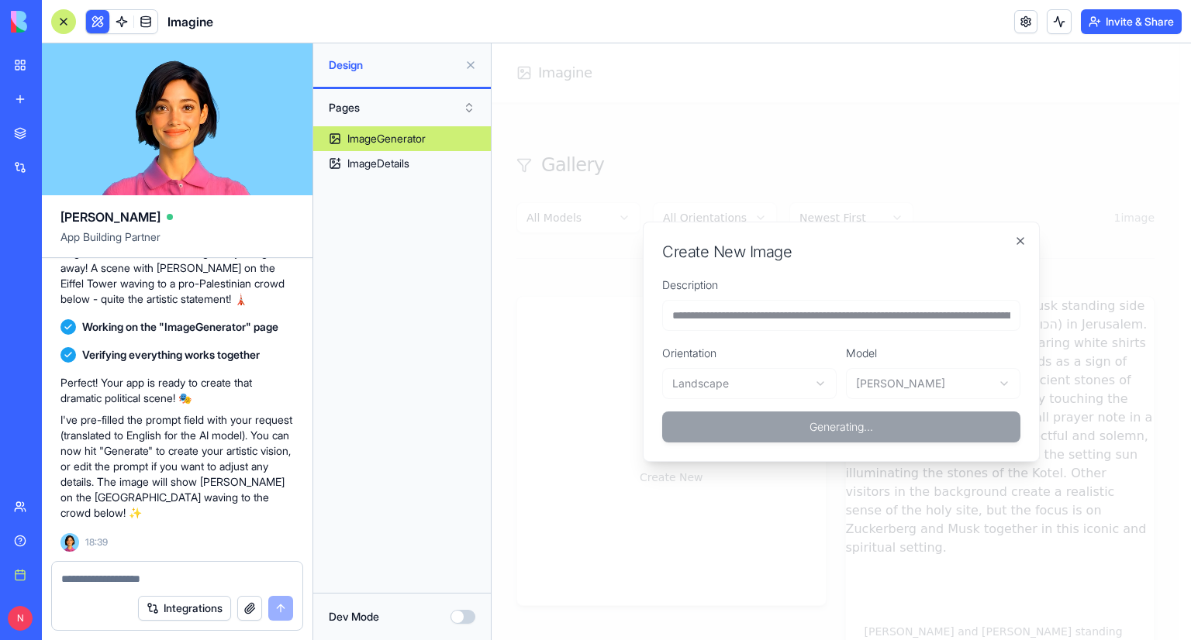
click at [149, 583] on textarea at bounding box center [177, 579] width 232 height 16
type textarea "*"
type textarea "**********"
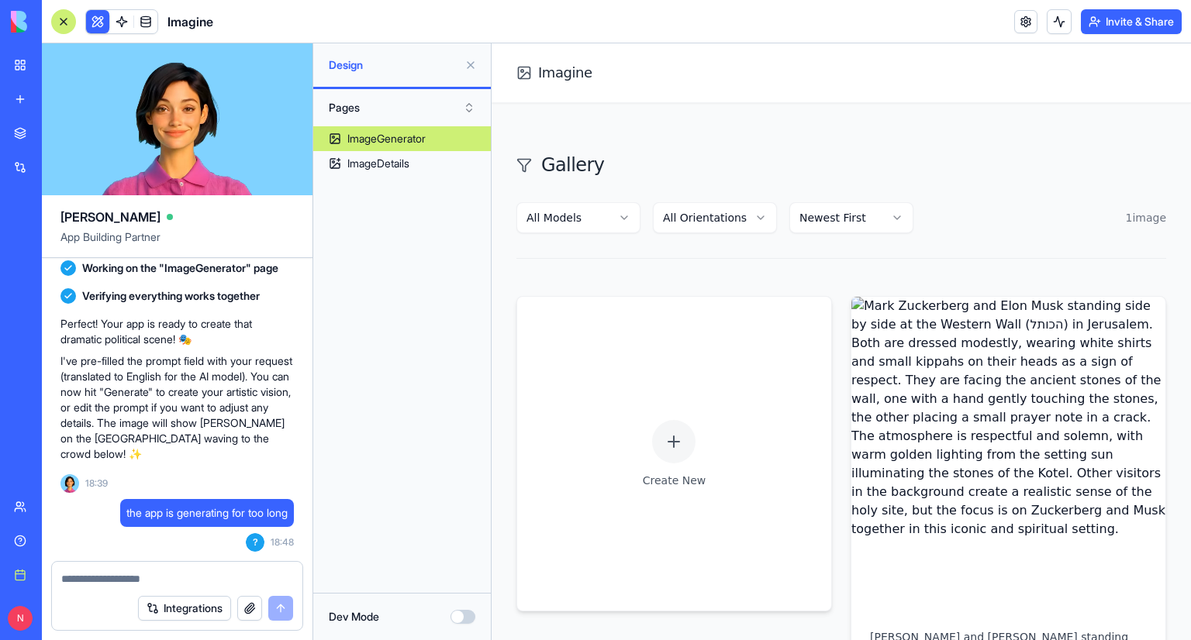
scroll to position [488, 0]
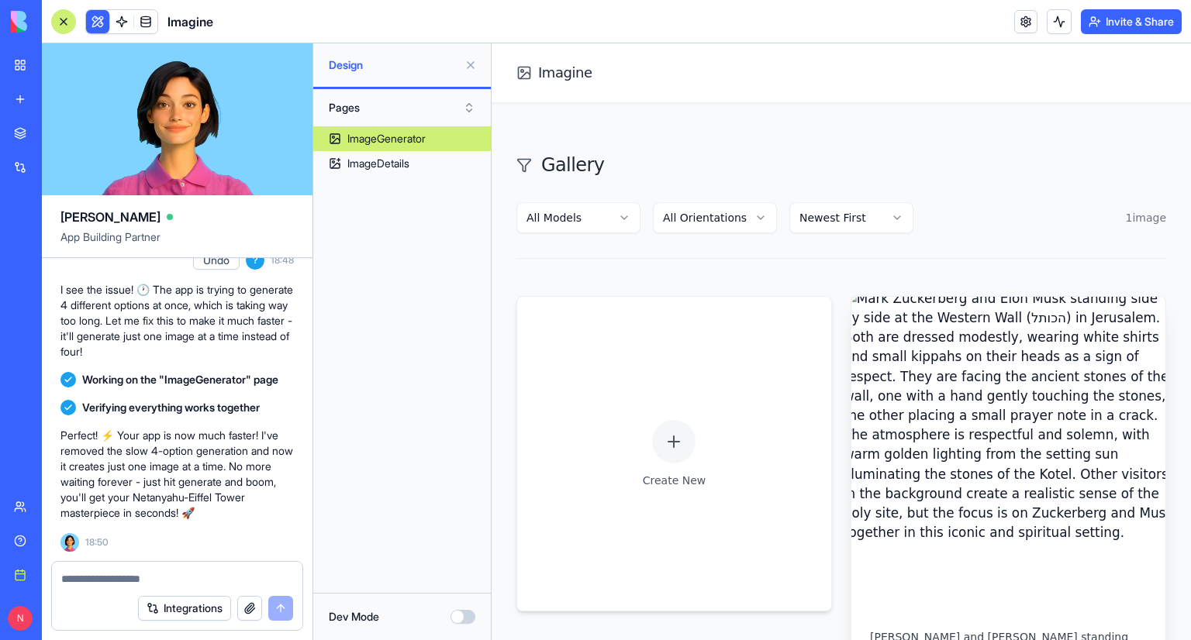
click at [929, 387] on img at bounding box center [1007, 453] width 329 height 329
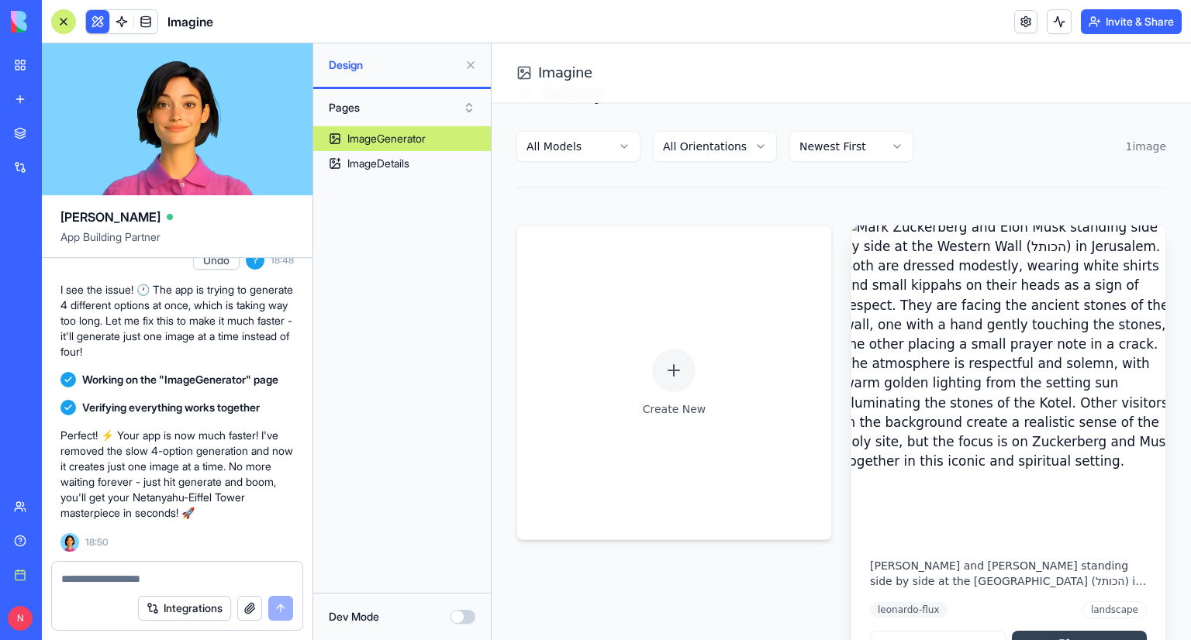
scroll to position [152, 0]
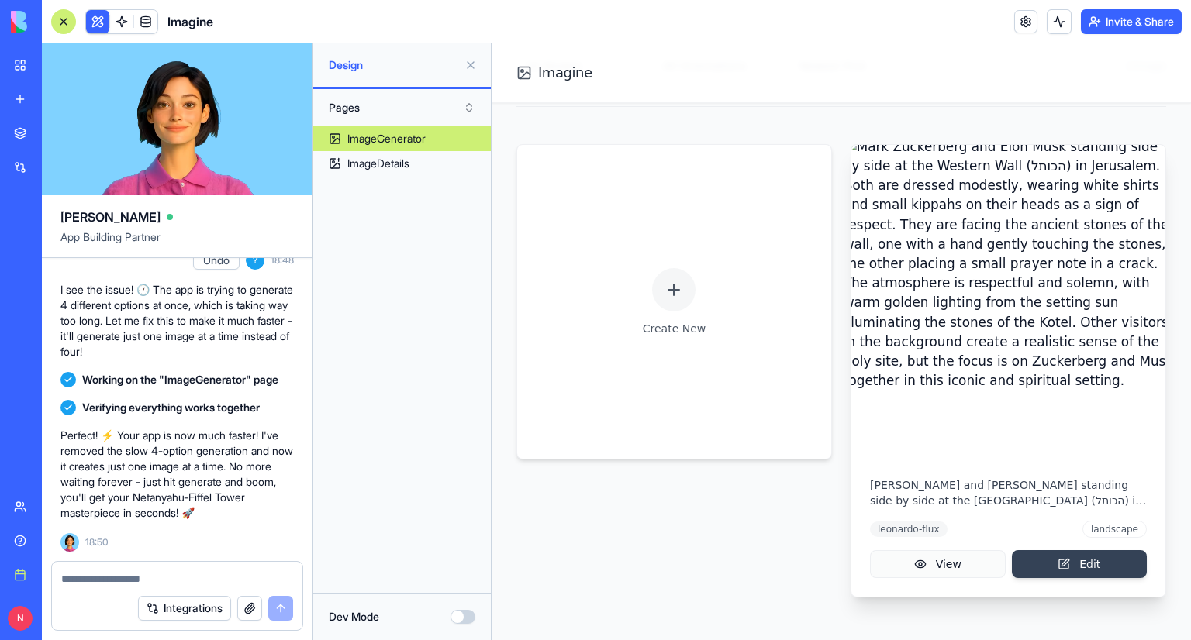
click at [927, 559] on button "View" at bounding box center [938, 564] width 136 height 28
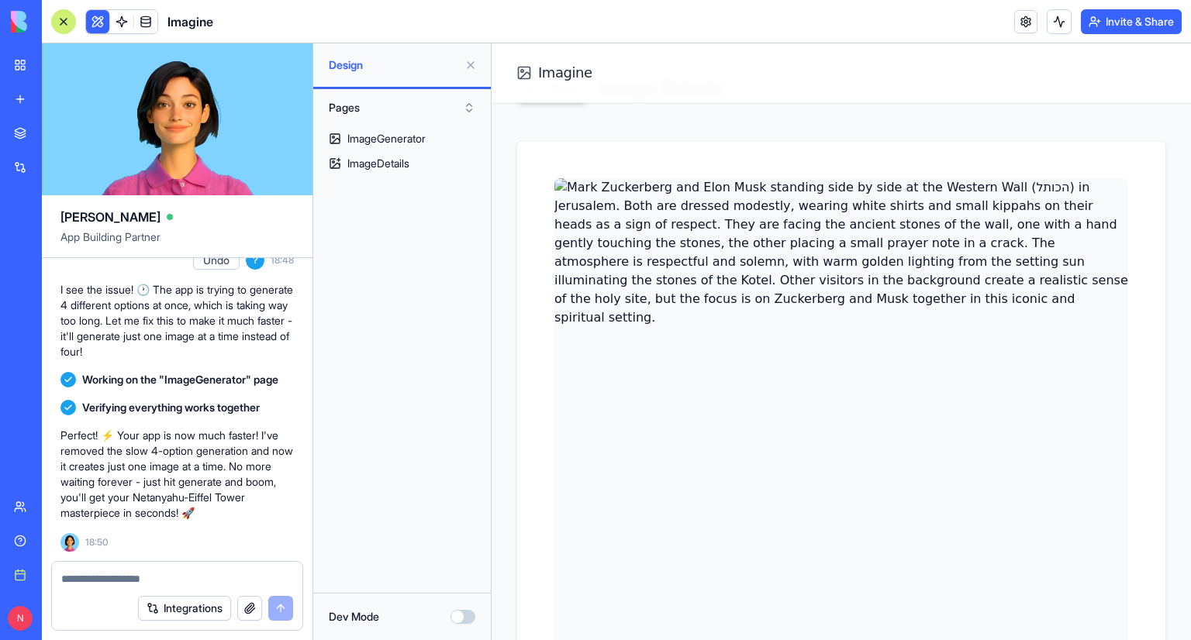
scroll to position [155, 0]
